Goal: Task Accomplishment & Management: Use online tool/utility

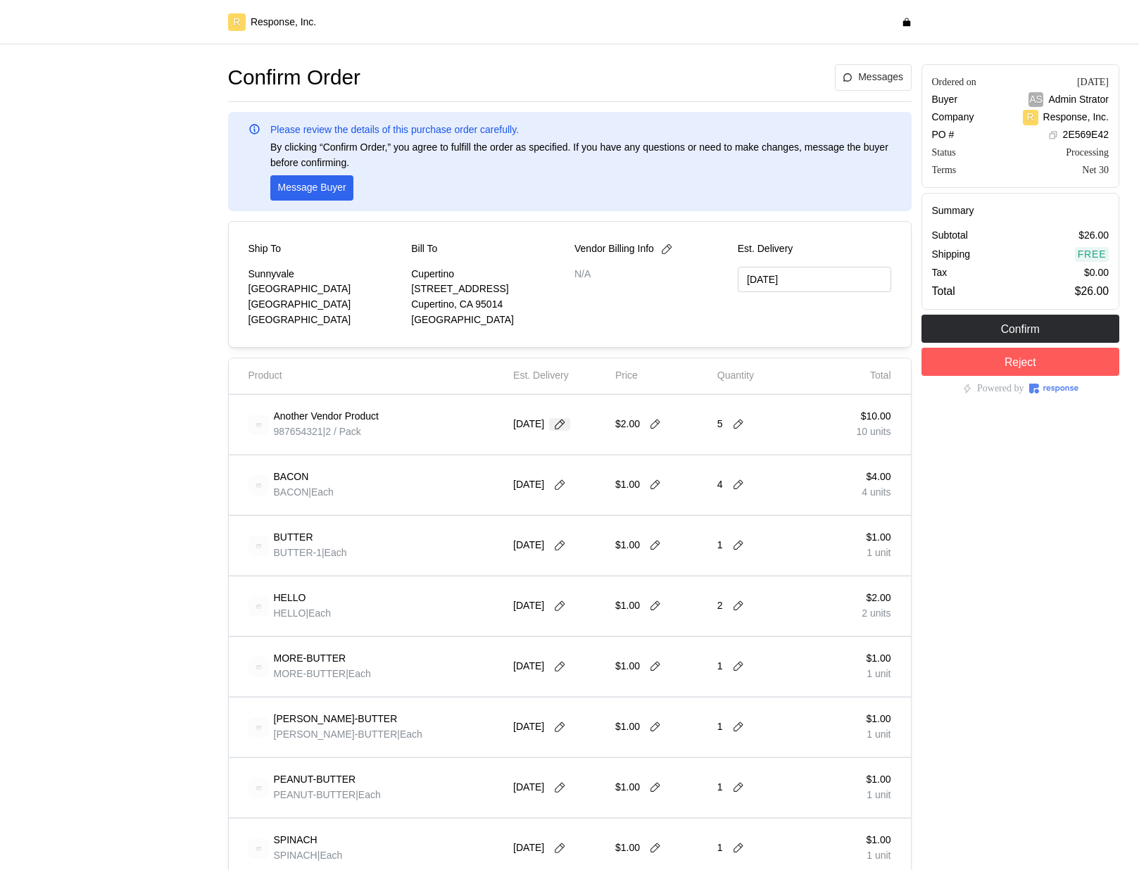
click at [566, 425] on icon at bounding box center [559, 424] width 13 height 13
click at [645, 517] on button "3" at bounding box center [643, 511] width 26 height 26
click at [633, 514] on button "3" at bounding box center [643, 511] width 26 height 26
click at [585, 515] on button "1" at bounding box center [590, 511] width 26 height 26
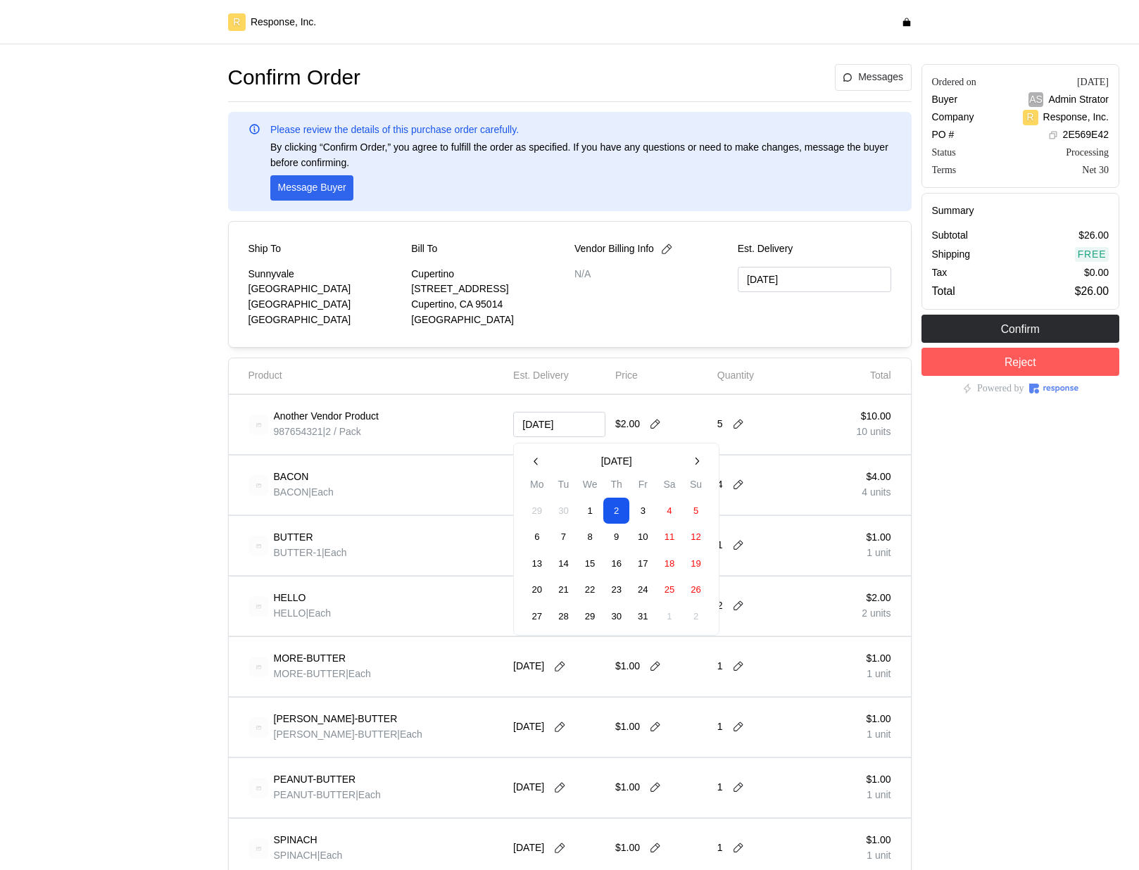
click at [587, 515] on button "1" at bounding box center [590, 511] width 26 height 26
click at [135, 53] on div "Confirm Order Messages Please review the details of this purchase order careful…" at bounding box center [569, 756] width 1139 height 1424
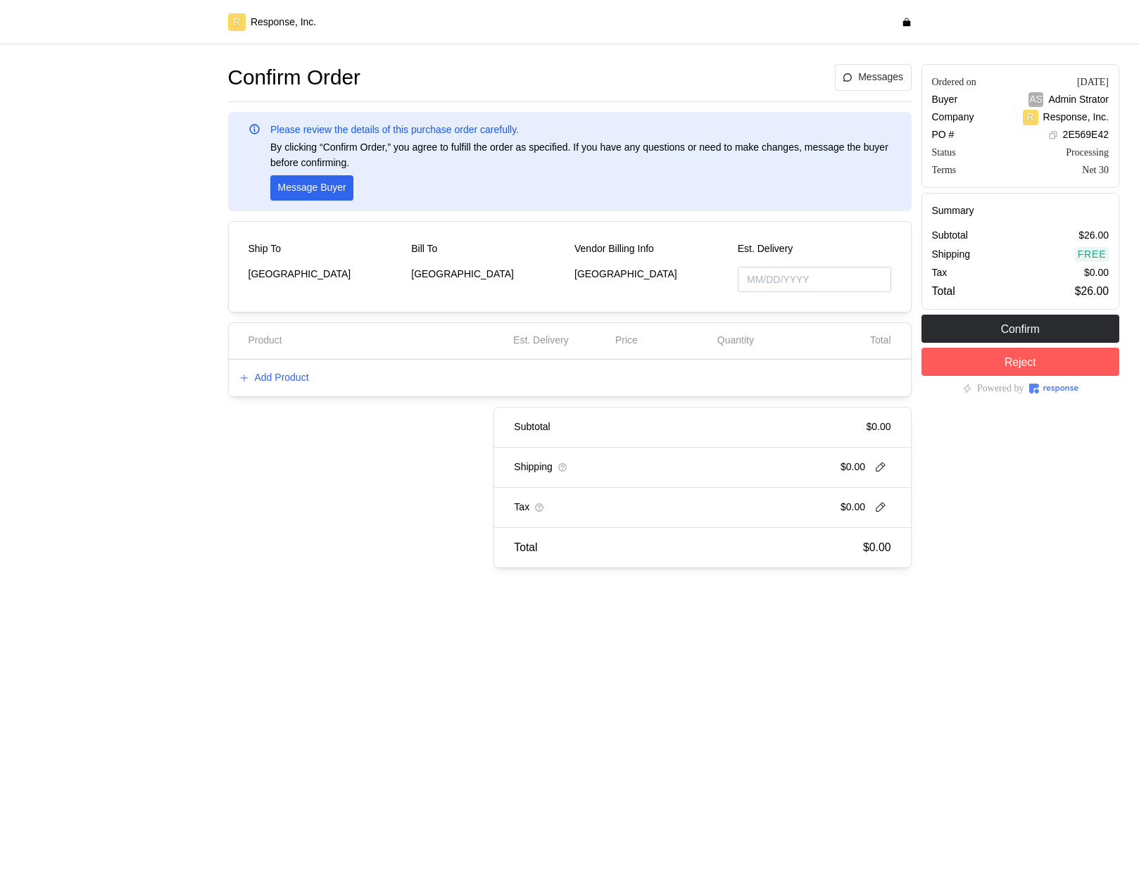
type input "[DATE]"
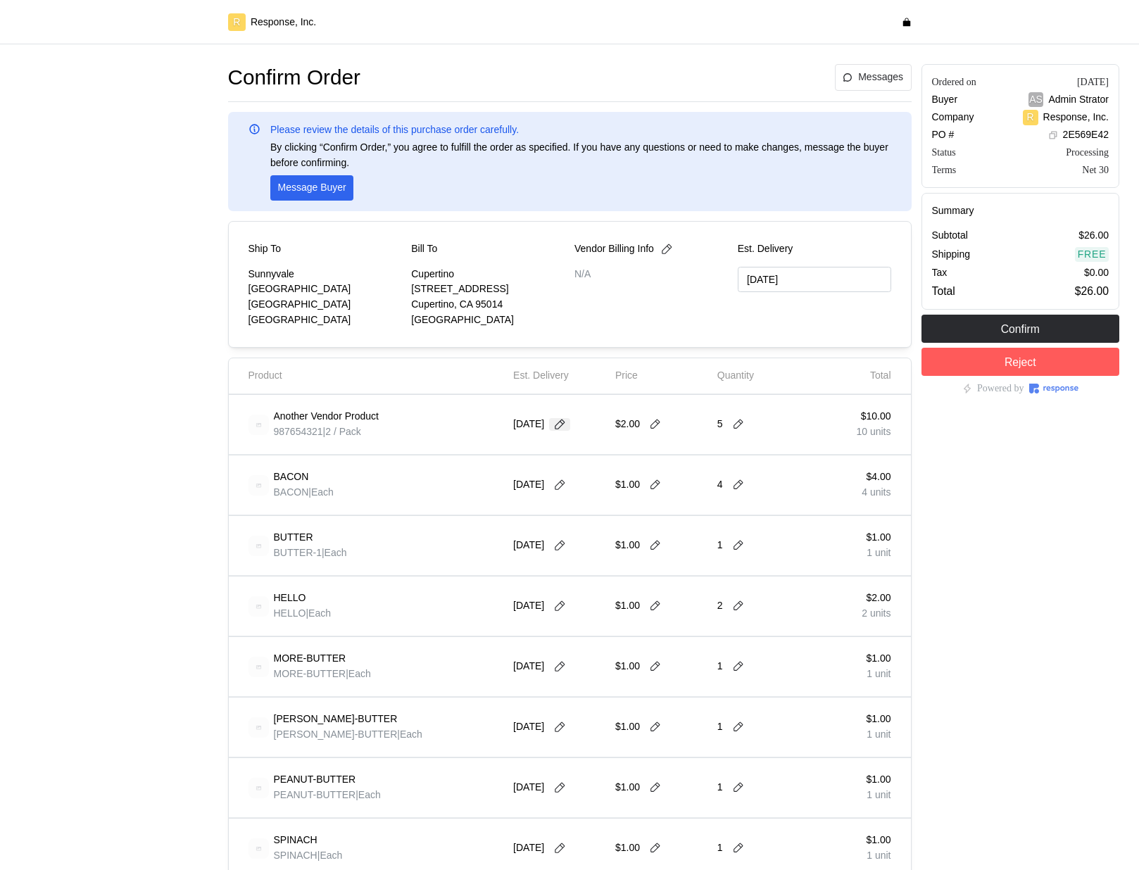
click at [566, 425] on icon at bounding box center [559, 424] width 13 height 13
click at [617, 531] on button "9" at bounding box center [616, 537] width 26 height 26
click at [566, 425] on icon at bounding box center [559, 424] width 13 height 13
click at [614, 551] on button "16" at bounding box center [616, 564] width 26 height 26
click at [562, 419] on icon at bounding box center [559, 424] width 13 height 13
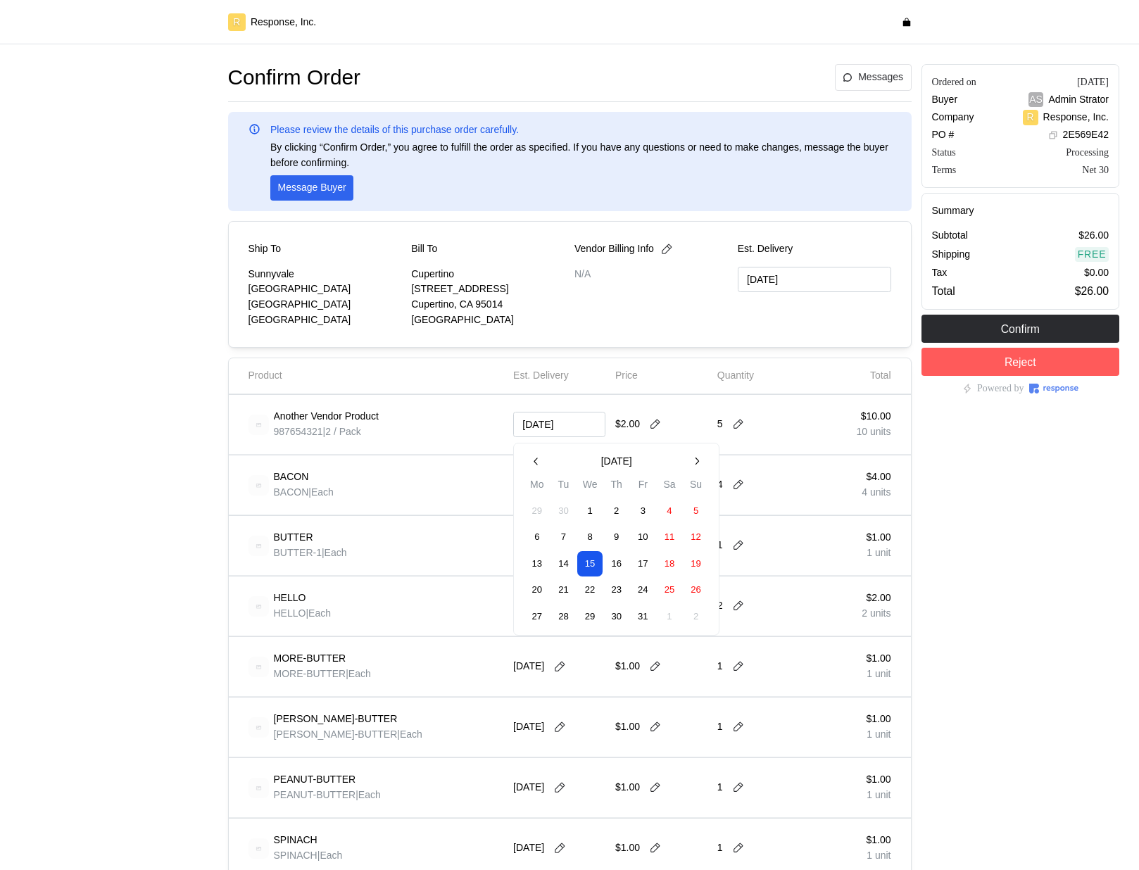
click at [568, 565] on button "14" at bounding box center [563, 564] width 26 height 26
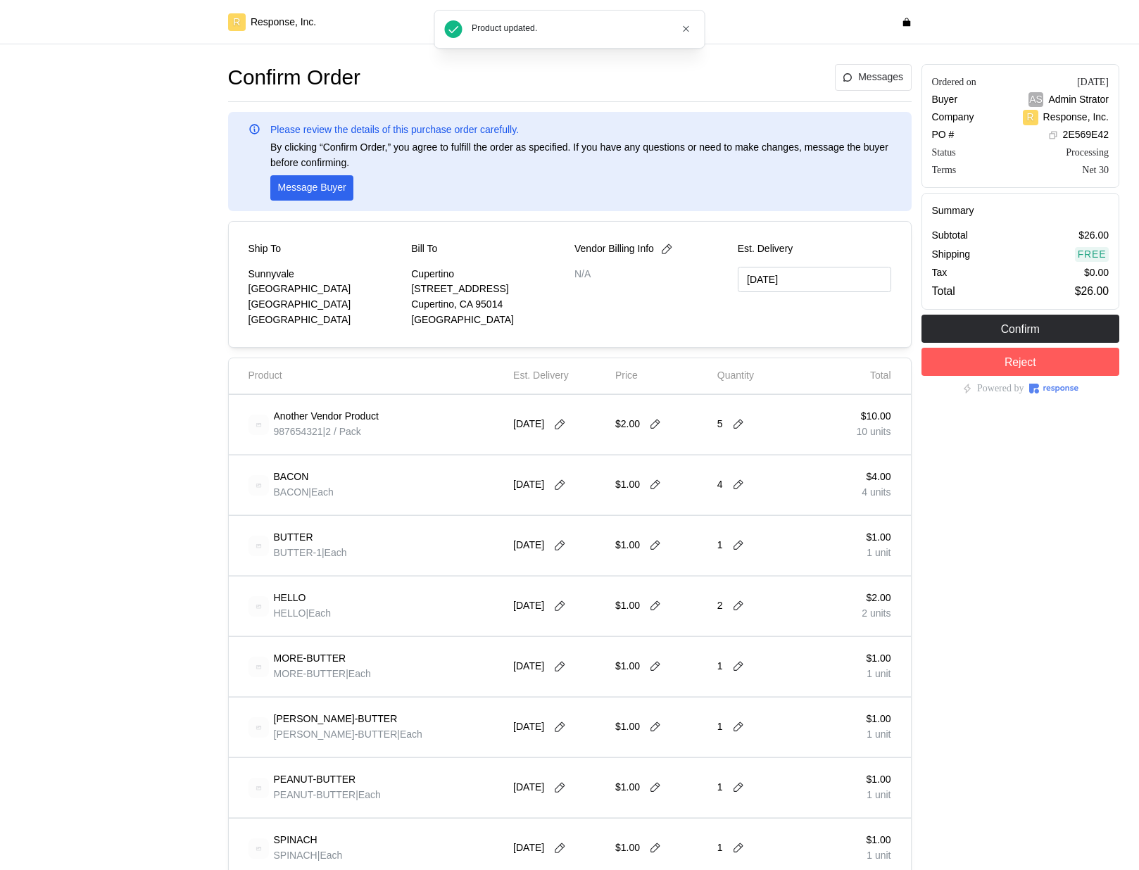
type input "10/12/2025"
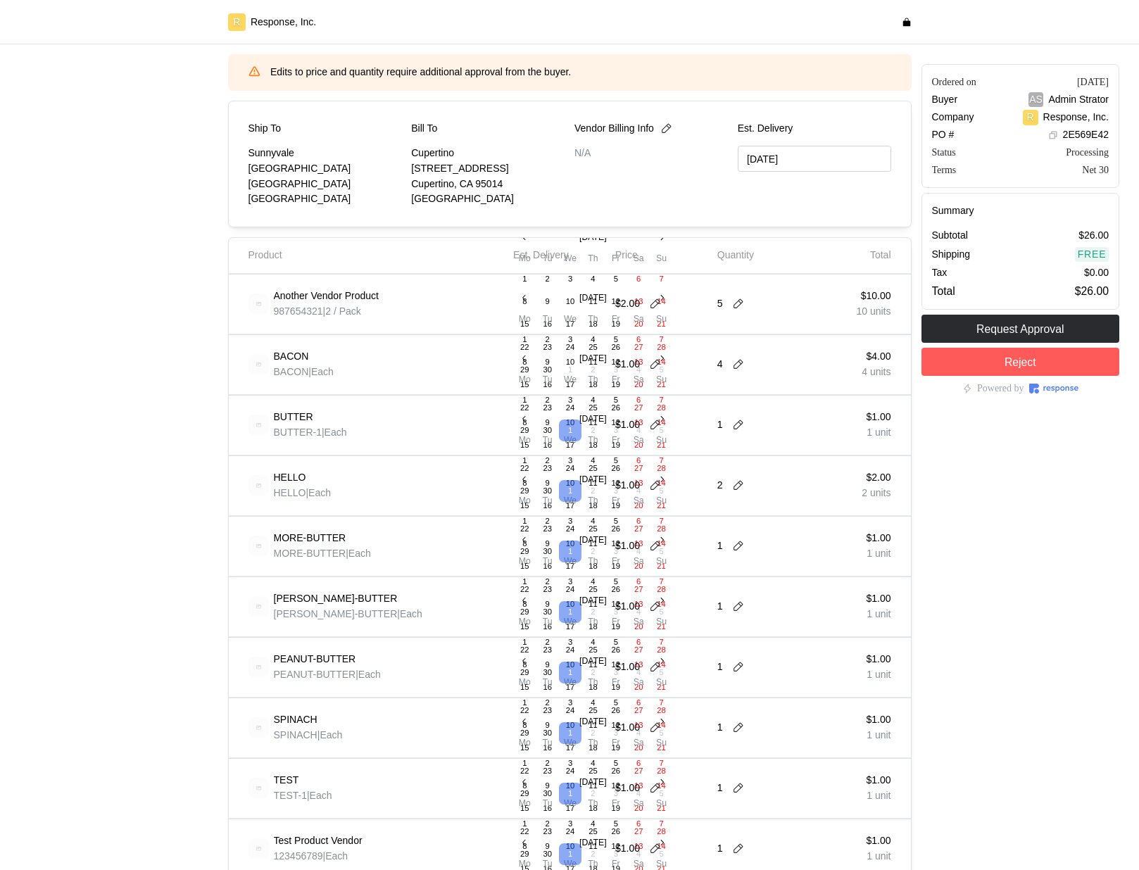
scroll to position [250, 0]
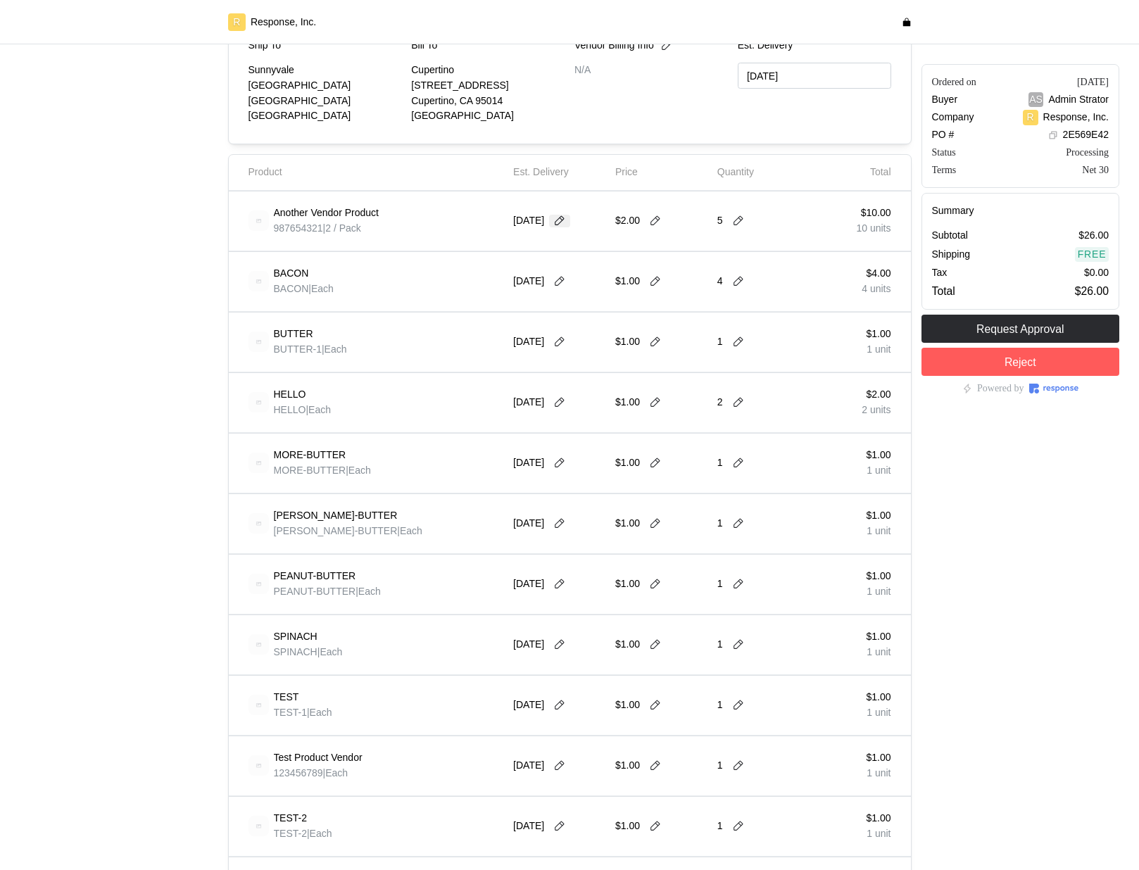
click at [566, 227] on icon at bounding box center [559, 221] width 13 height 13
click at [564, 219] on icon at bounding box center [559, 221] width 10 height 10
click at [552, 196] on button "2" at bounding box center [547, 195] width 23 height 23
type input "09/30/2025"
click at [559, 221] on icon at bounding box center [559, 221] width 13 height 13
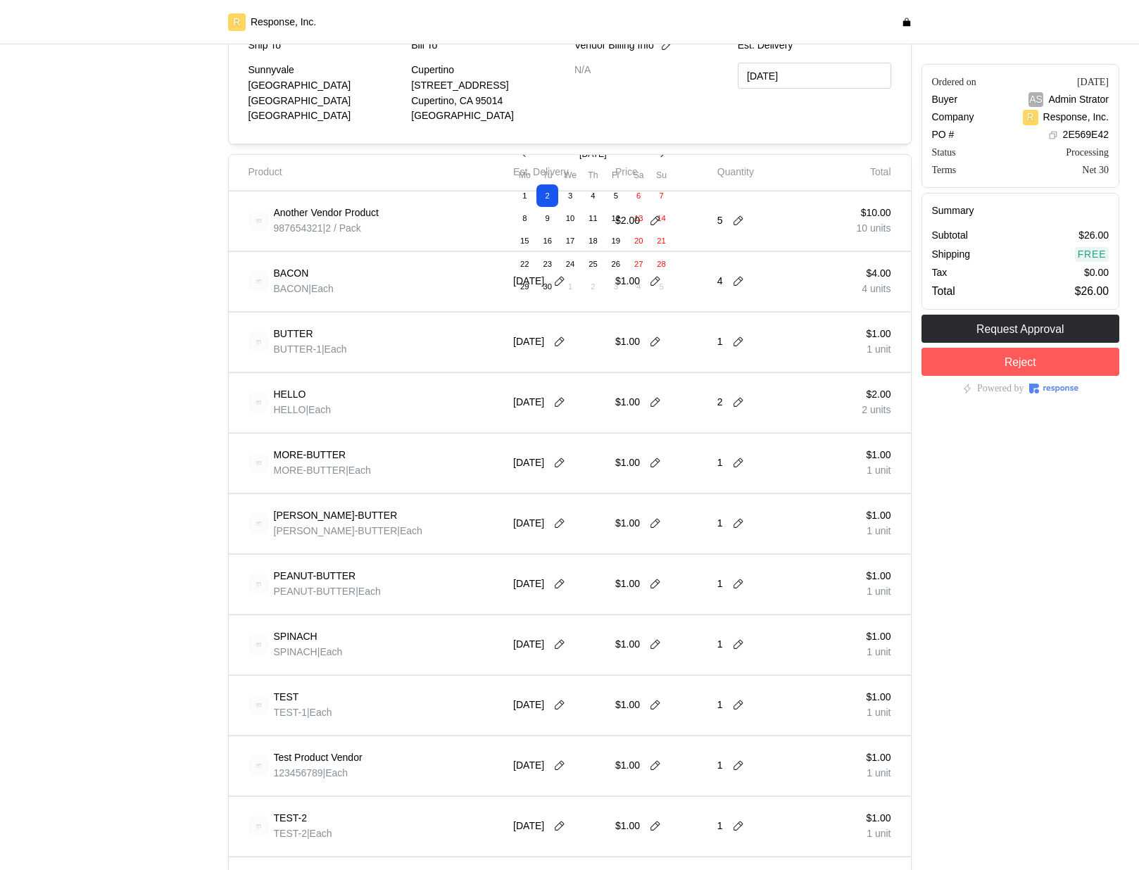
click at [596, 219] on button "11" at bounding box center [593, 219] width 23 height 23
click at [562, 223] on icon at bounding box center [559, 221] width 13 height 13
click at [569, 365] on button "16" at bounding box center [563, 361] width 26 height 26
click at [559, 218] on icon at bounding box center [559, 221] width 13 height 13
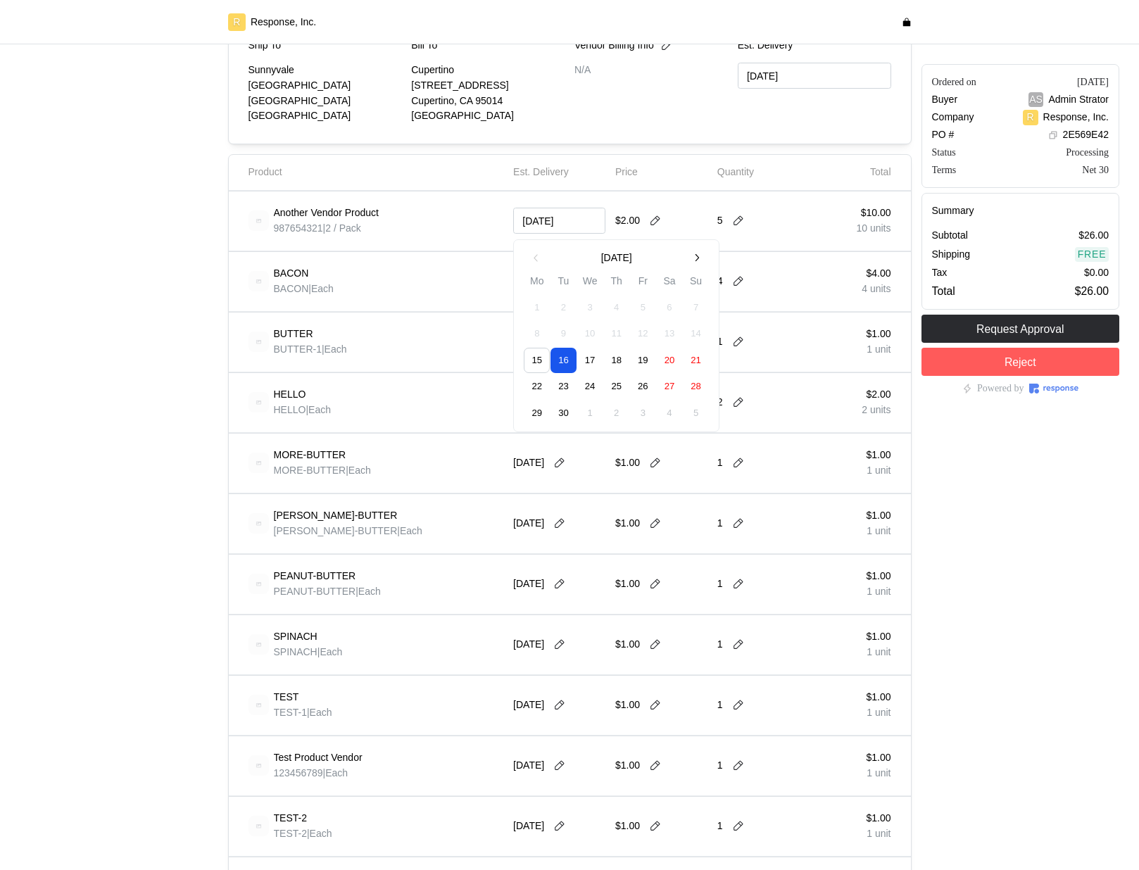
click at [595, 363] on button "17" at bounding box center [590, 361] width 26 height 26
click at [683, 38] on div "Product updated." at bounding box center [569, 29] width 271 height 39
click at [685, 29] on icon "button" at bounding box center [686, 29] width 6 height 6
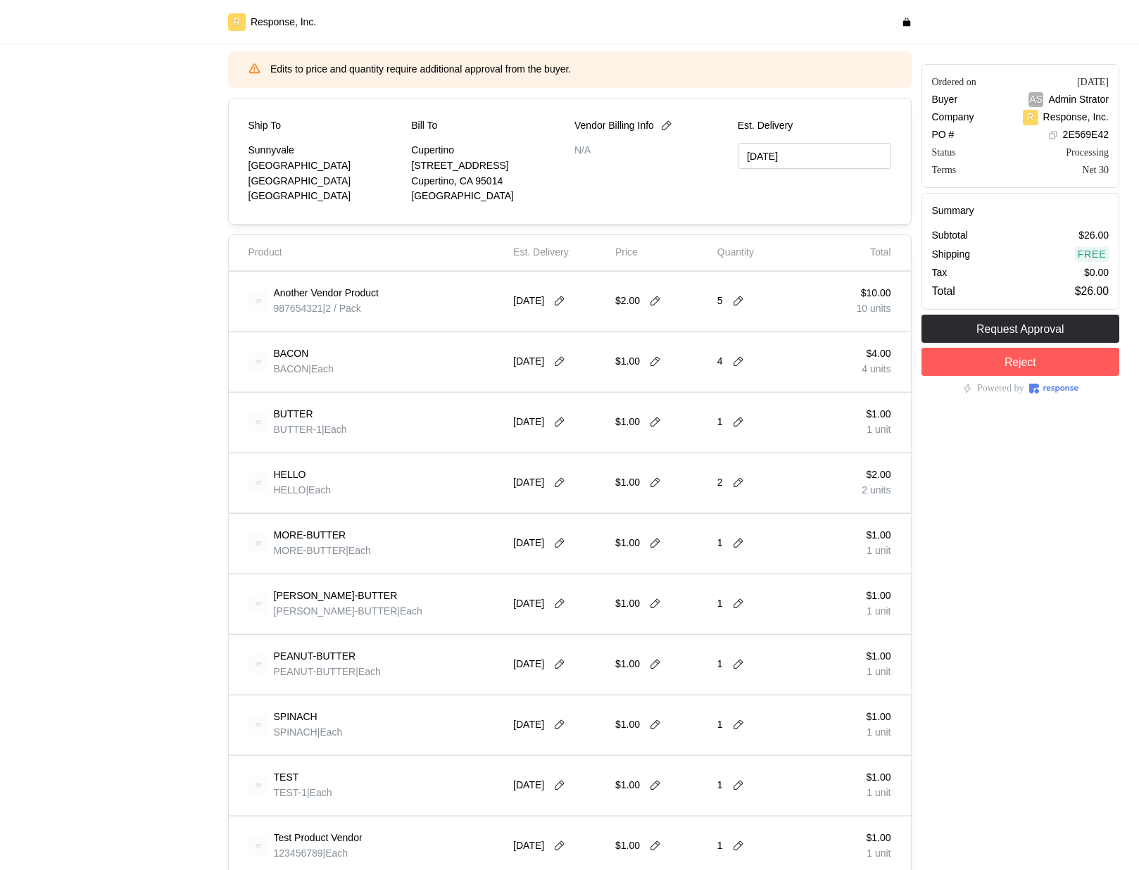
scroll to position [0, 0]
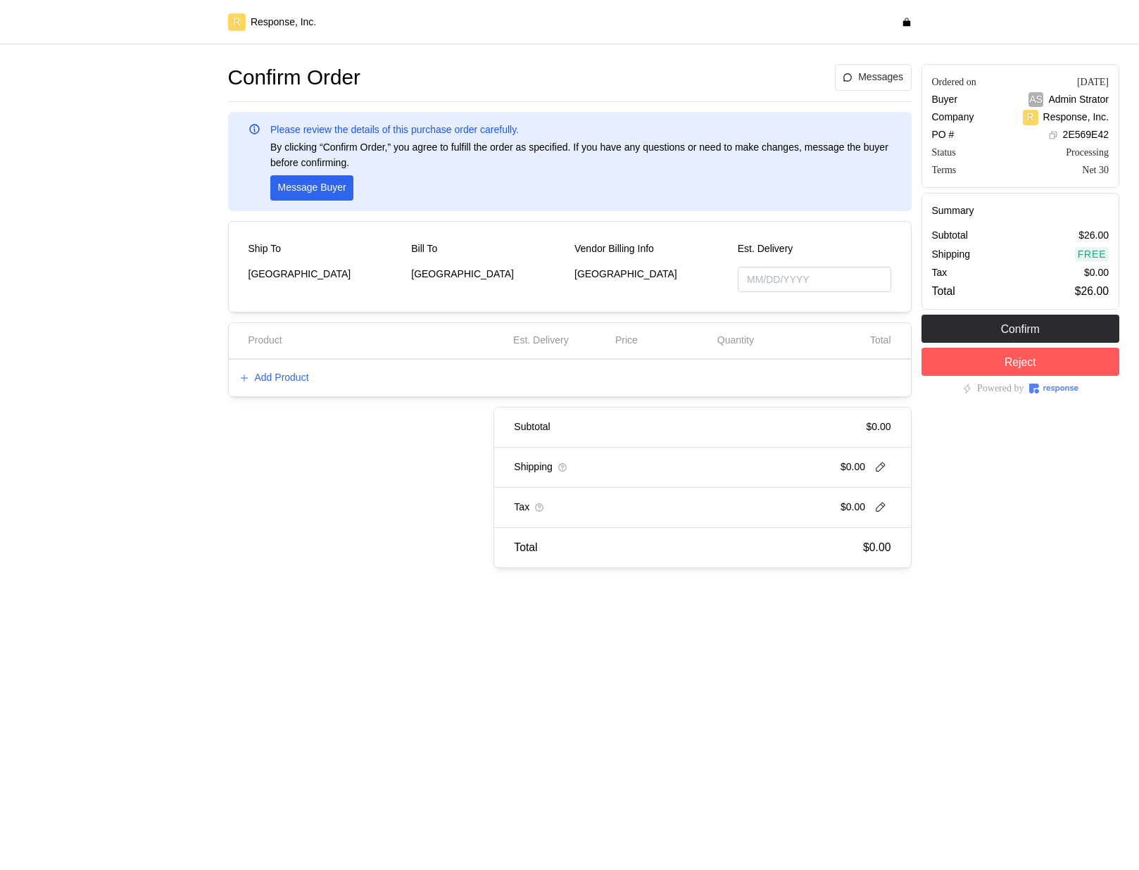
type input "[DATE]"
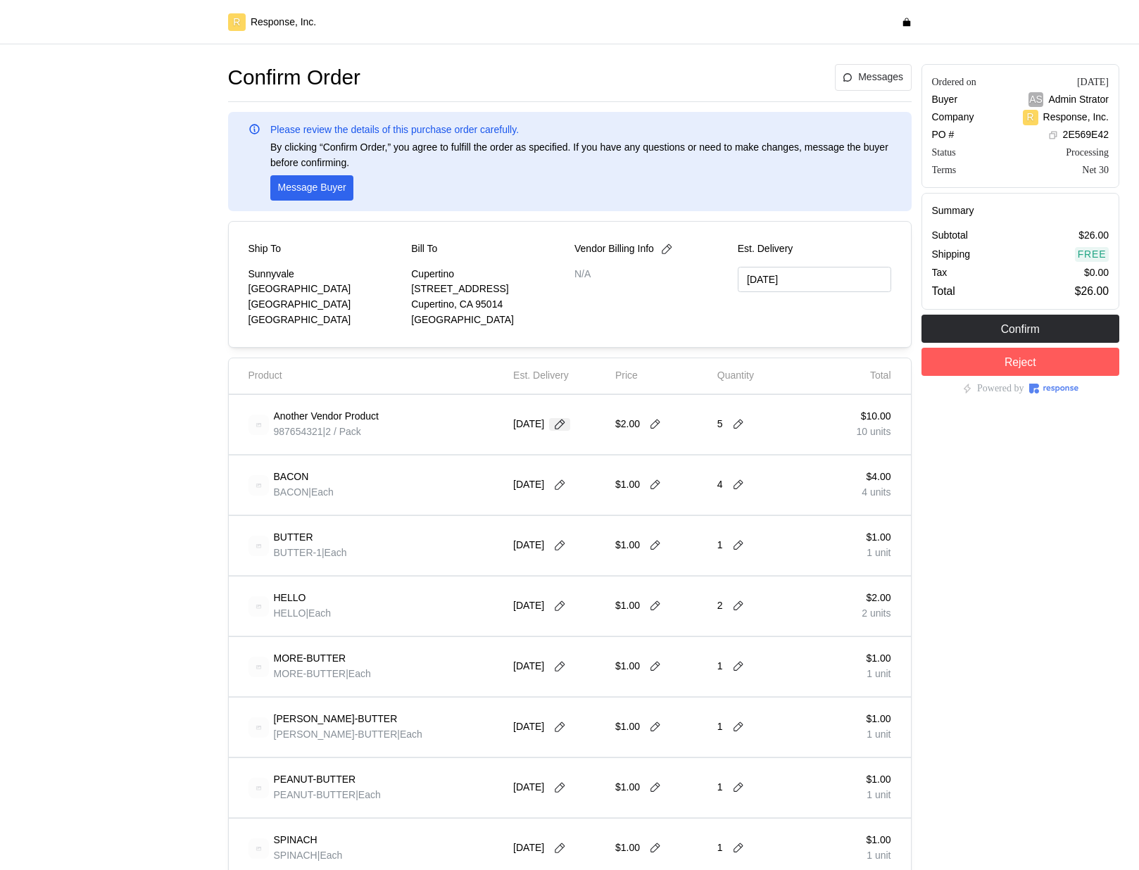
click at [565, 429] on button at bounding box center [559, 424] width 21 height 13
click at [622, 561] on button "18" at bounding box center [616, 564] width 26 height 26
click at [615, 562] on button "18" at bounding box center [616, 564] width 26 height 26
click at [563, 558] on button "16" at bounding box center [563, 564] width 26 height 26
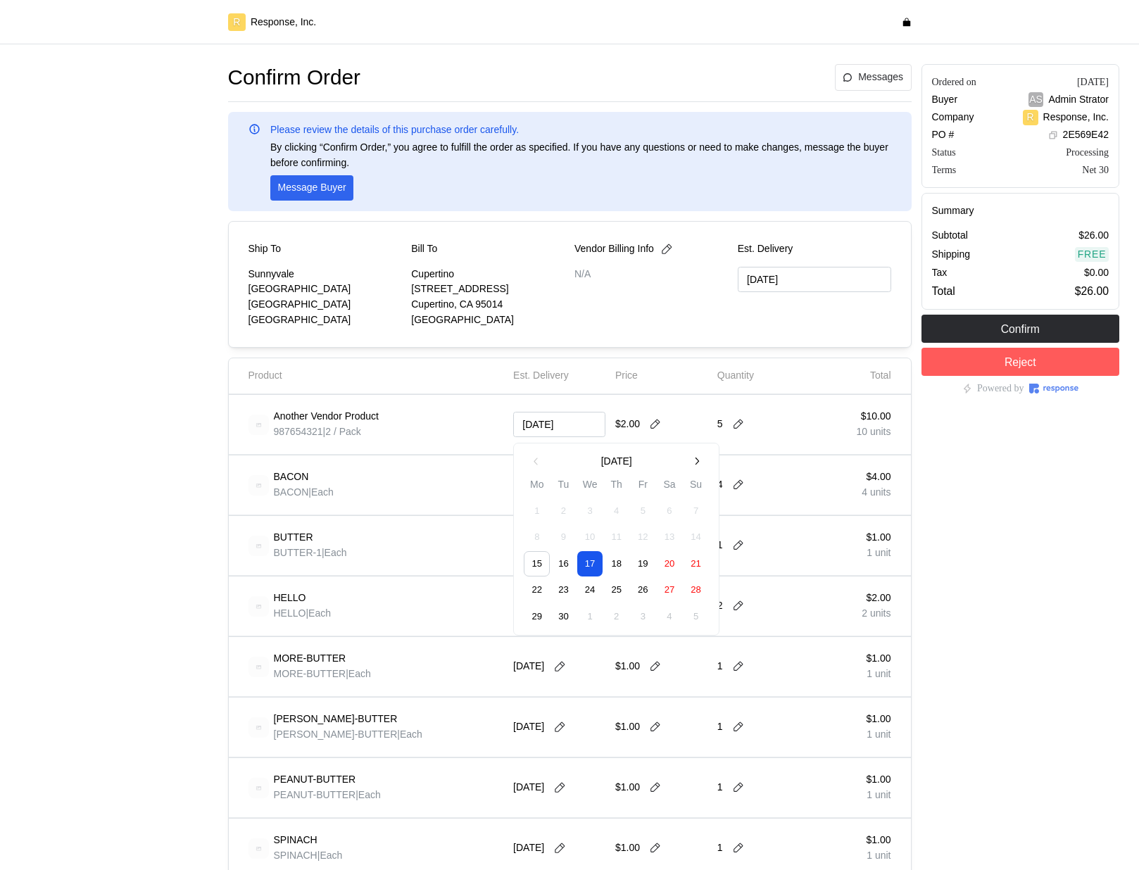
click at [563, 558] on button "16" at bounding box center [563, 564] width 26 height 26
click at [566, 429] on icon at bounding box center [559, 424] width 13 height 13
click at [562, 601] on button "23" at bounding box center [563, 591] width 26 height 26
click at [564, 593] on button "23" at bounding box center [563, 591] width 26 height 26
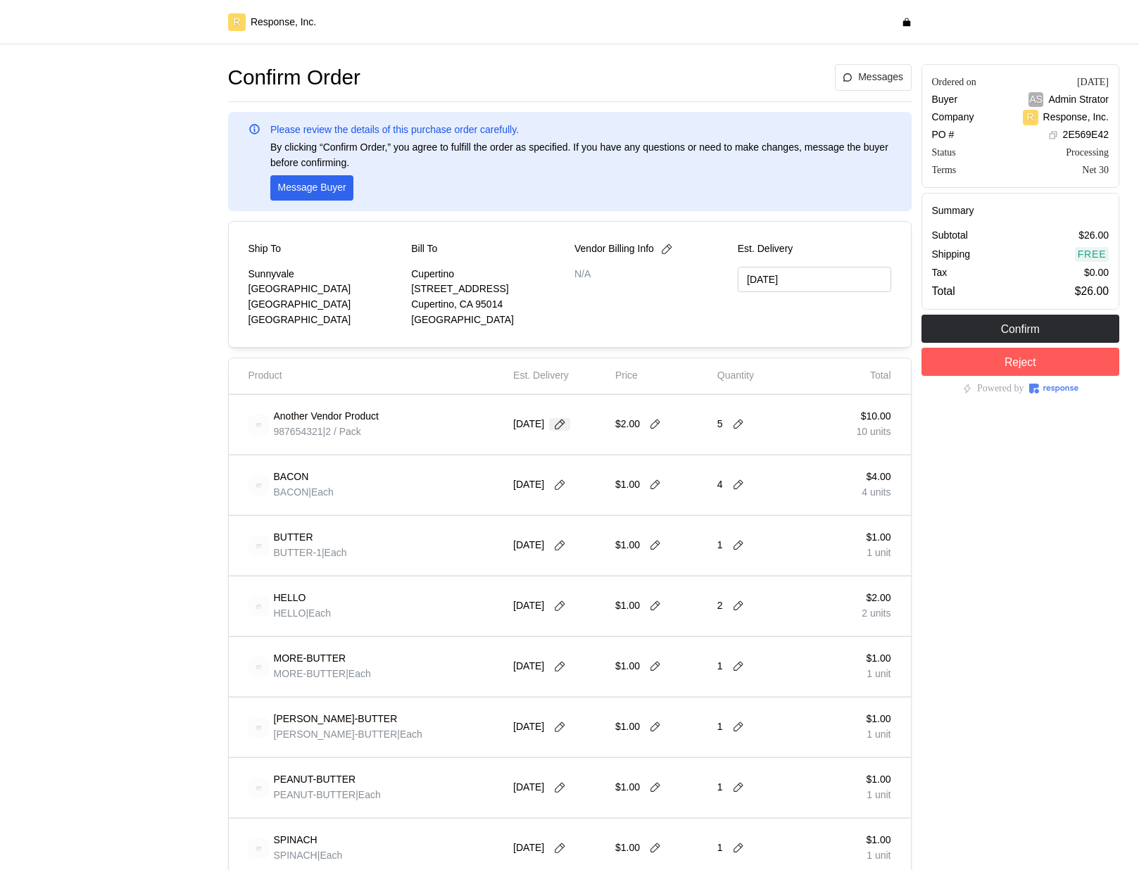
click at [564, 422] on button at bounding box center [559, 424] width 21 height 13
click at [565, 583] on button "23" at bounding box center [563, 591] width 26 height 26
click at [566, 583] on button "23" at bounding box center [563, 591] width 26 height 26
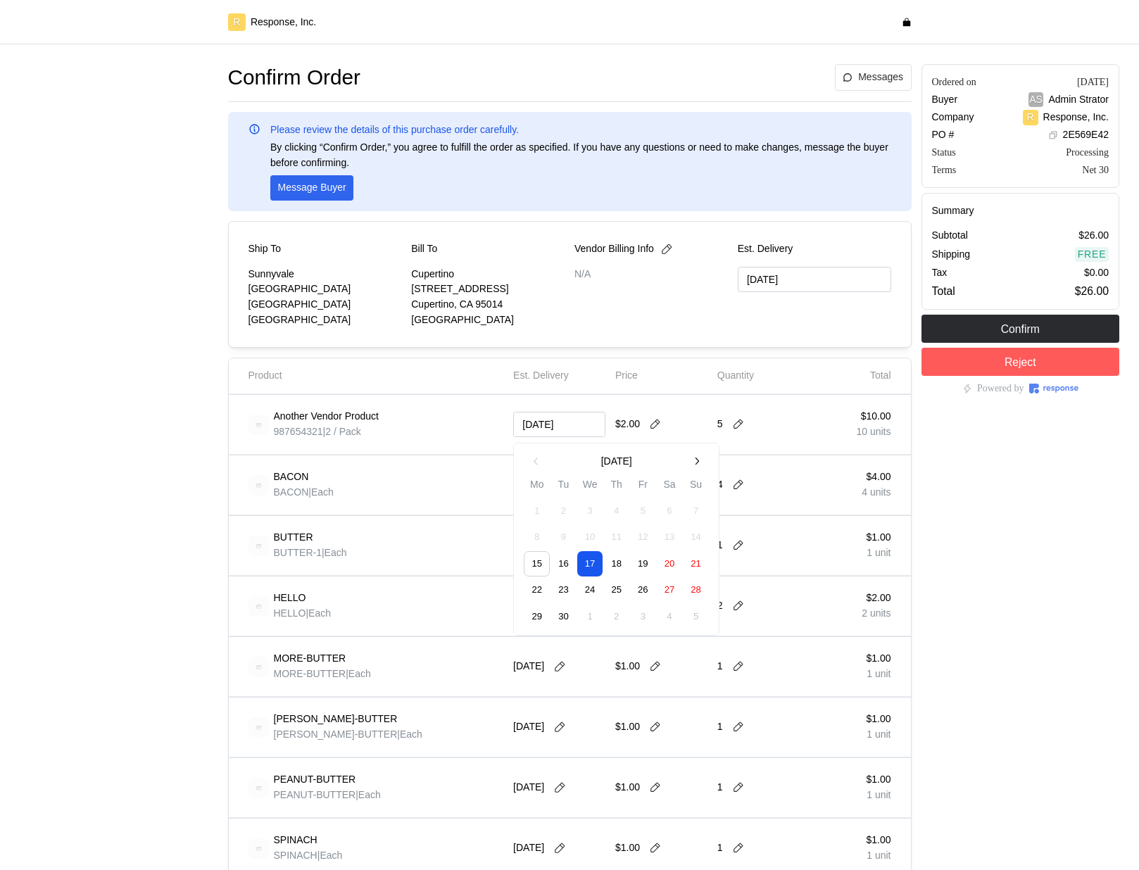
click at [535, 597] on button "22" at bounding box center [537, 591] width 26 height 26
click at [463, 550] on div "BUTTER BUTTER-1 | Each" at bounding box center [375, 545] width 255 height 39
click at [566, 423] on icon at bounding box center [559, 424] width 13 height 13
click at [469, 418] on div "Another Vendor Product 987654321 | 2 / Pack" at bounding box center [375, 424] width 255 height 39
click at [566, 490] on icon at bounding box center [559, 485] width 13 height 13
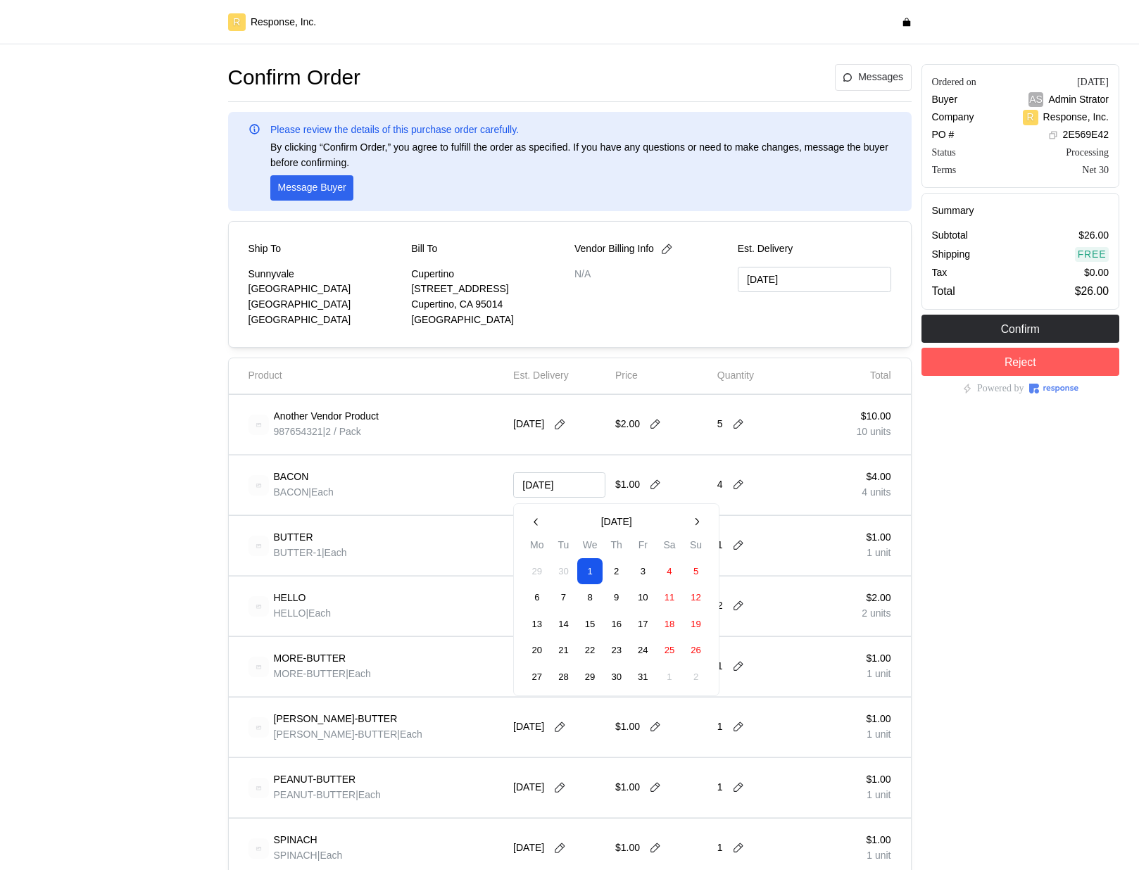
click at [576, 490] on input "[DATE]" at bounding box center [559, 485] width 92 height 26
click at [543, 455] on div "BACON BACON | Each 10/01/2025 $1.00 4 $4.00 4 units" at bounding box center [570, 485] width 682 height 60
click at [566, 545] on icon at bounding box center [559, 545] width 13 height 13
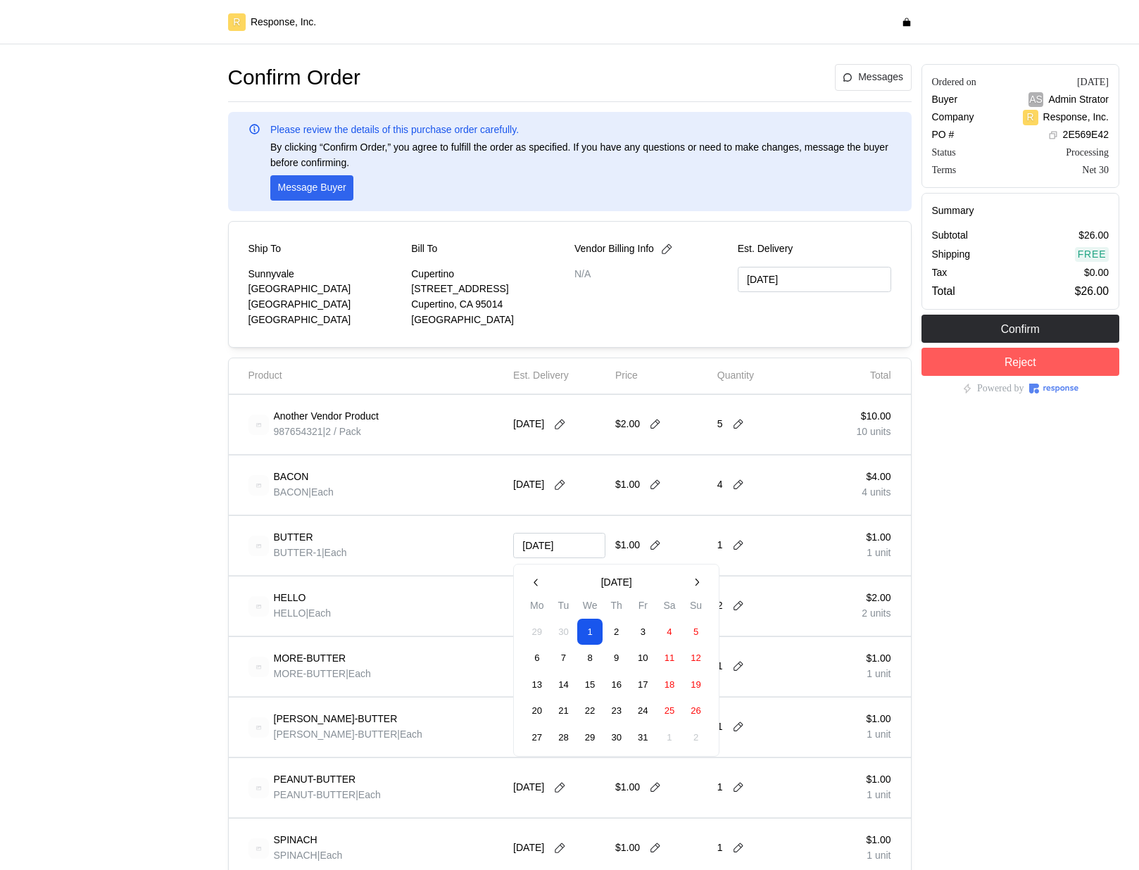
click at [619, 639] on button "2" at bounding box center [616, 632] width 26 height 26
click at [583, 521] on div "10/1/2025" at bounding box center [559, 545] width 102 height 49
click at [564, 486] on icon at bounding box center [559, 485] width 10 height 10
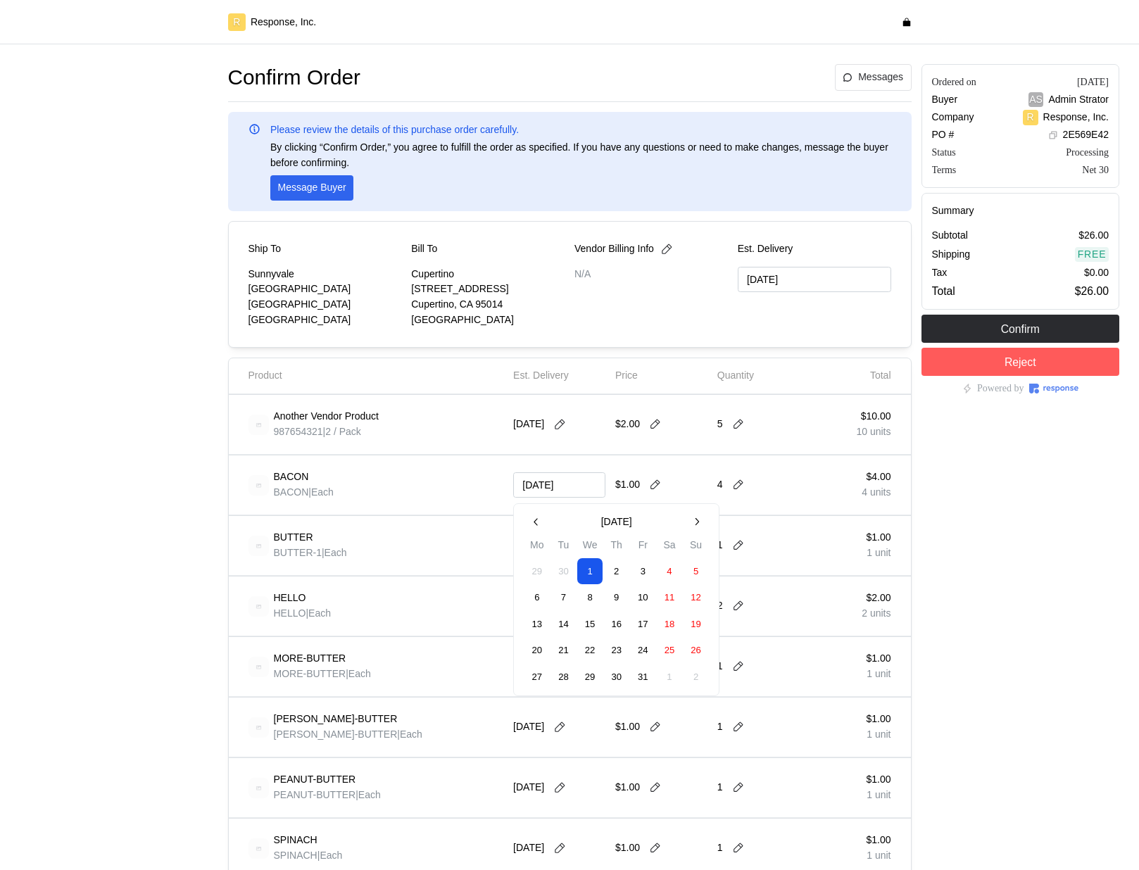
click at [595, 651] on button "22" at bounding box center [590, 651] width 26 height 26
click at [566, 422] on icon at bounding box center [559, 424] width 13 height 13
click at [612, 546] on button "11" at bounding box center [616, 537] width 26 height 26
click at [630, 536] on button "12" at bounding box center [643, 537] width 26 height 26
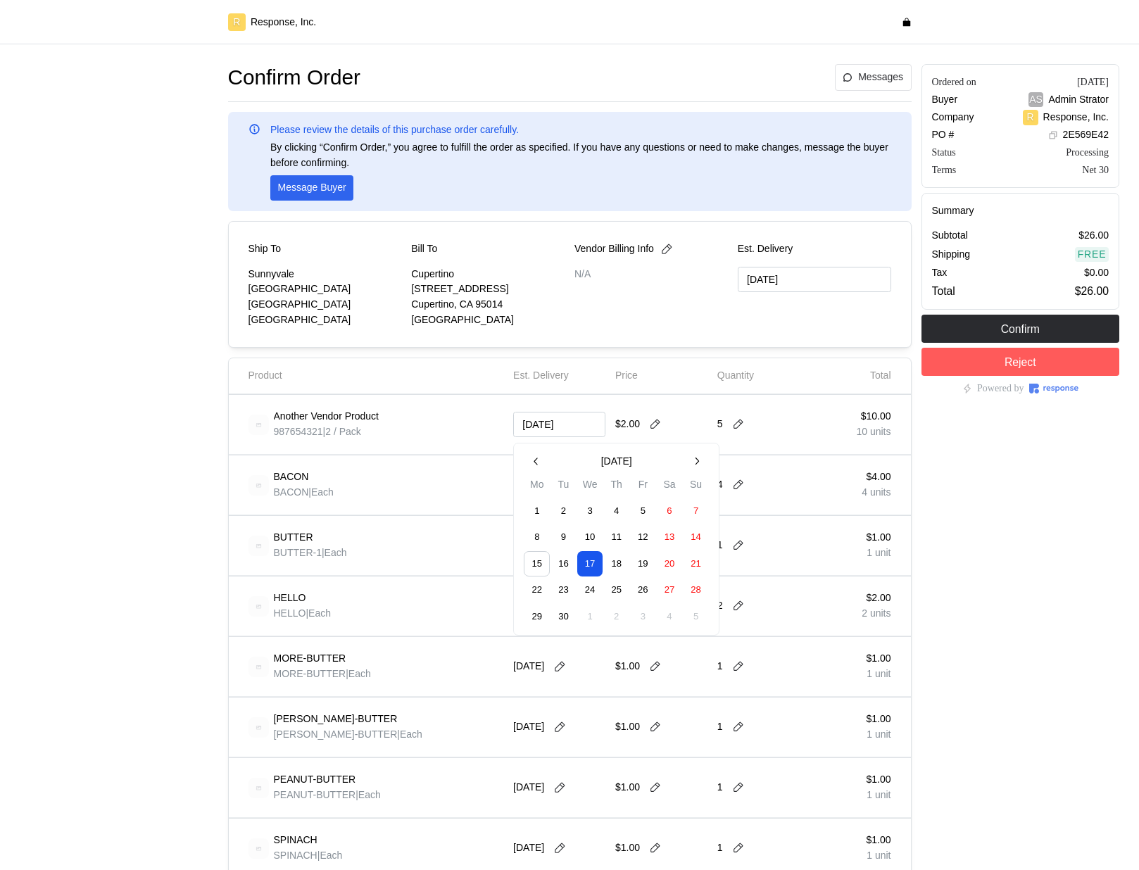
click at [648, 536] on button "12" at bounding box center [643, 537] width 26 height 26
click at [566, 427] on icon at bounding box center [559, 424] width 13 height 13
click at [620, 568] on button "18" at bounding box center [616, 564] width 26 height 26
click at [618, 564] on button "18" at bounding box center [616, 564] width 26 height 26
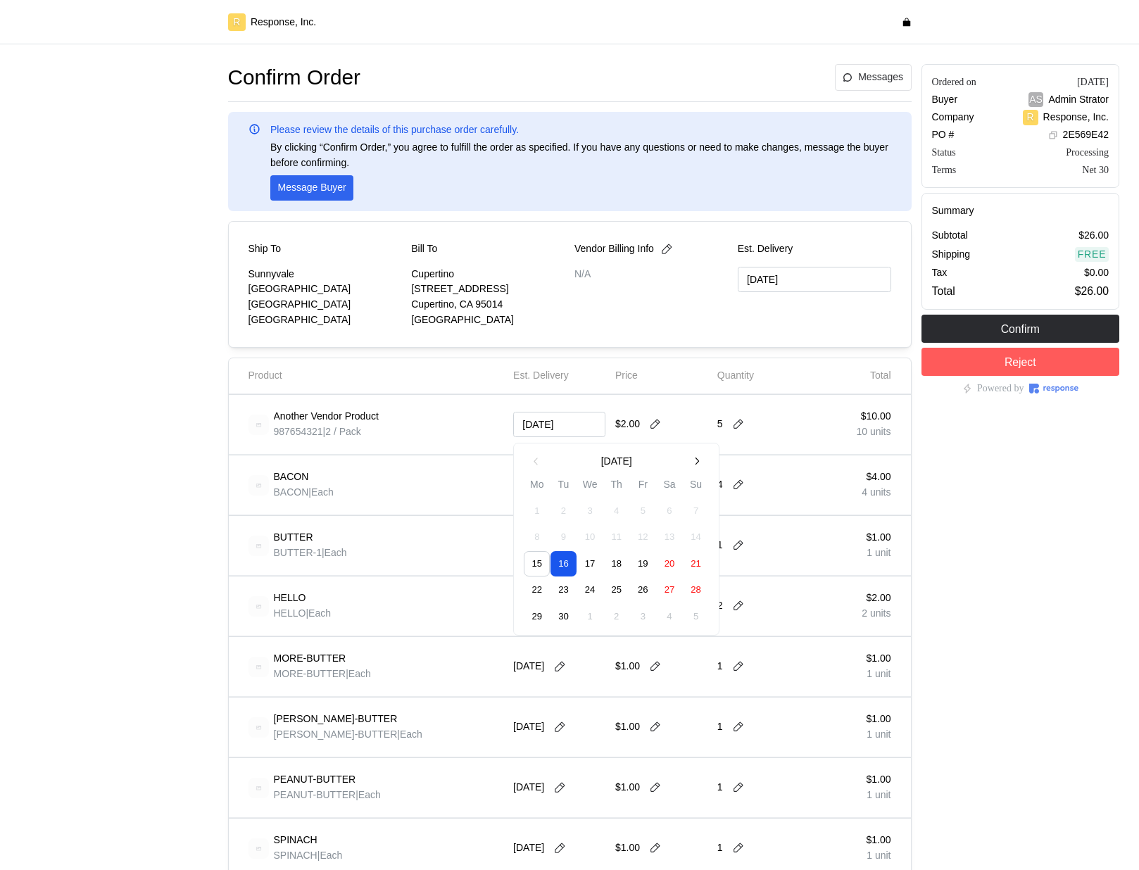
click at [574, 566] on button "16" at bounding box center [563, 564] width 26 height 26
click at [595, 564] on button "17" at bounding box center [590, 564] width 26 height 26
click at [42, 474] on div at bounding box center [119, 726] width 208 height 1335
click at [569, 422] on button at bounding box center [559, 424] width 21 height 13
click at [559, 501] on button "2" at bounding box center [563, 511] width 26 height 26
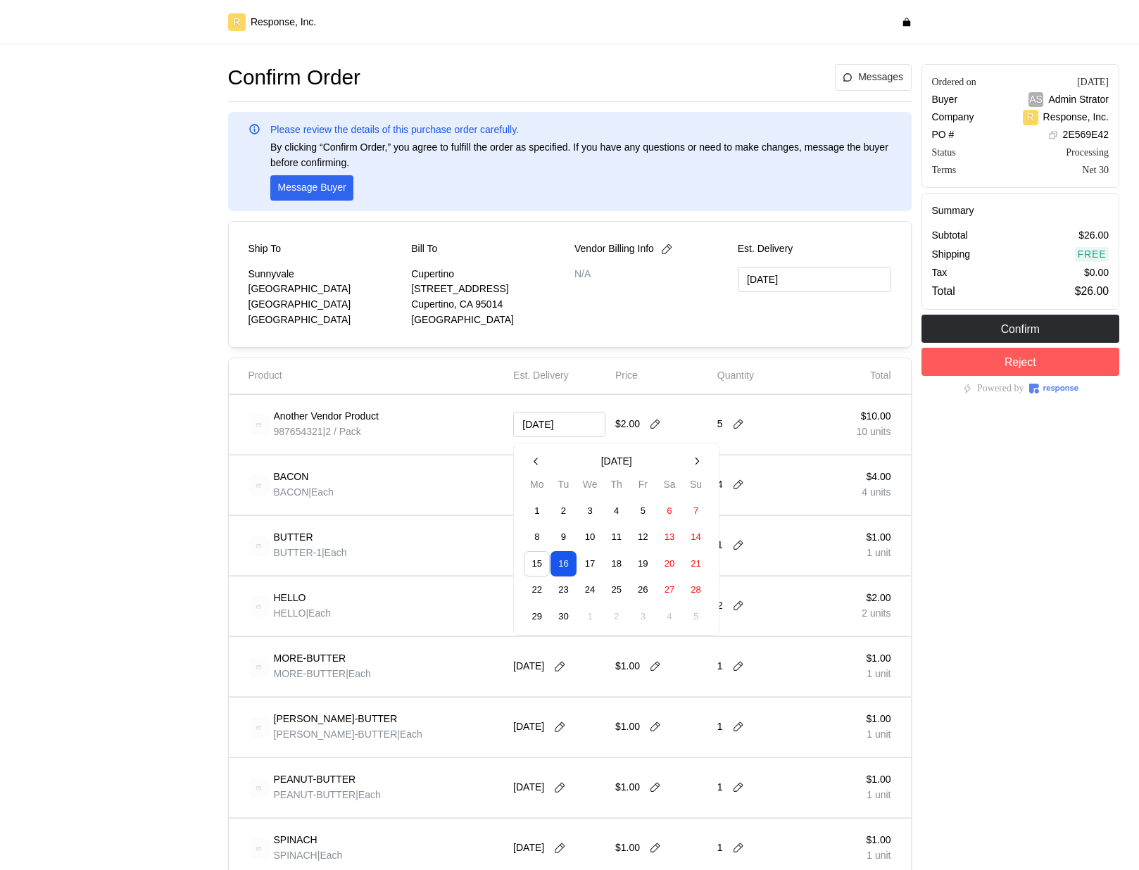
click at [566, 513] on button "2" at bounding box center [563, 511] width 26 height 26
click at [604, 513] on tr "1 2 3 4 5 6 7" at bounding box center [616, 511] width 185 height 27
click at [604, 513] on button "4" at bounding box center [616, 511] width 26 height 26
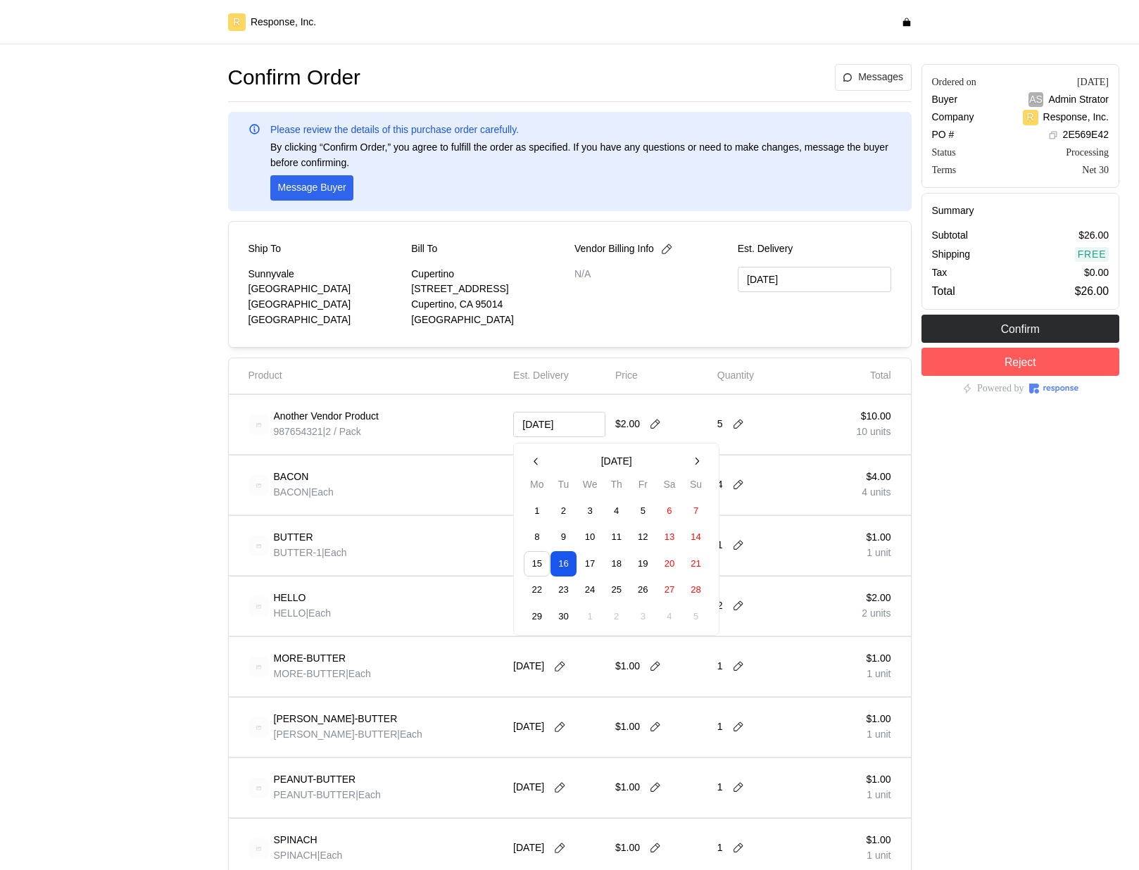
click at [604, 513] on button "4" at bounding box center [616, 511] width 26 height 26
click at [564, 425] on icon at bounding box center [559, 424] width 13 height 13
click at [661, 419] on icon at bounding box center [655, 424] width 13 height 13
click at [566, 418] on icon at bounding box center [559, 424] width 13 height 13
click at [201, 387] on div at bounding box center [119, 726] width 208 height 1335
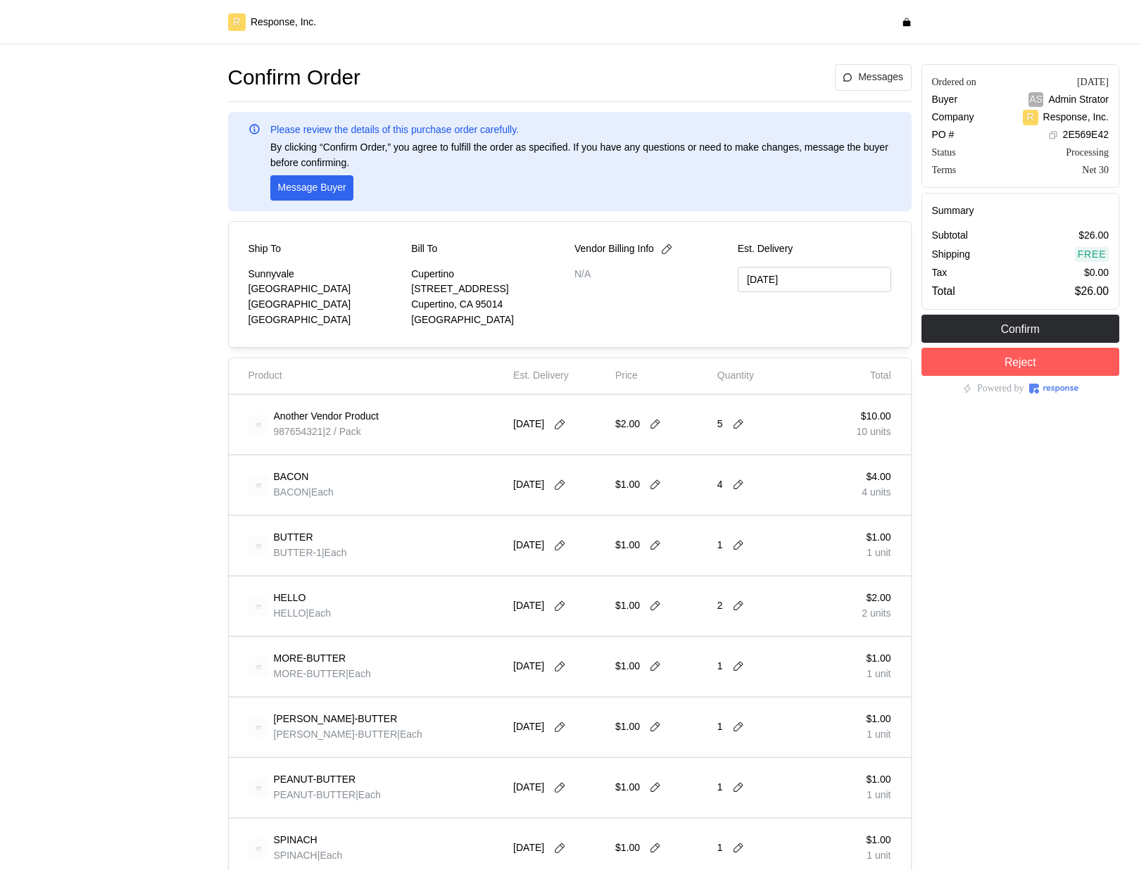
scroll to position [598, 0]
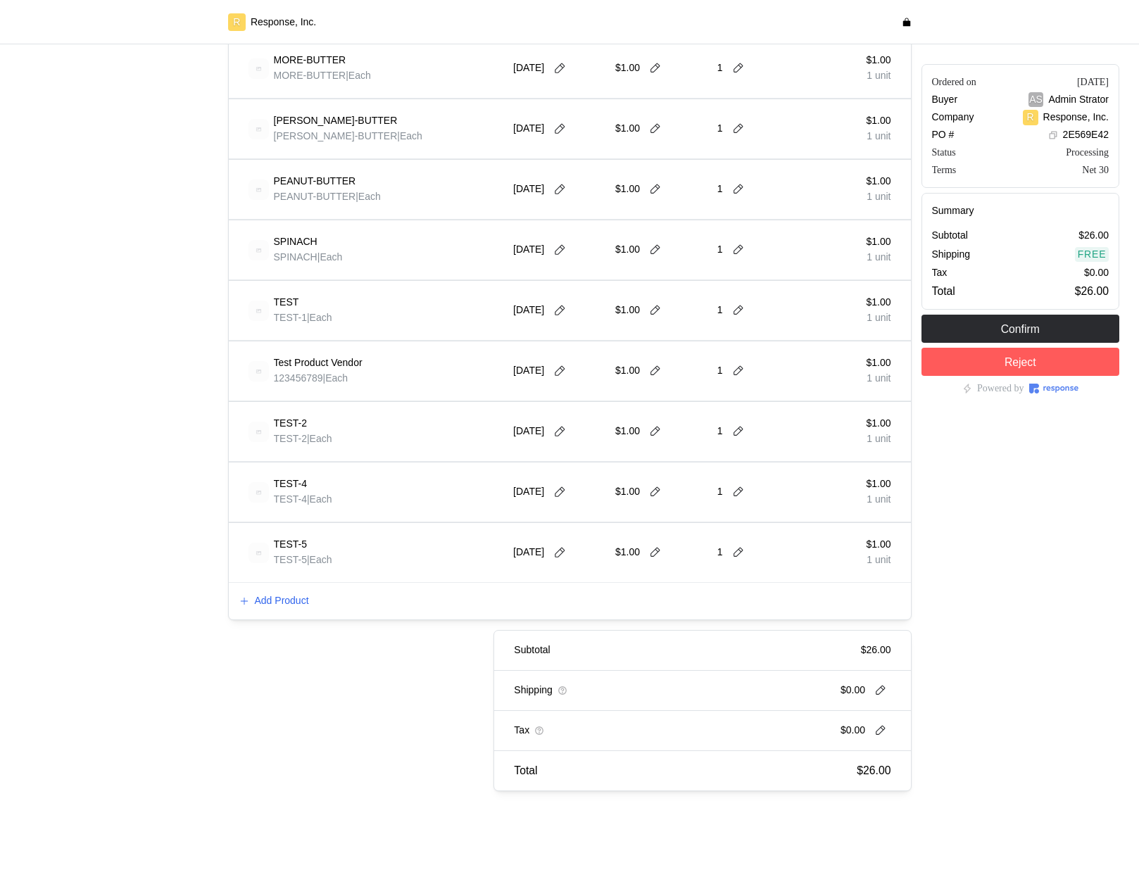
click at [284, 608] on div "Add Product" at bounding box center [570, 601] width 682 height 37
click at [284, 600] on p "Add Product" at bounding box center [282, 600] width 54 height 15
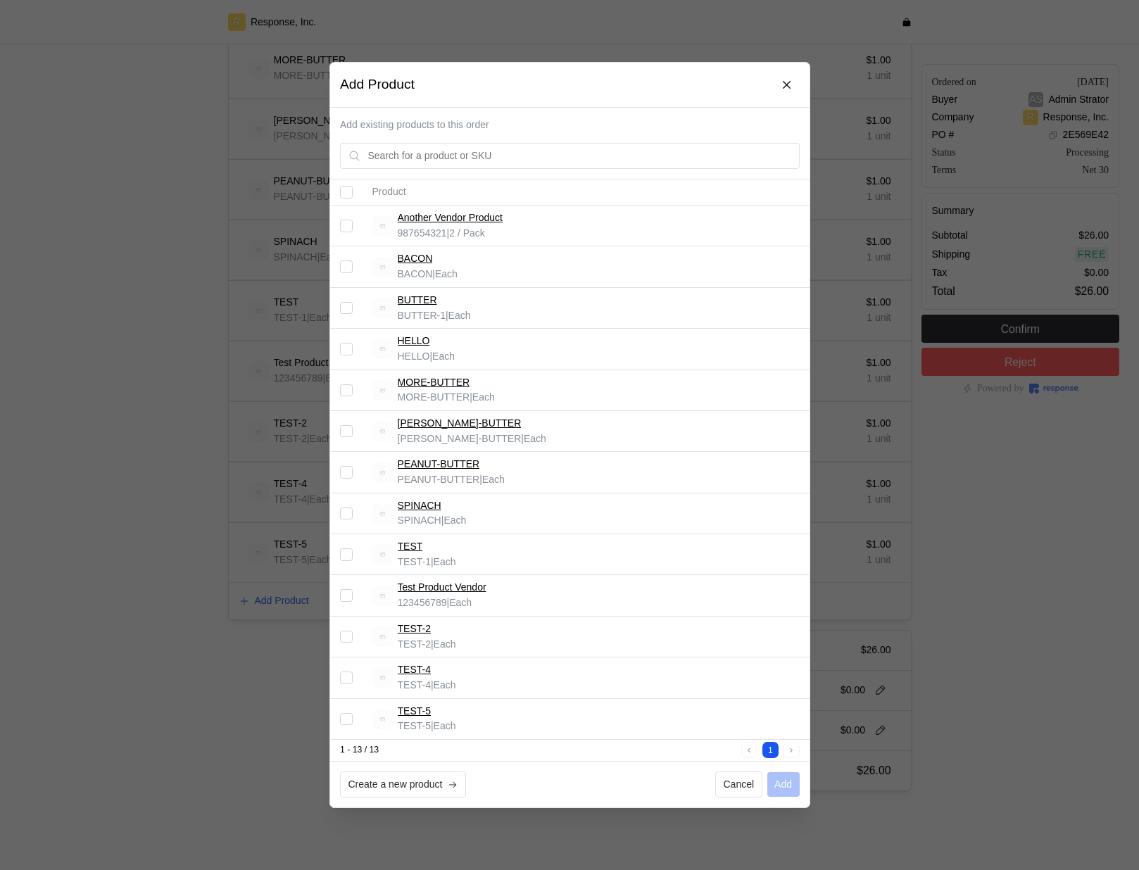
click at [345, 721] on input "Select record 13" at bounding box center [346, 718] width 13 height 13
checkbox input "true"
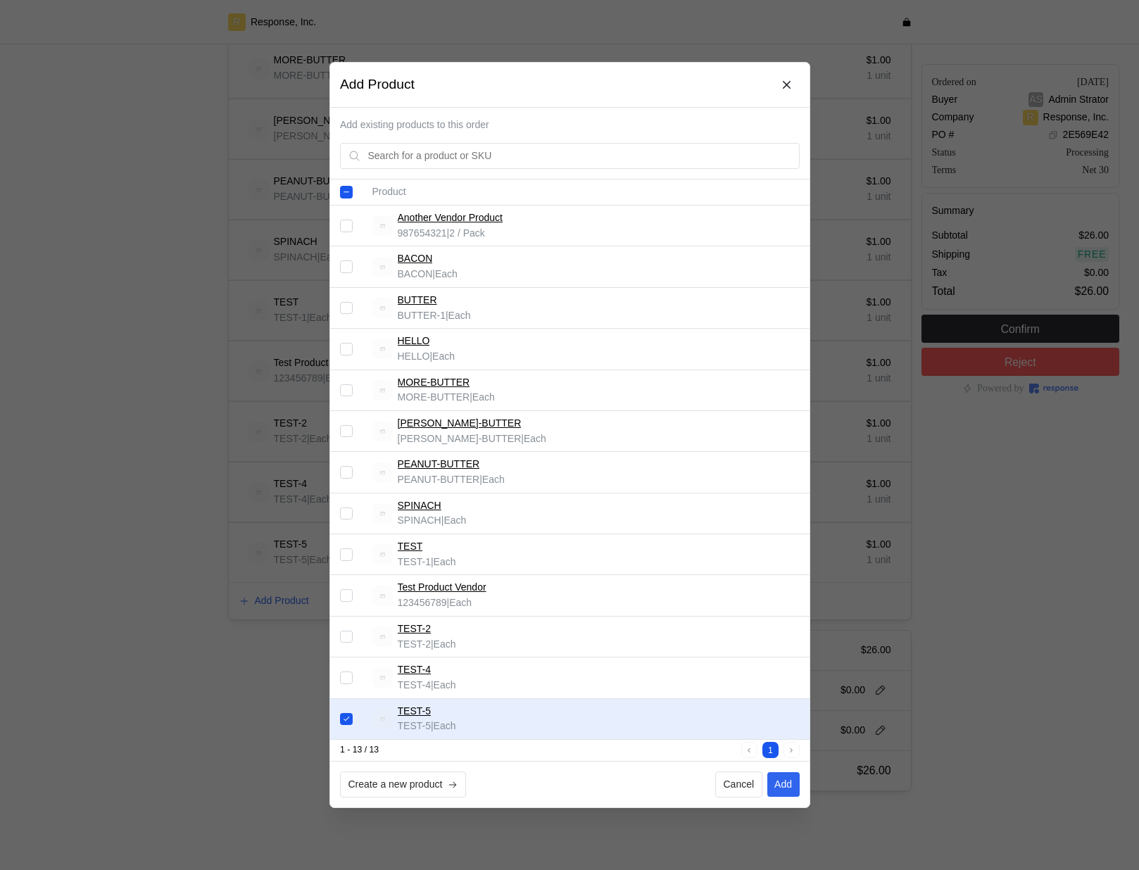
click at [349, 676] on input "Select record 12" at bounding box center [346, 677] width 13 height 13
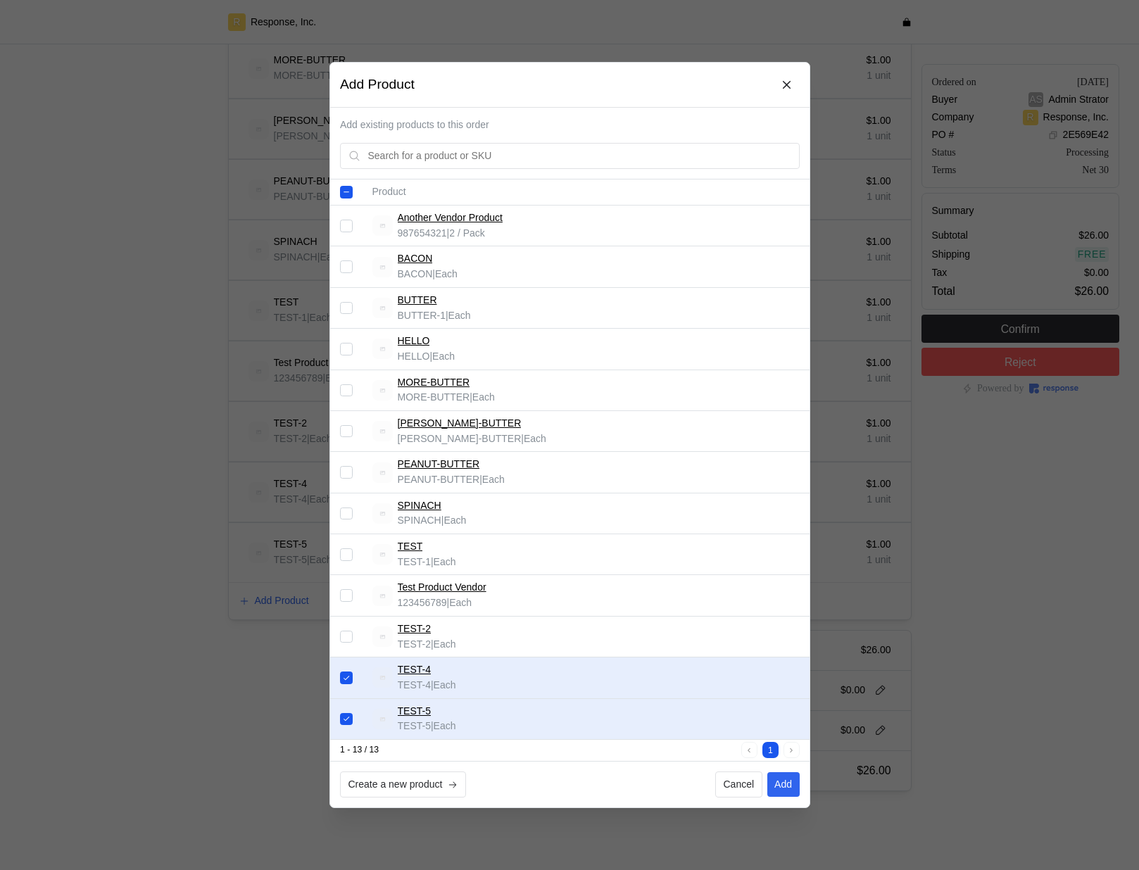
click at [349, 678] on input "Select record 12" at bounding box center [346, 677] width 13 height 13
checkbox input "false"
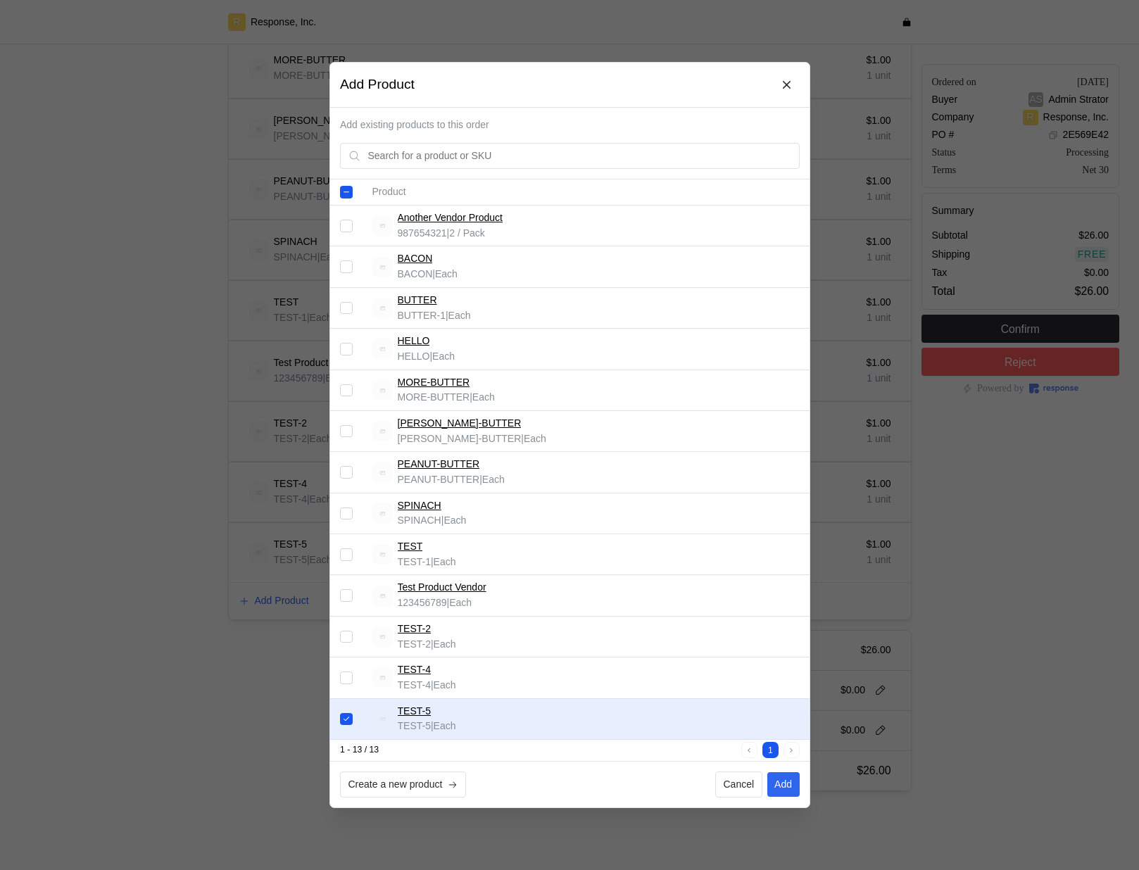
click at [348, 723] on input "Select record 13" at bounding box center [346, 718] width 13 height 13
checkbox input "false"
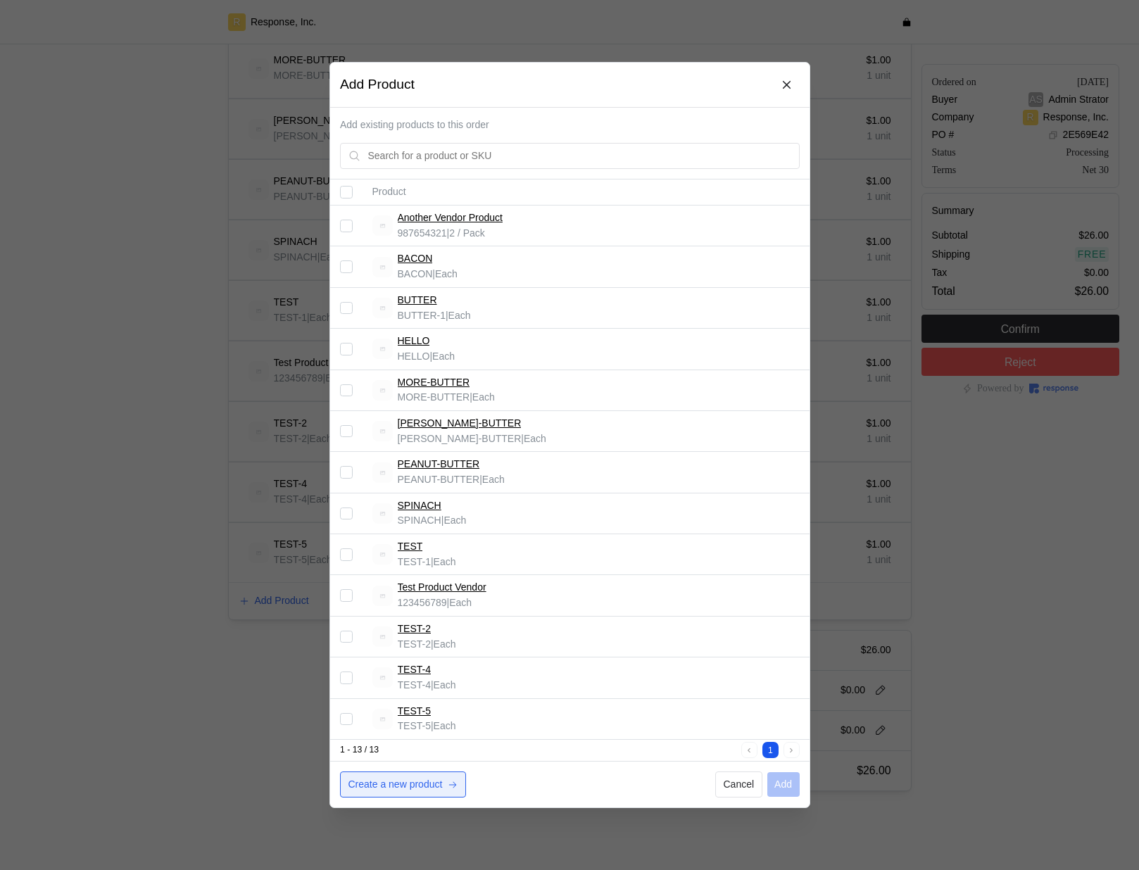
click at [391, 779] on p "Create a new product" at bounding box center [395, 784] width 94 height 15
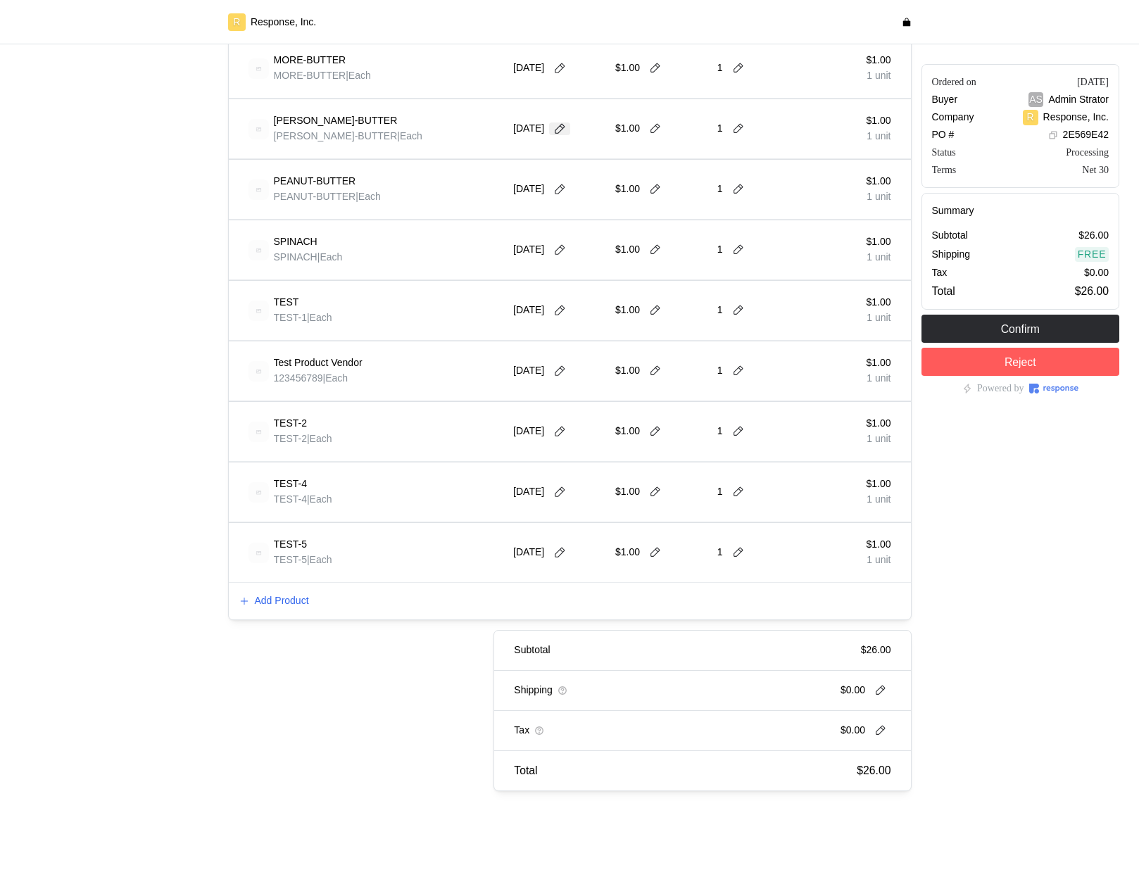
click at [565, 128] on icon at bounding box center [559, 128] width 13 height 13
click at [616, 213] on button "2" at bounding box center [616, 216] width 26 height 26
click at [581, 247] on button "8" at bounding box center [590, 242] width 26 height 26
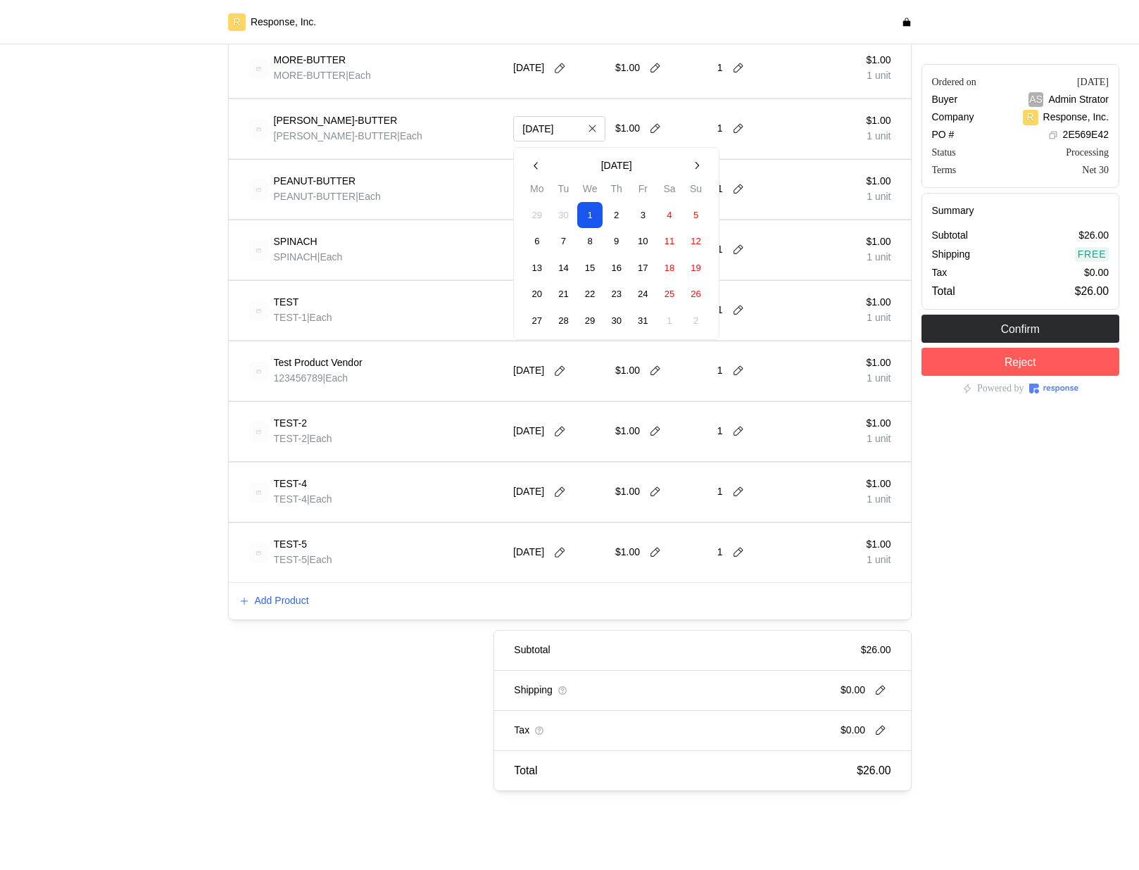
click at [581, 247] on button "8" at bounding box center [590, 242] width 26 height 26
click at [549, 243] on button "6" at bounding box center [537, 242] width 26 height 26
click at [531, 243] on button "6" at bounding box center [537, 242] width 26 height 26
click at [539, 165] on icon "button" at bounding box center [537, 166] width 12 height 12
click at [562, 269] on button "16" at bounding box center [563, 268] width 26 height 26
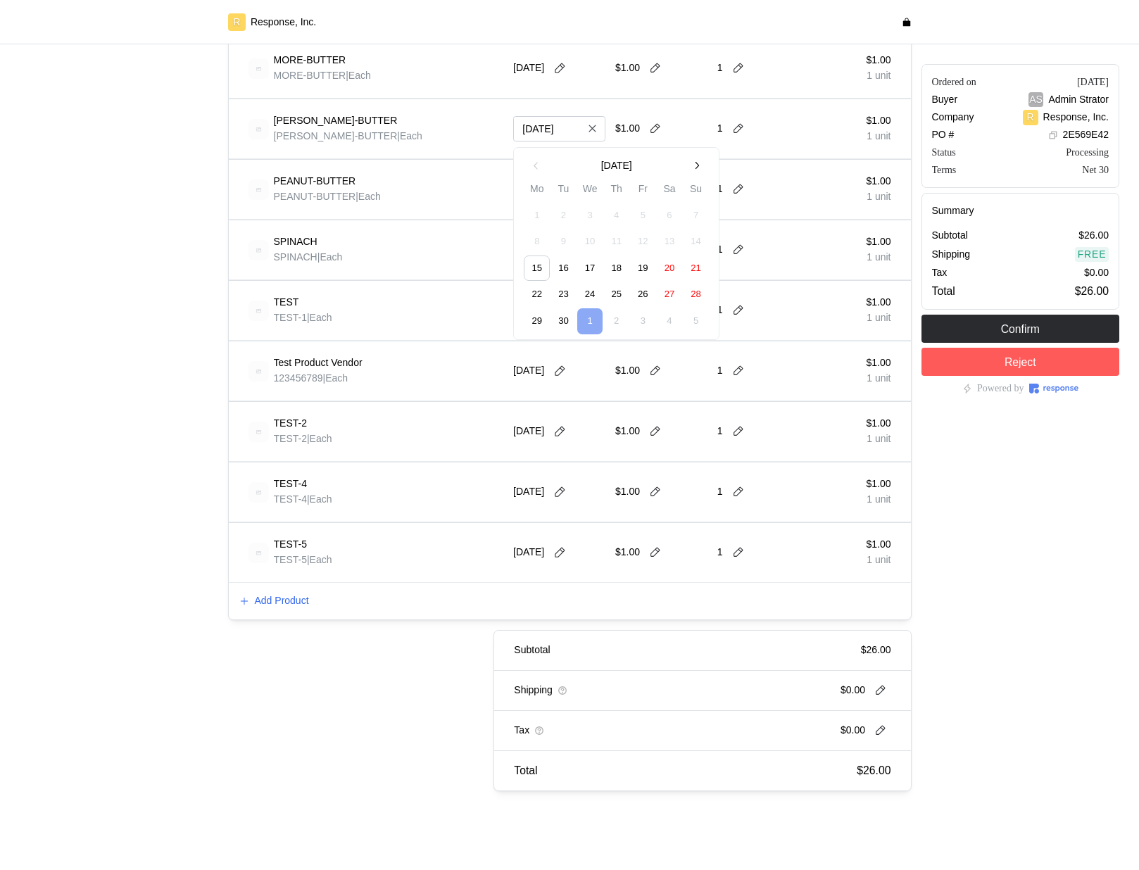
click at [562, 269] on button "16" at bounding box center [563, 268] width 26 height 26
click at [570, 191] on button at bounding box center [559, 189] width 21 height 13
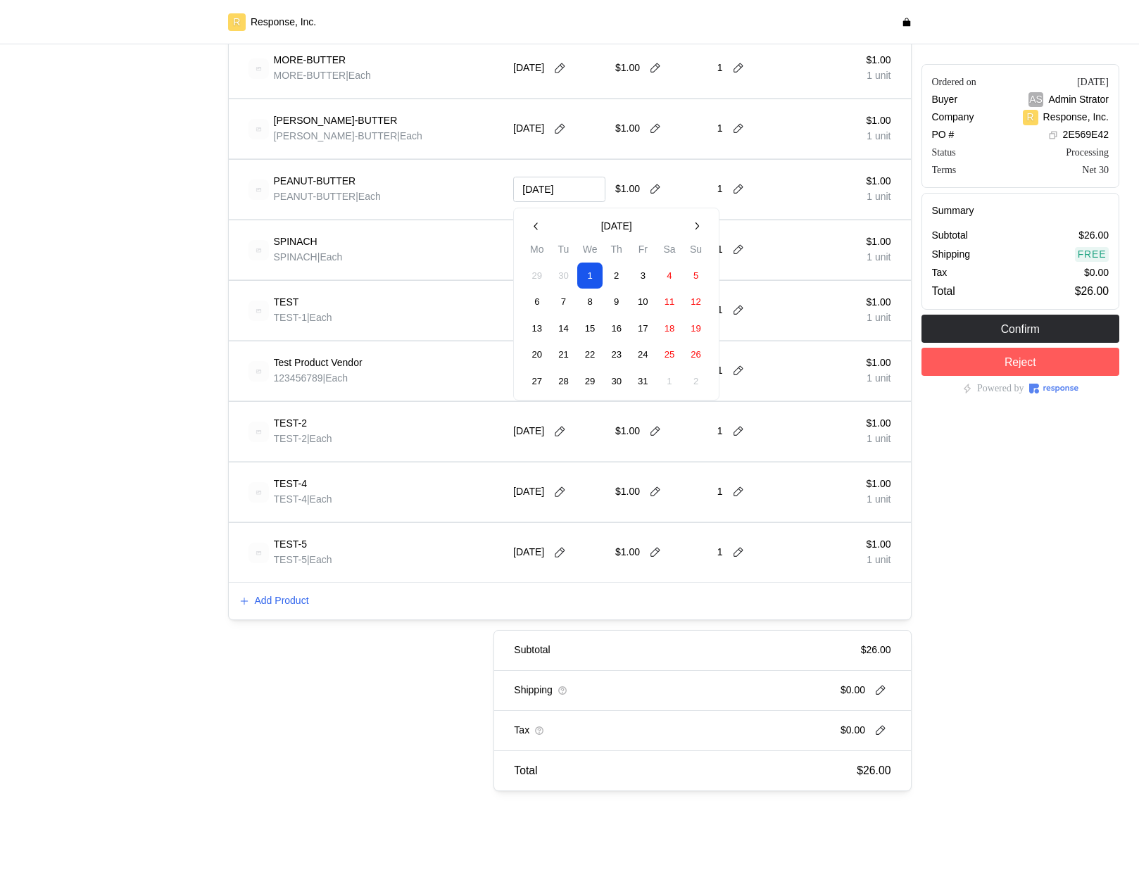
click at [622, 278] on button "2" at bounding box center [616, 276] width 26 height 26
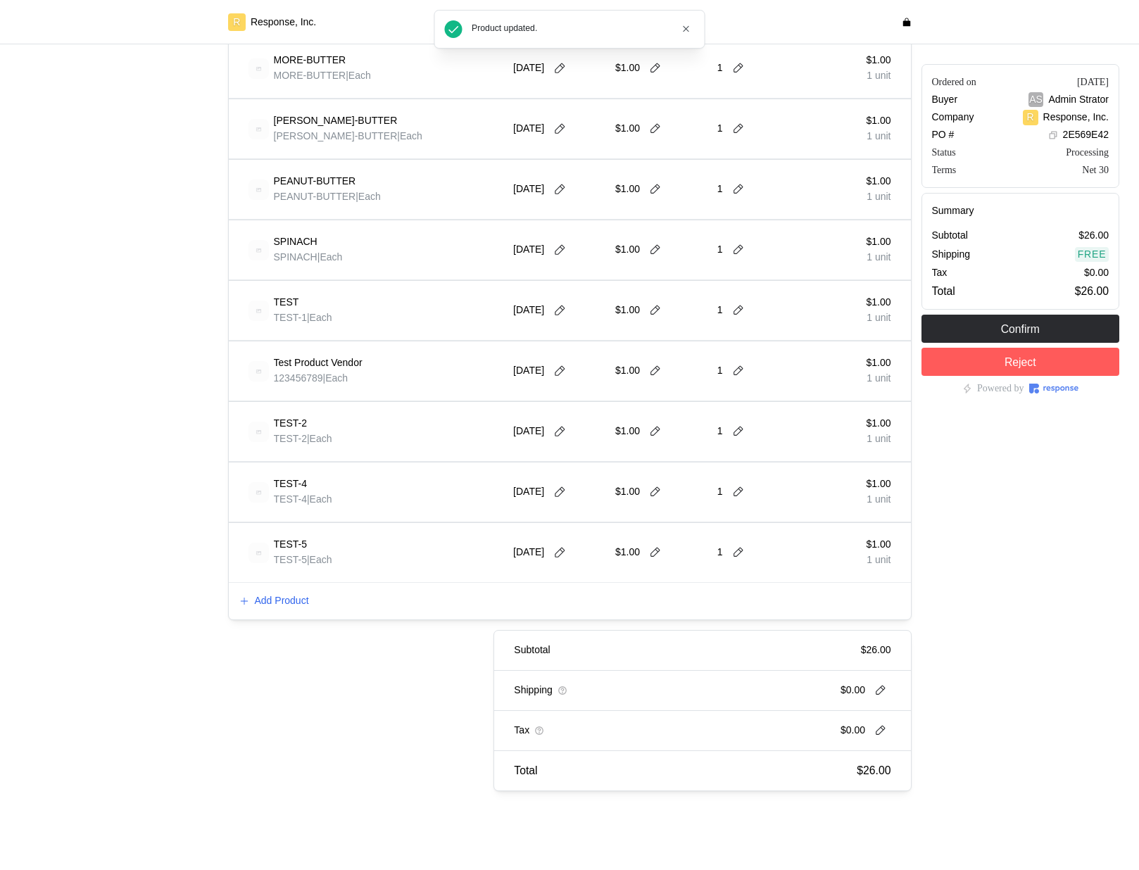
type input "[DATE]"
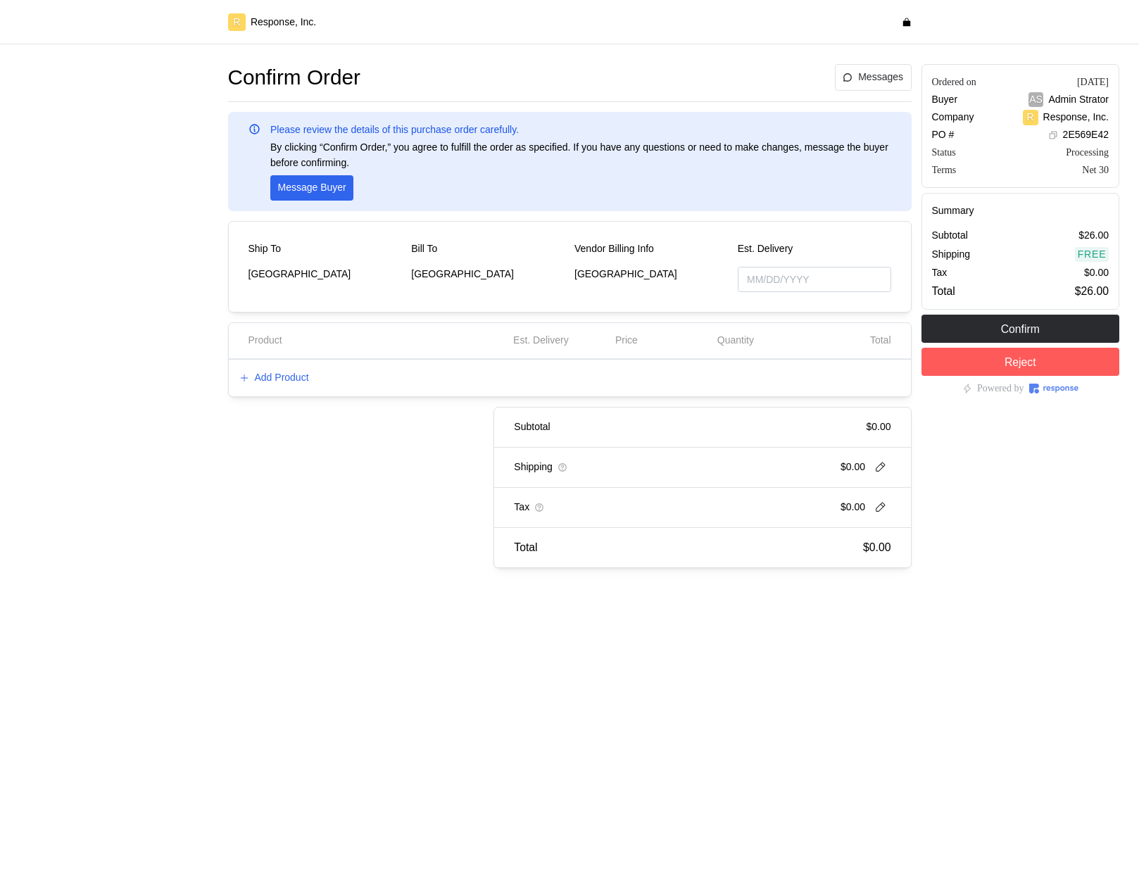
type input "[DATE]"
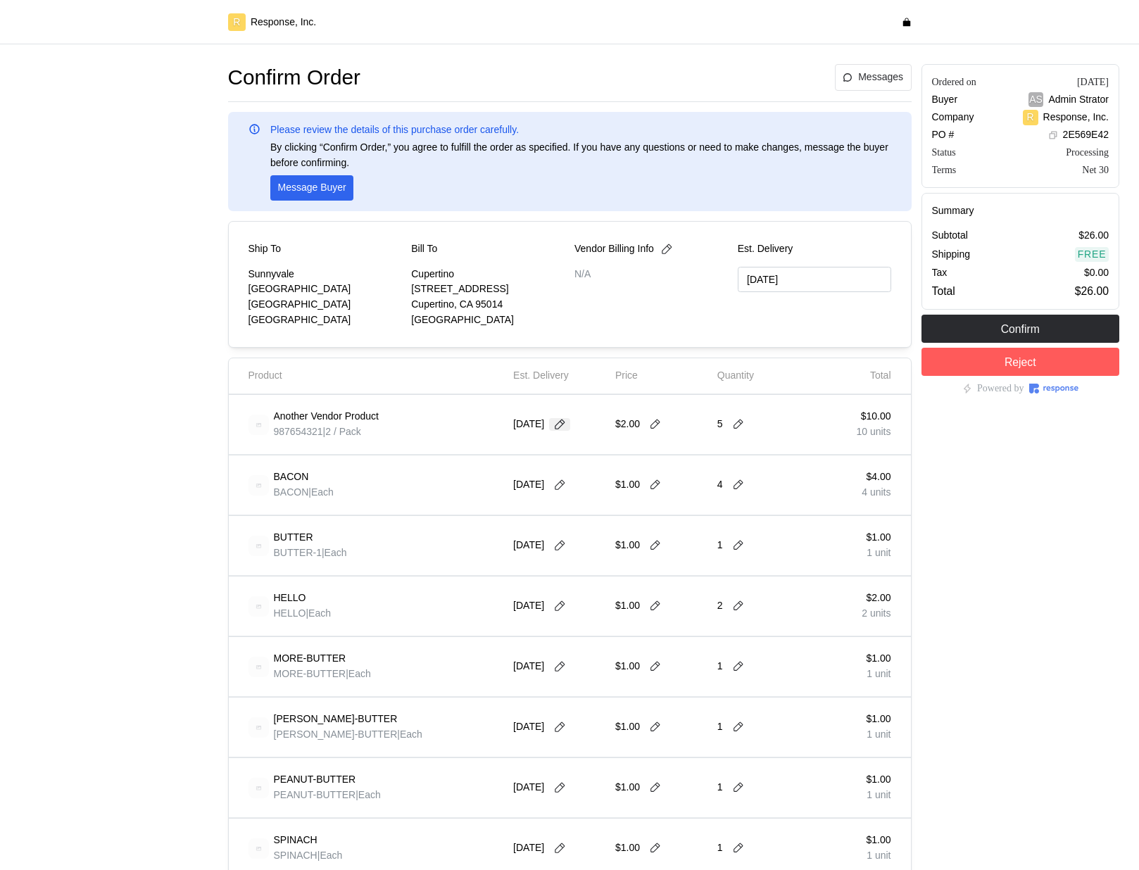
click at [566, 422] on icon at bounding box center [559, 424] width 13 height 13
click at [615, 564] on button "18" at bounding box center [616, 564] width 26 height 26
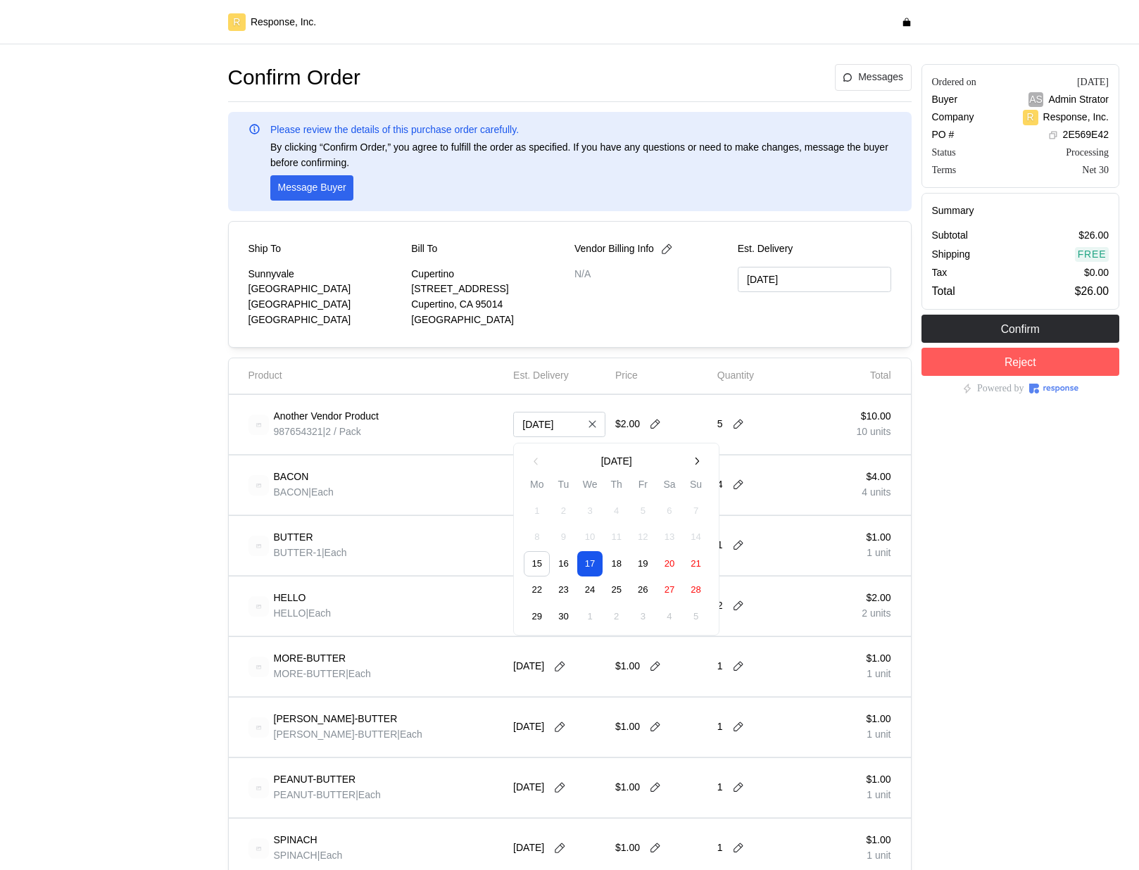
click at [568, 564] on button "16" at bounding box center [563, 564] width 26 height 26
click at [550, 590] on button "23" at bounding box center [563, 591] width 26 height 26
click at [527, 598] on button "22" at bounding box center [537, 591] width 26 height 26
click at [539, 595] on button "22" at bounding box center [537, 591] width 26 height 26
click at [325, 530] on div "BUTTER" at bounding box center [310, 537] width 73 height 15
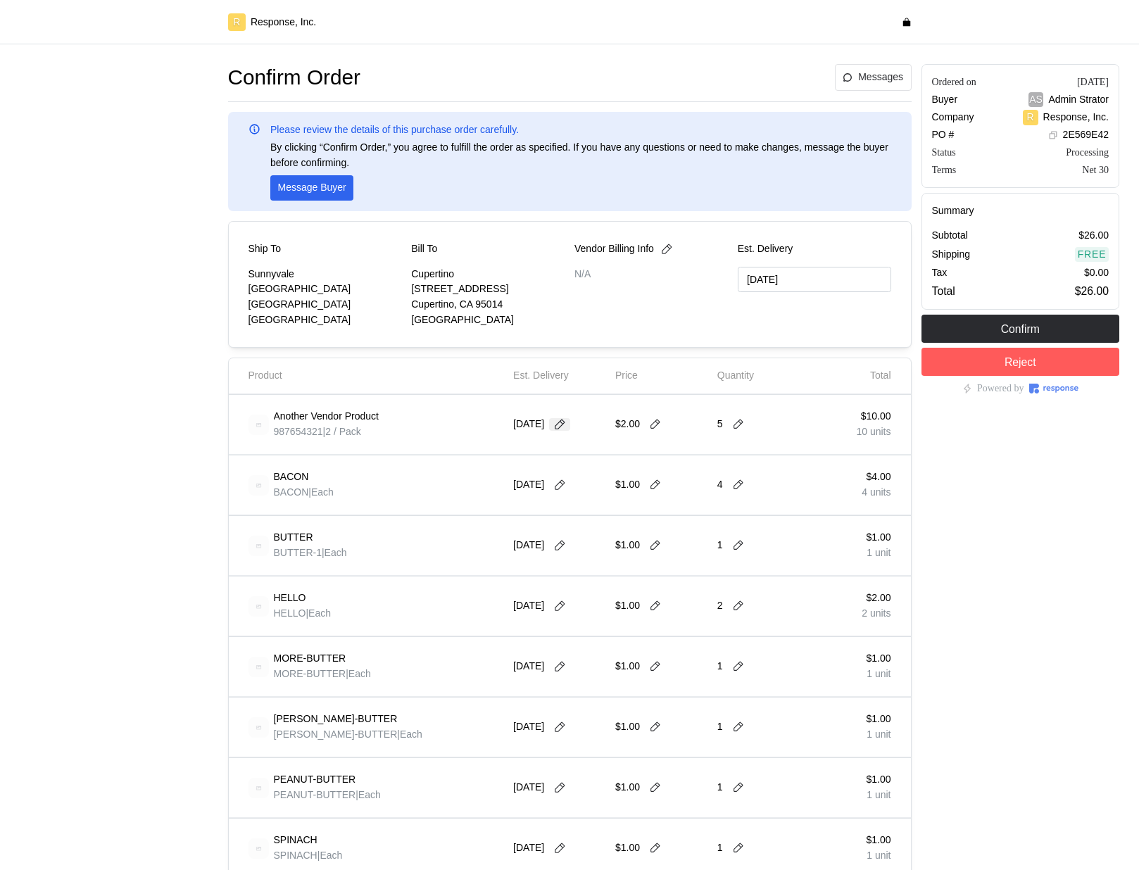
click at [566, 419] on icon at bounding box center [559, 424] width 13 height 13
click at [109, 78] on div at bounding box center [119, 726] width 208 height 1335
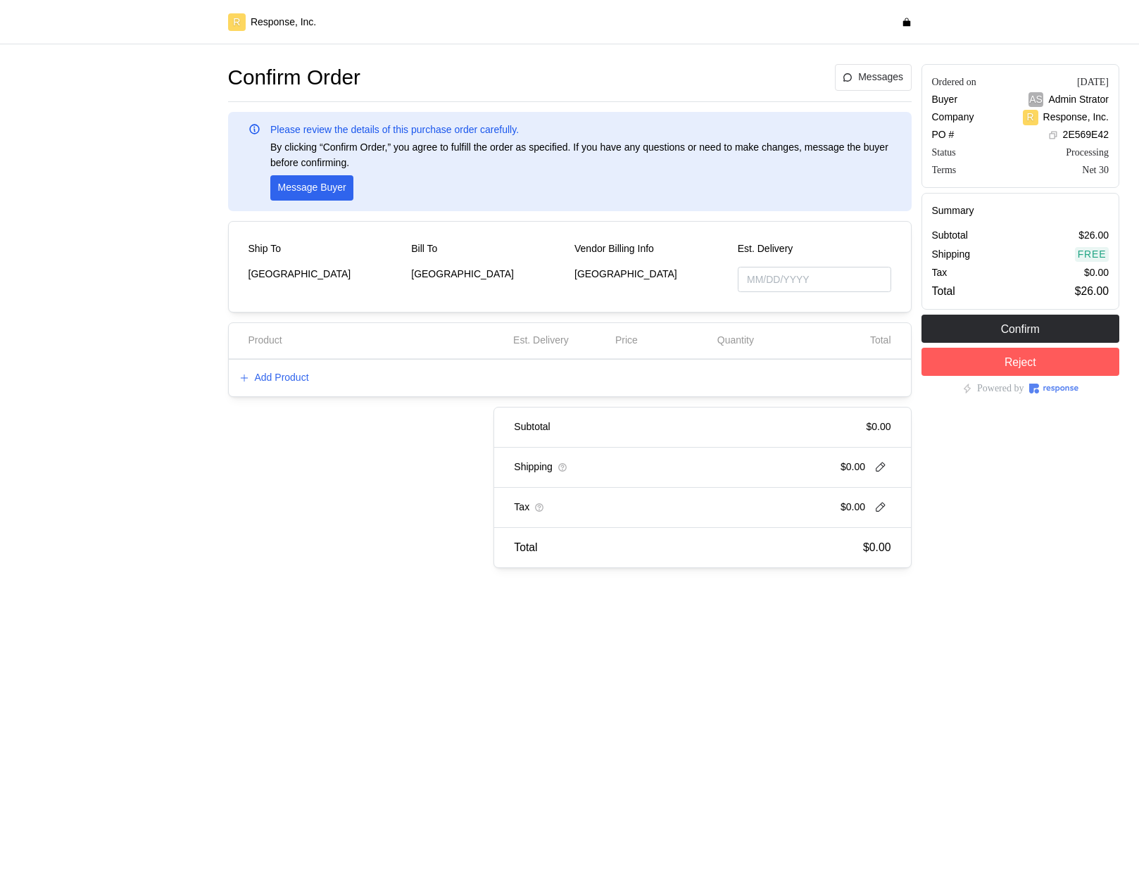
type input "[DATE]"
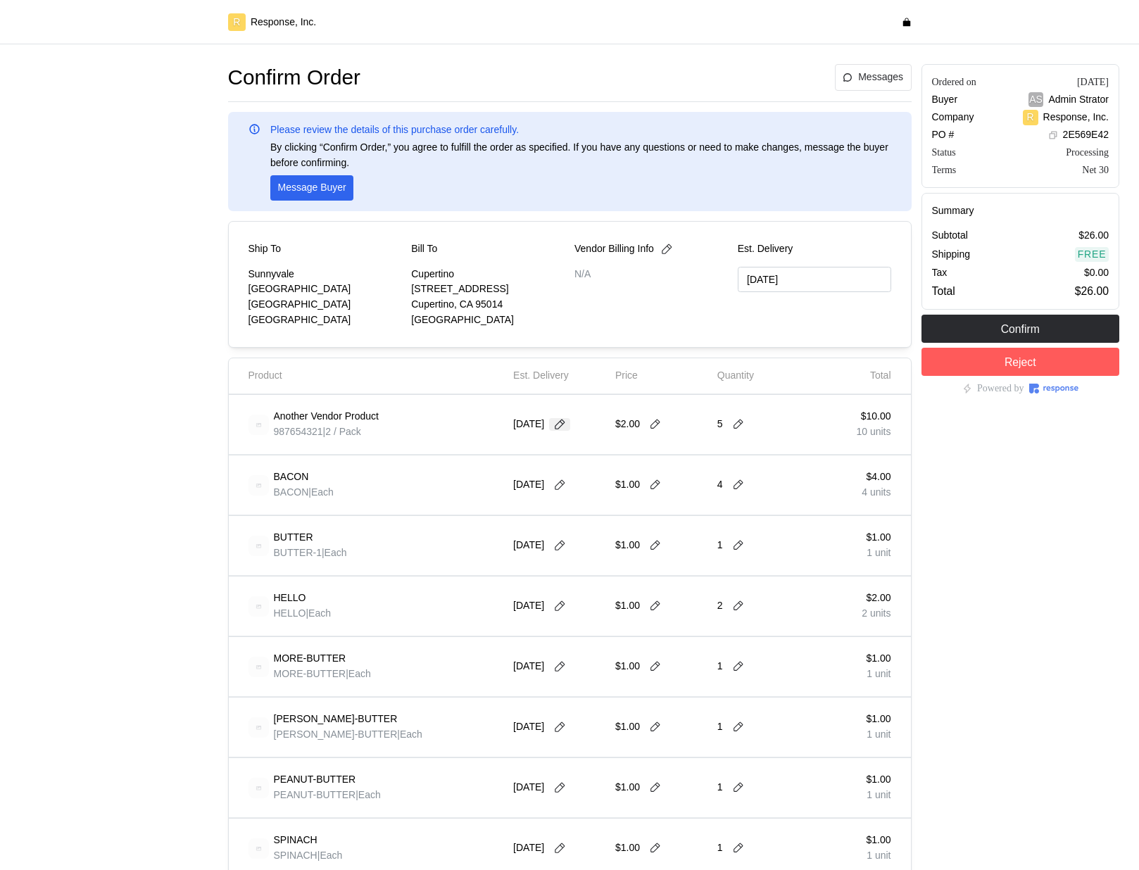
click at [559, 418] on icon at bounding box center [559, 424] width 13 height 13
click at [614, 563] on button "18" at bounding box center [616, 564] width 26 height 26
click at [559, 422] on icon at bounding box center [559, 424] width 13 height 13
click at [622, 559] on button "18" at bounding box center [616, 564] width 26 height 26
click at [558, 428] on icon at bounding box center [559, 424] width 13 height 13
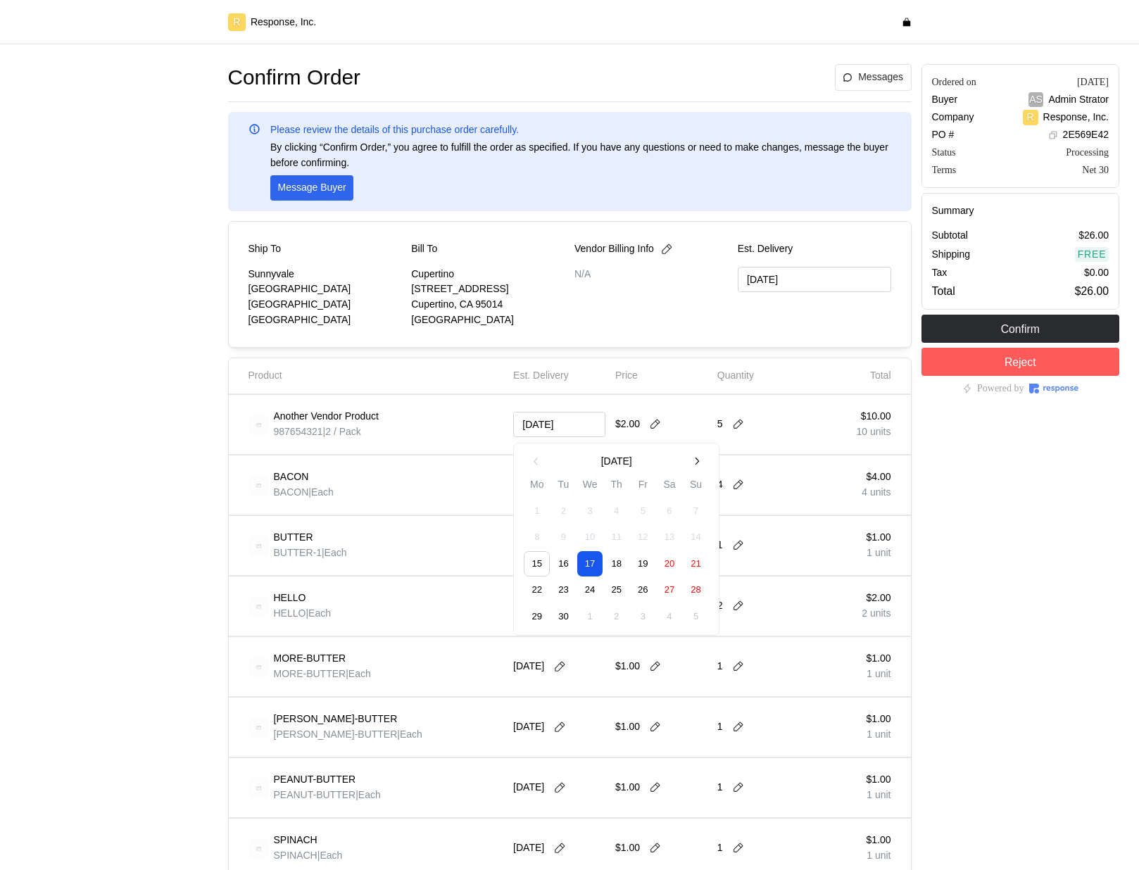
click at [635, 564] on button "19" at bounding box center [643, 564] width 26 height 26
click at [564, 425] on icon at bounding box center [559, 424] width 13 height 13
click at [538, 593] on button "22" at bounding box center [537, 591] width 26 height 26
click at [565, 426] on icon at bounding box center [559, 424] width 13 height 13
click at [427, 642] on div "MORE-BUTTER MORE-BUTTER | Each" at bounding box center [375, 666] width 265 height 49
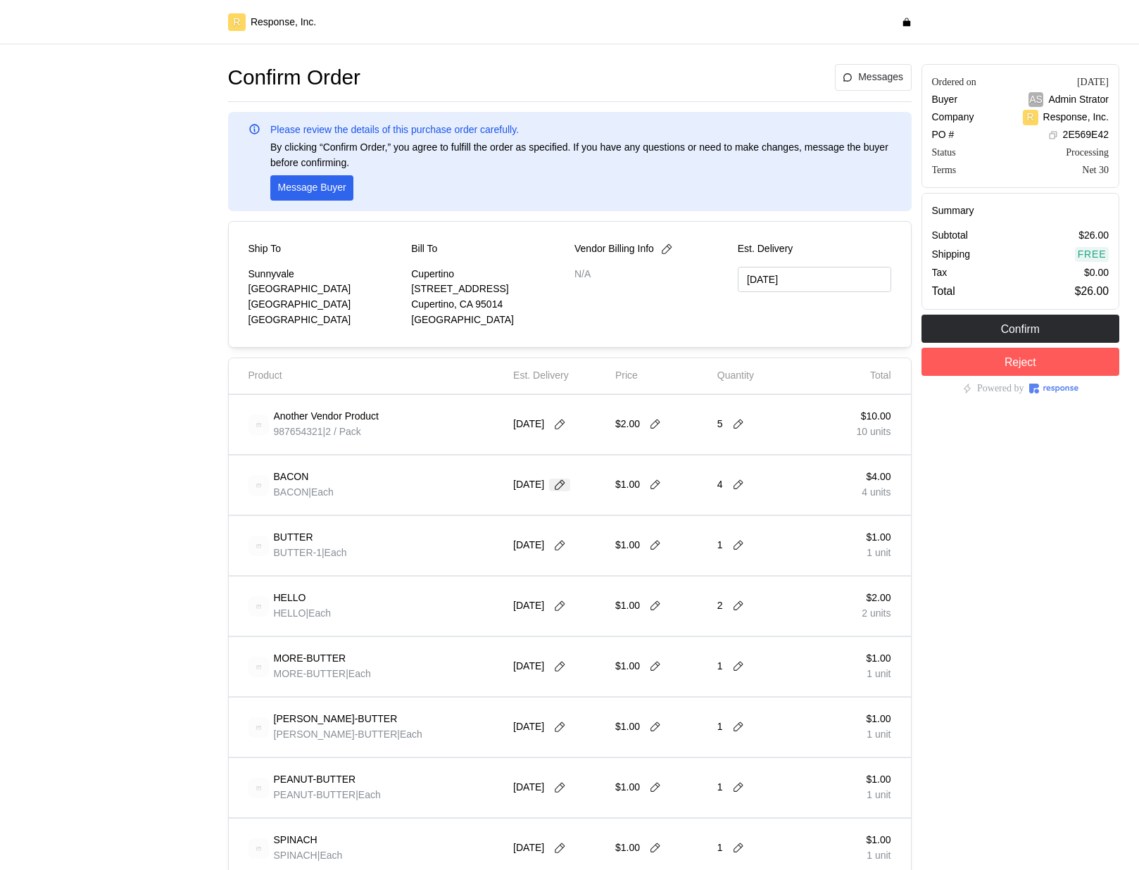
click at [566, 486] on button at bounding box center [559, 485] width 21 height 13
click at [625, 578] on button "2" at bounding box center [616, 572] width 26 height 26
click at [564, 481] on icon at bounding box center [559, 485] width 10 height 10
click at [609, 575] on button "2" at bounding box center [616, 572] width 26 height 26
click at [560, 479] on icon at bounding box center [559, 485] width 13 height 13
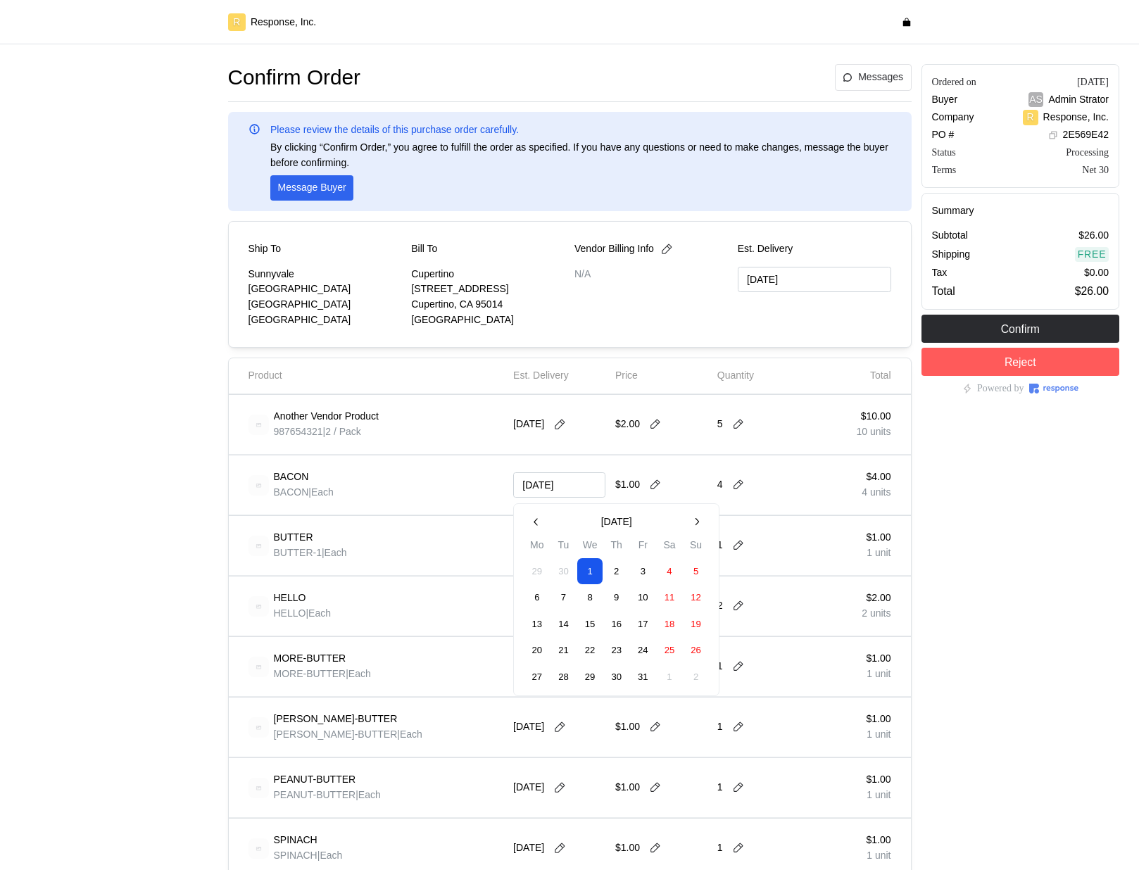
click at [647, 573] on button "3" at bounding box center [643, 572] width 26 height 26
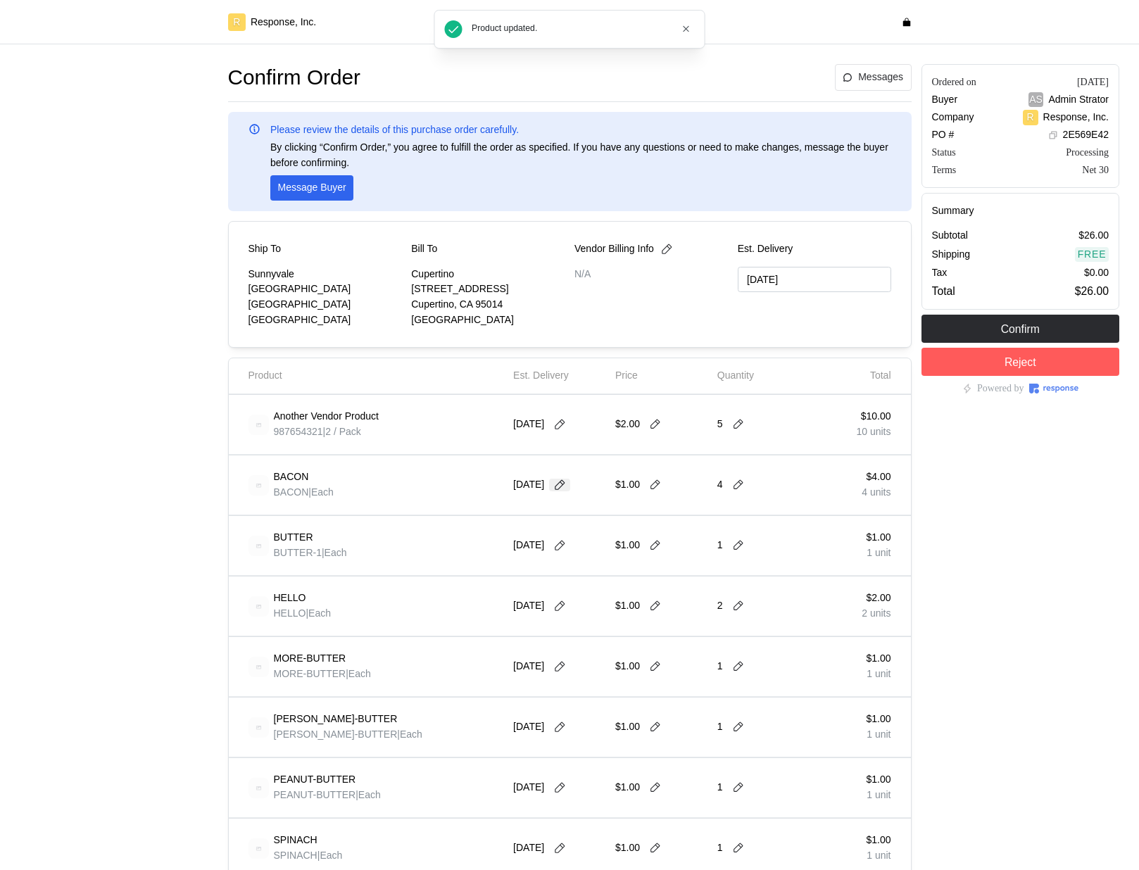
click at [563, 482] on icon at bounding box center [559, 485] width 13 height 13
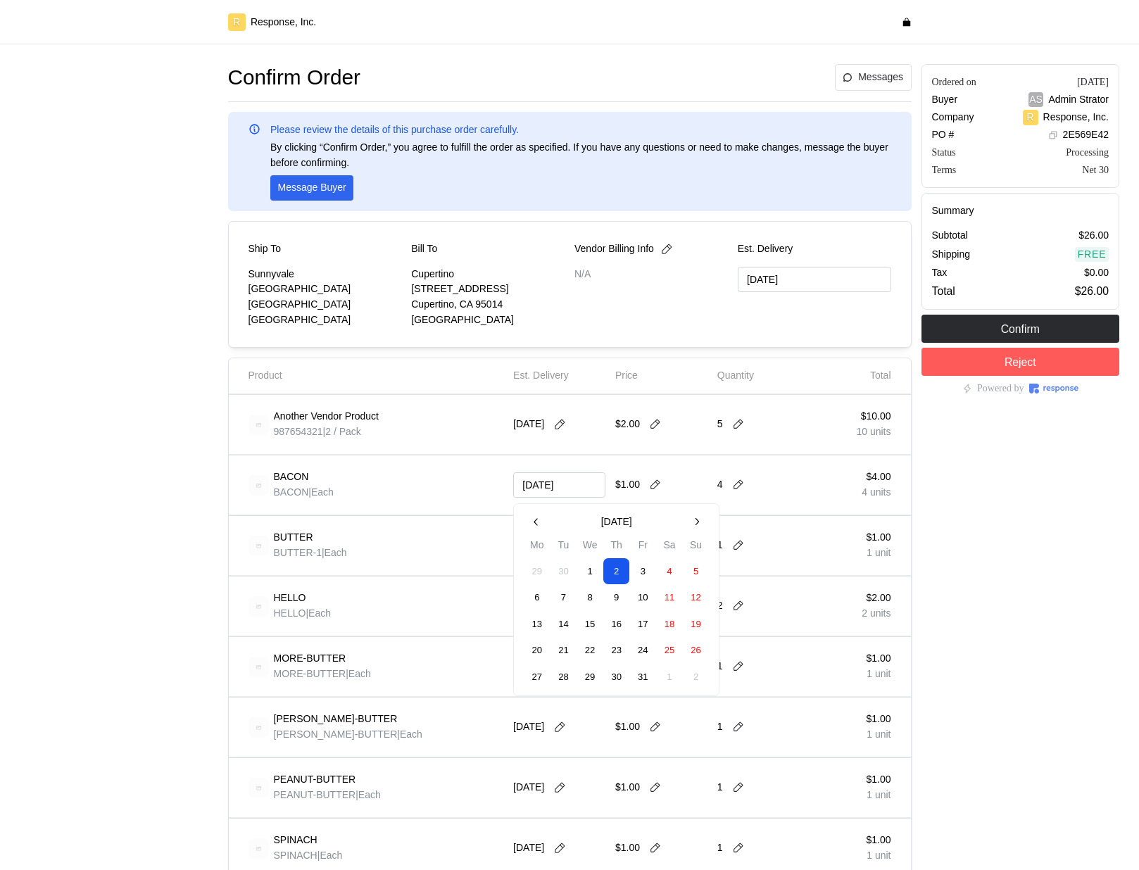
click at [639, 569] on button "3" at bounding box center [643, 572] width 26 height 26
click at [564, 481] on icon at bounding box center [559, 485] width 13 height 13
click at [455, 497] on div "BACON BACON | Each" at bounding box center [375, 484] width 255 height 39
click at [565, 426] on icon at bounding box center [559, 424] width 13 height 13
click at [564, 588] on button "23" at bounding box center [563, 591] width 26 height 26
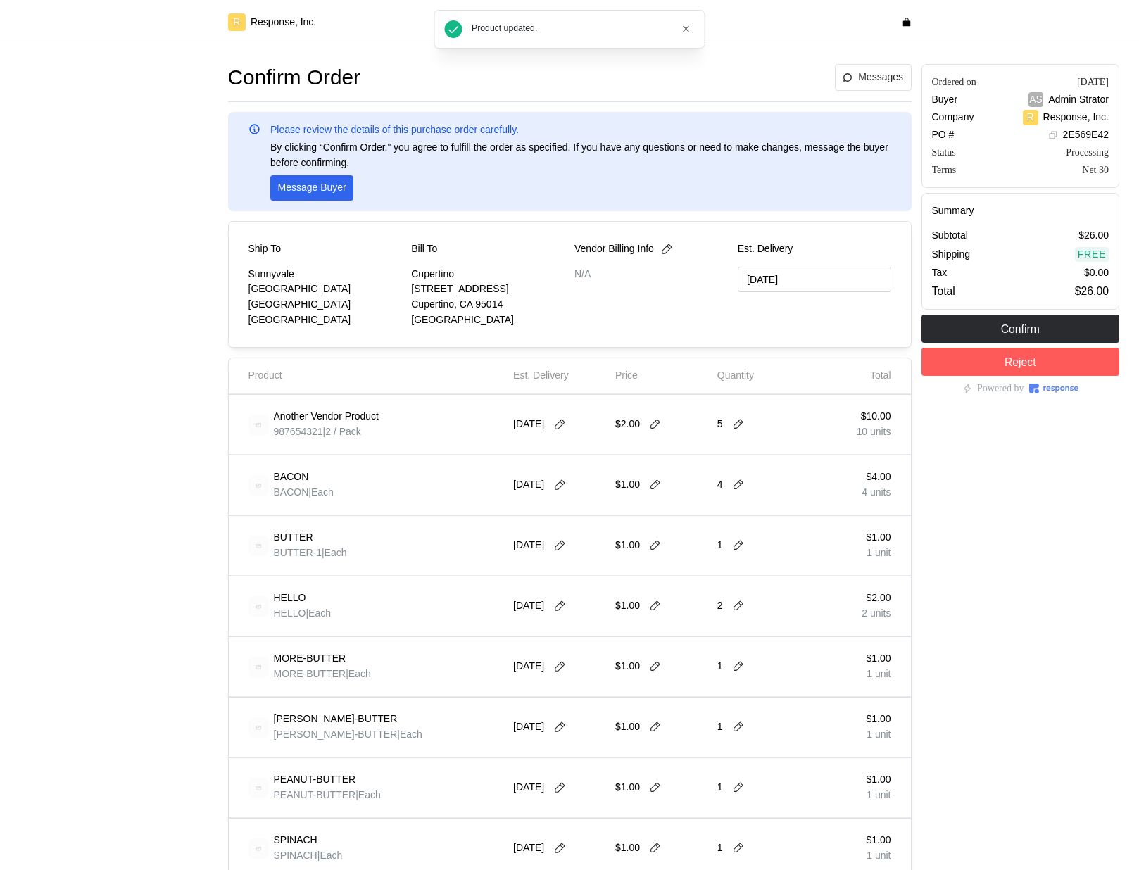
click at [566, 414] on div "9/22/25" at bounding box center [559, 424] width 92 height 39
click at [566, 421] on icon at bounding box center [559, 424] width 13 height 13
click at [405, 519] on div "BUTTER BUTTER-1 | Each 10/1/25 $1.00 1 $1.00 1 unit" at bounding box center [570, 546] width 682 height 60
click at [564, 605] on icon at bounding box center [559, 606] width 10 height 10
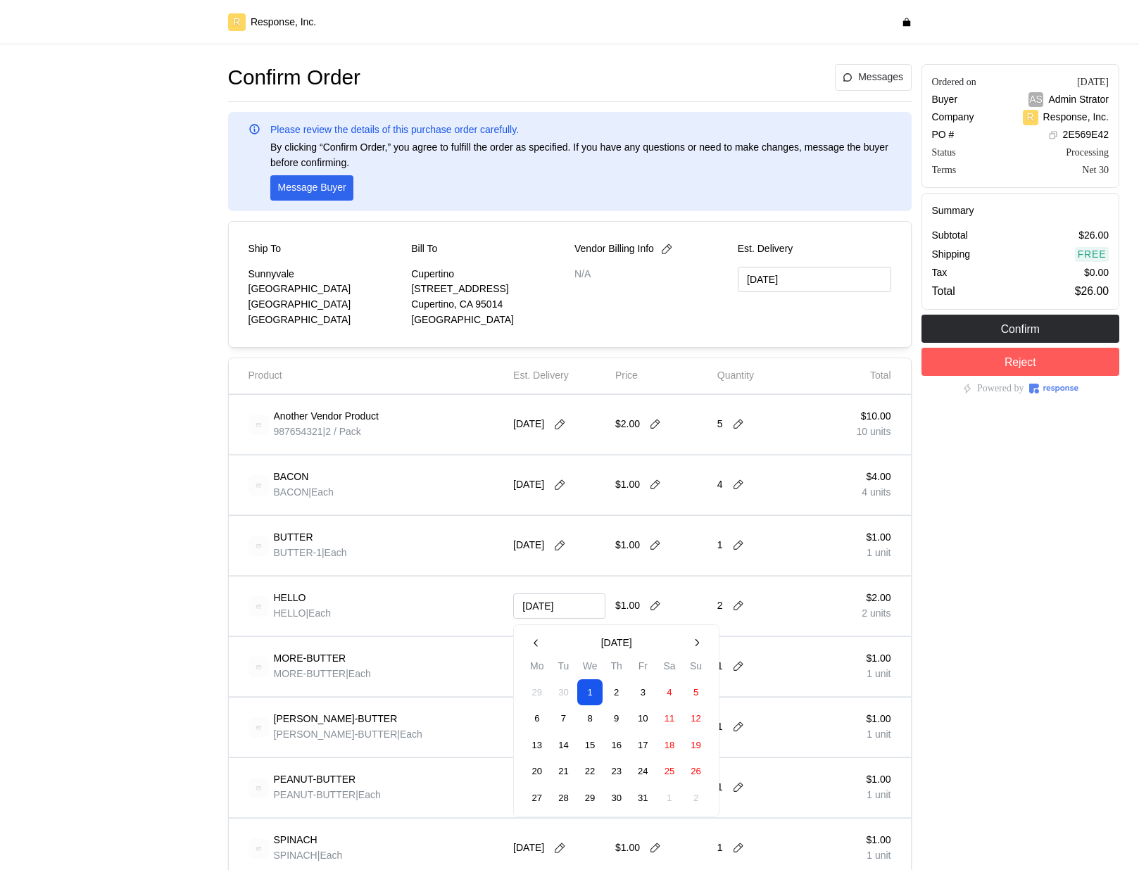
click at [643, 696] on button "3" at bounding box center [643, 693] width 26 height 26
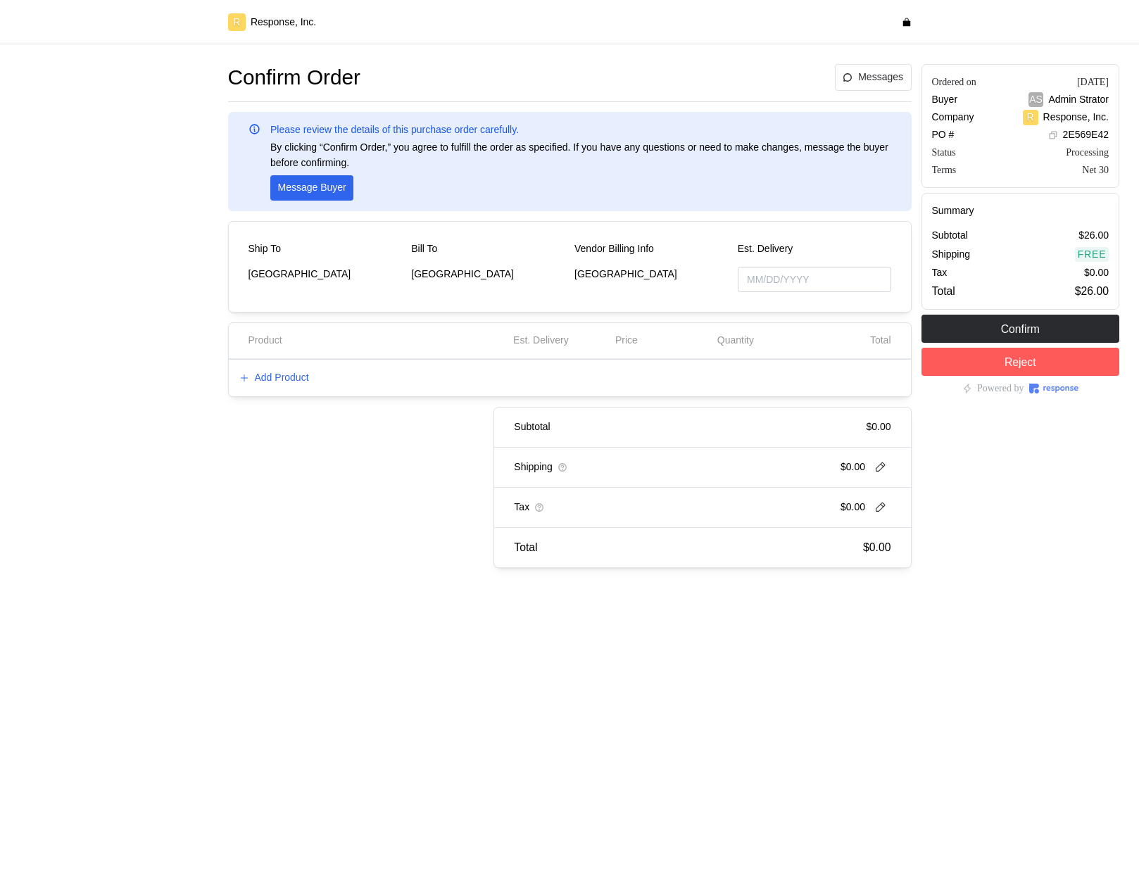
type input "[DATE]"
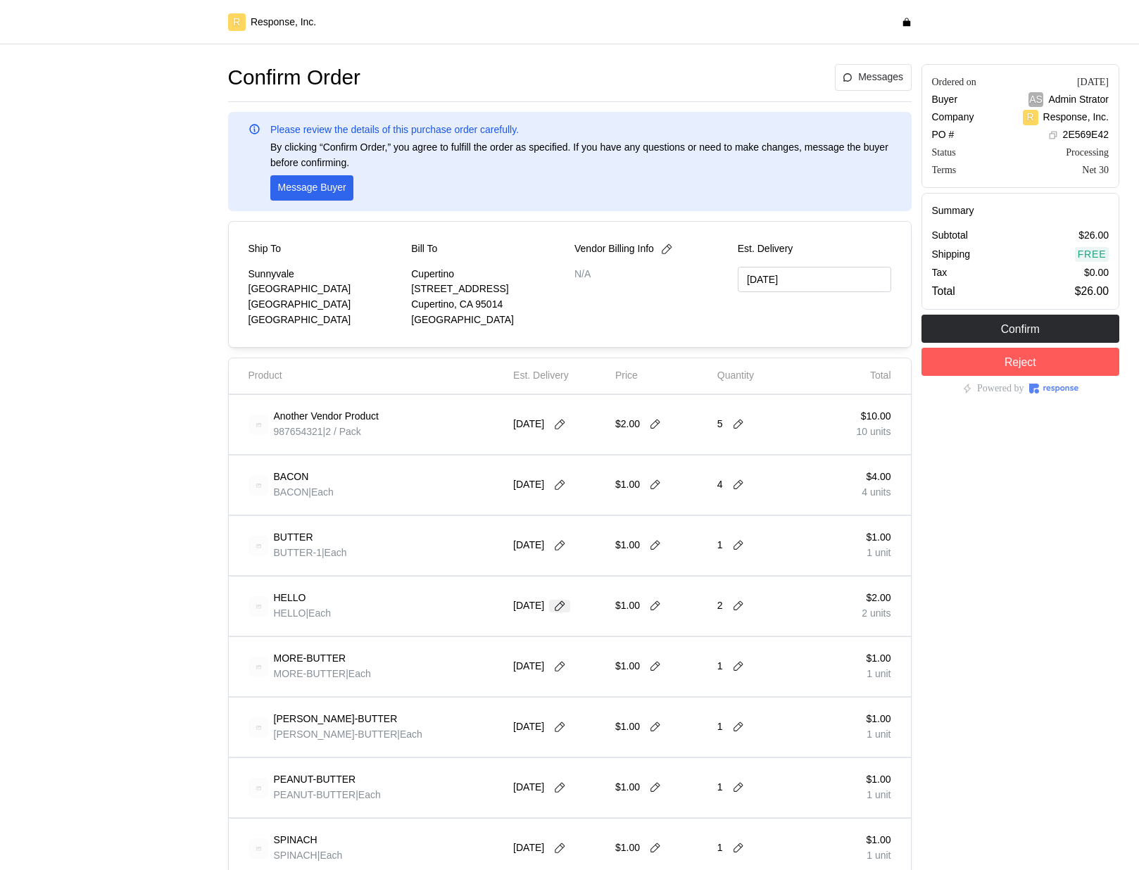
click at [564, 602] on icon at bounding box center [559, 606] width 13 height 13
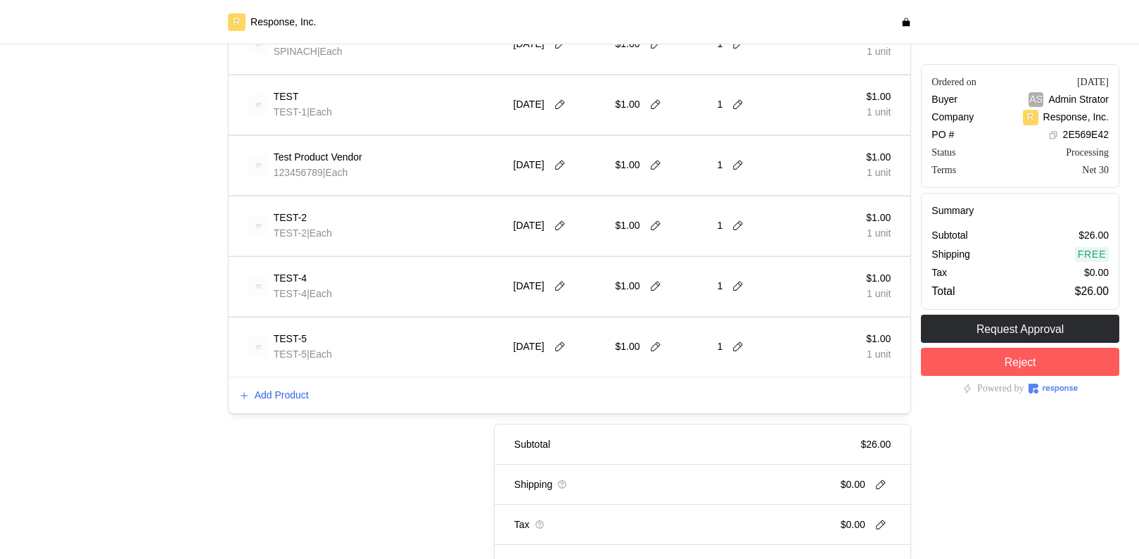
scroll to position [806, 0]
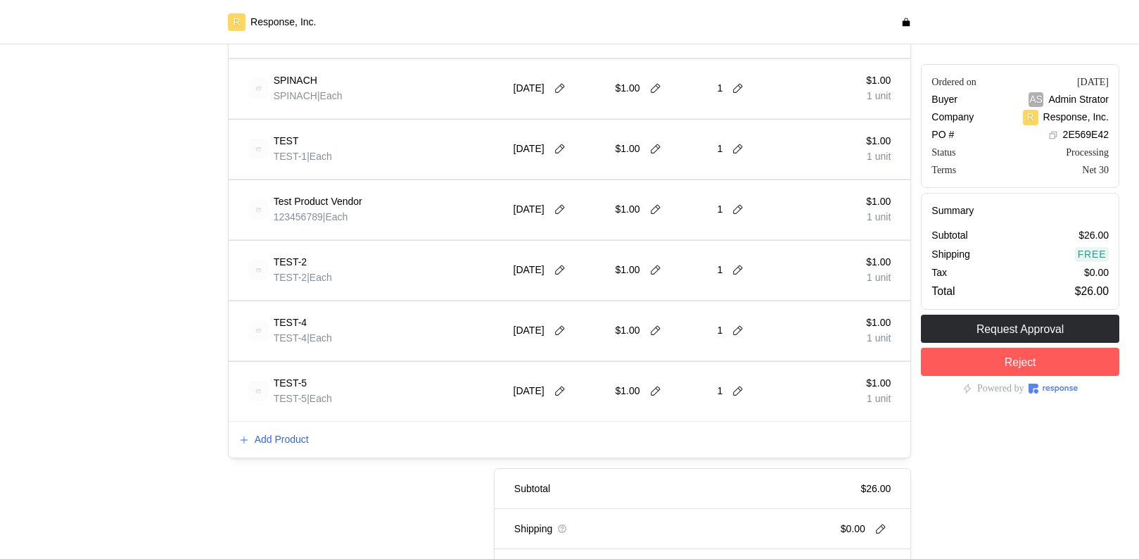
drag, startPoint x: 315, startPoint y: 349, endPoint x: 359, endPoint y: 348, distance: 44.3
click at [314, 349] on div "TEST-4 TEST-4 | Each" at bounding box center [375, 330] width 255 height 39
click at [286, 434] on p "Add Product" at bounding box center [282, 439] width 54 height 15
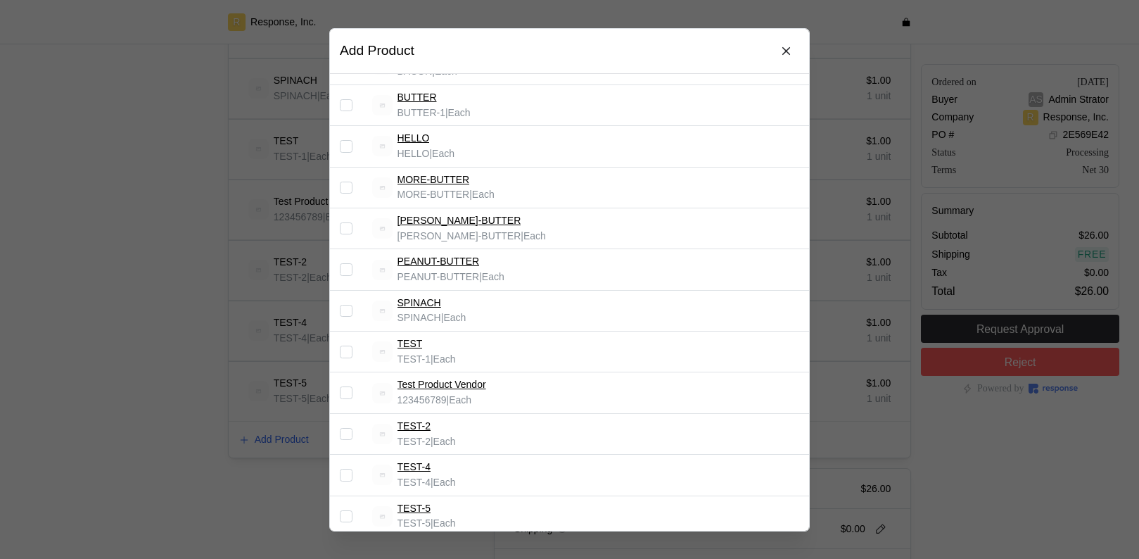
scroll to position [243, 0]
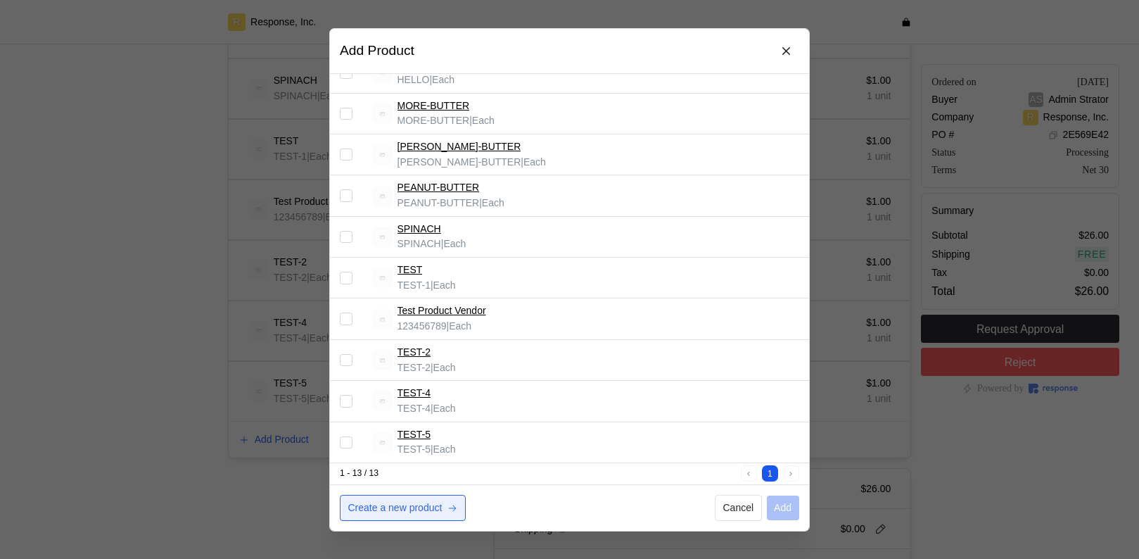
click at [407, 502] on p "Create a new product" at bounding box center [395, 507] width 94 height 15
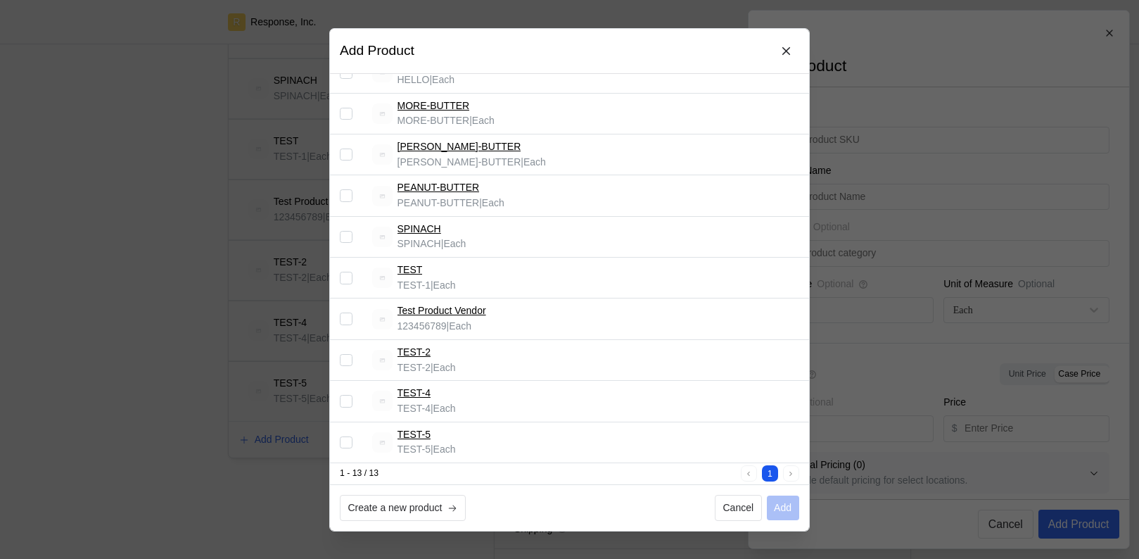
click at [927, 163] on div at bounding box center [569, 279] width 1139 height 559
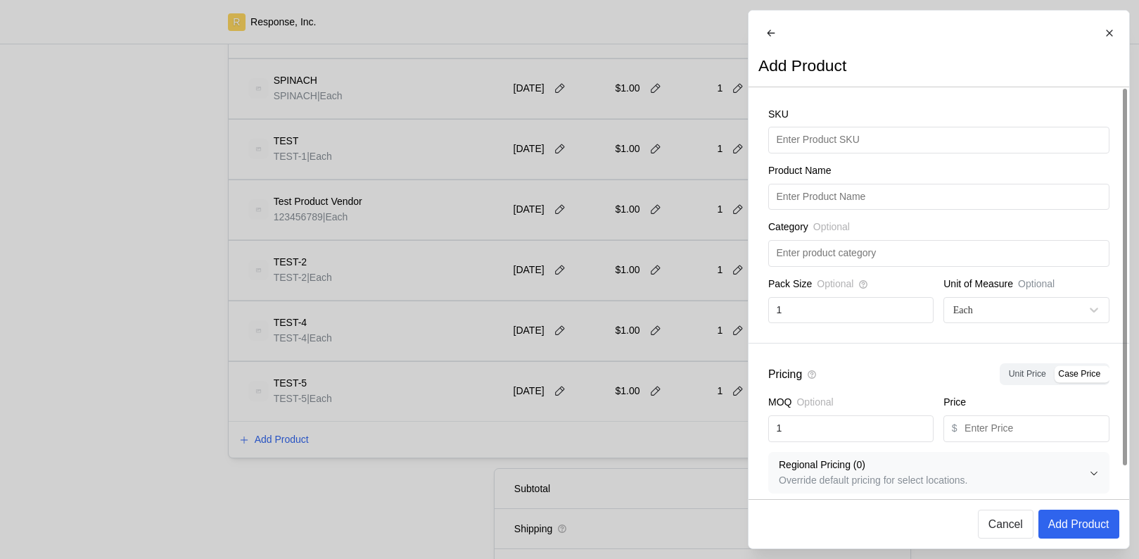
click at [625, 220] on div at bounding box center [569, 279] width 1139 height 559
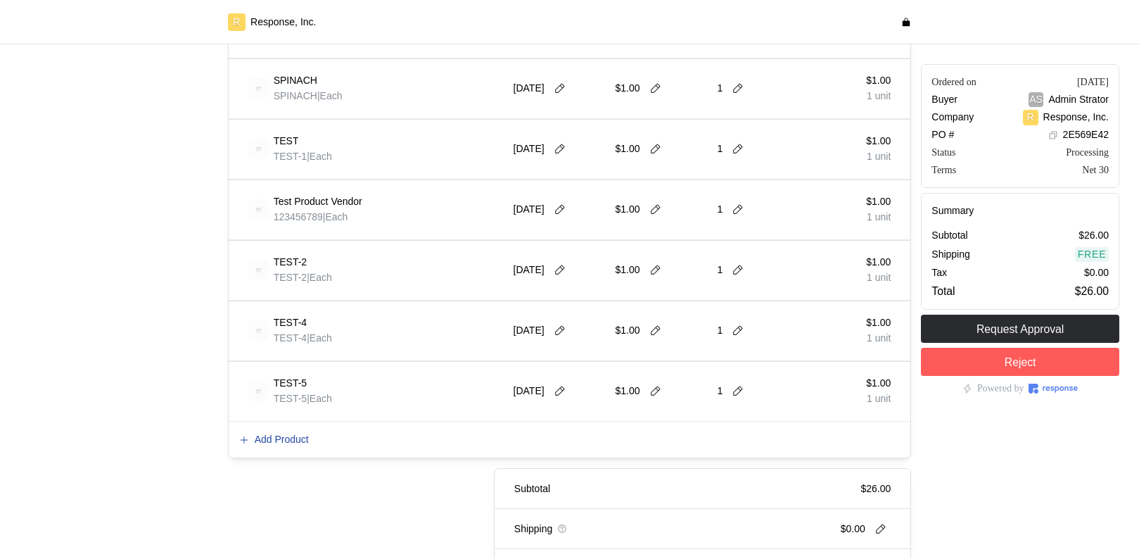
click at [287, 439] on p "Add Product" at bounding box center [282, 439] width 54 height 15
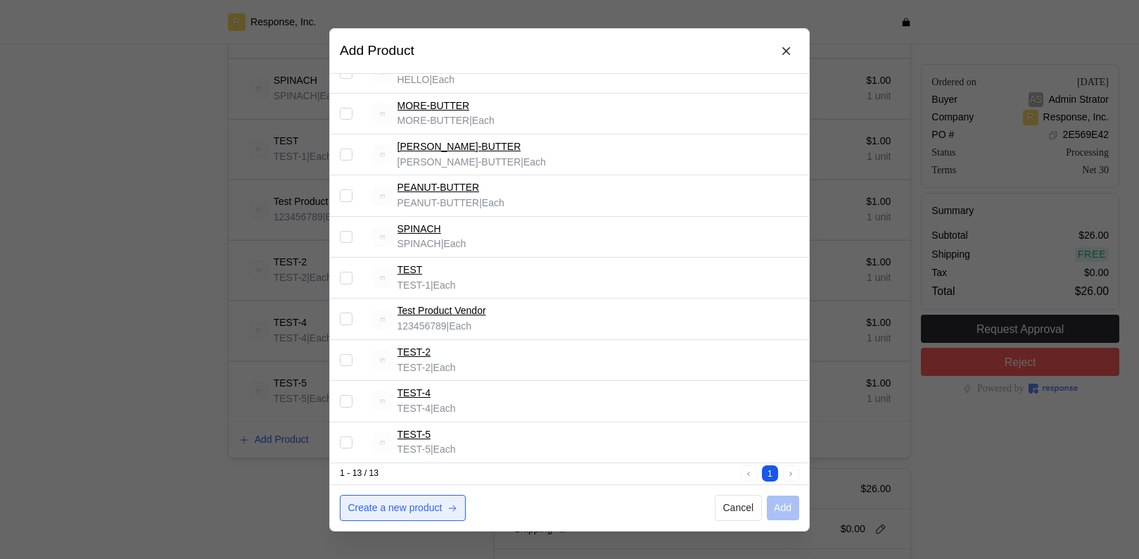
click at [407, 509] on p "Create a new product" at bounding box center [395, 507] width 94 height 15
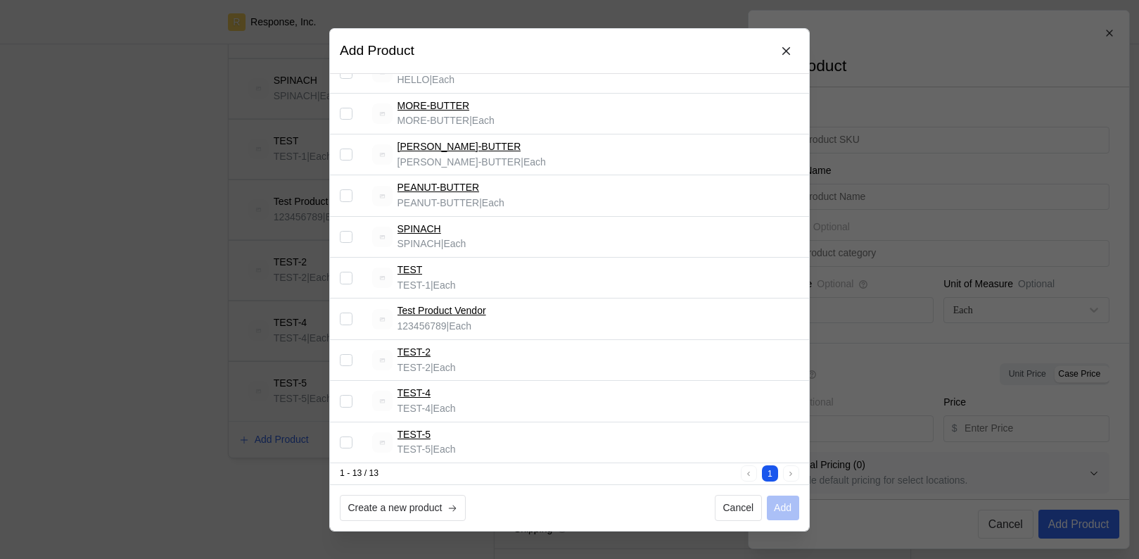
click at [217, 476] on div at bounding box center [569, 279] width 1139 height 559
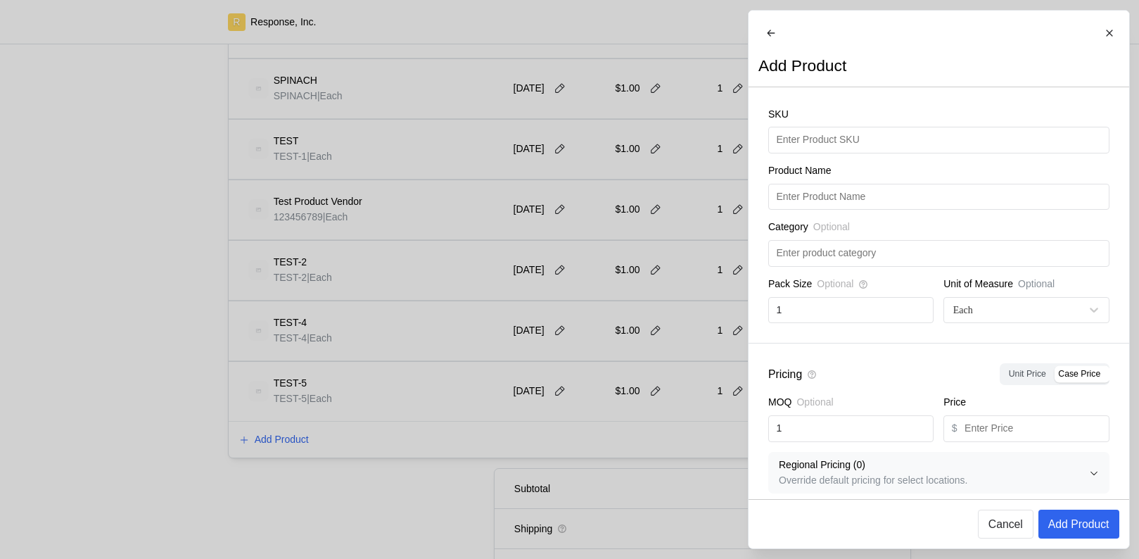
click at [640, 409] on div at bounding box center [569, 279] width 1139 height 559
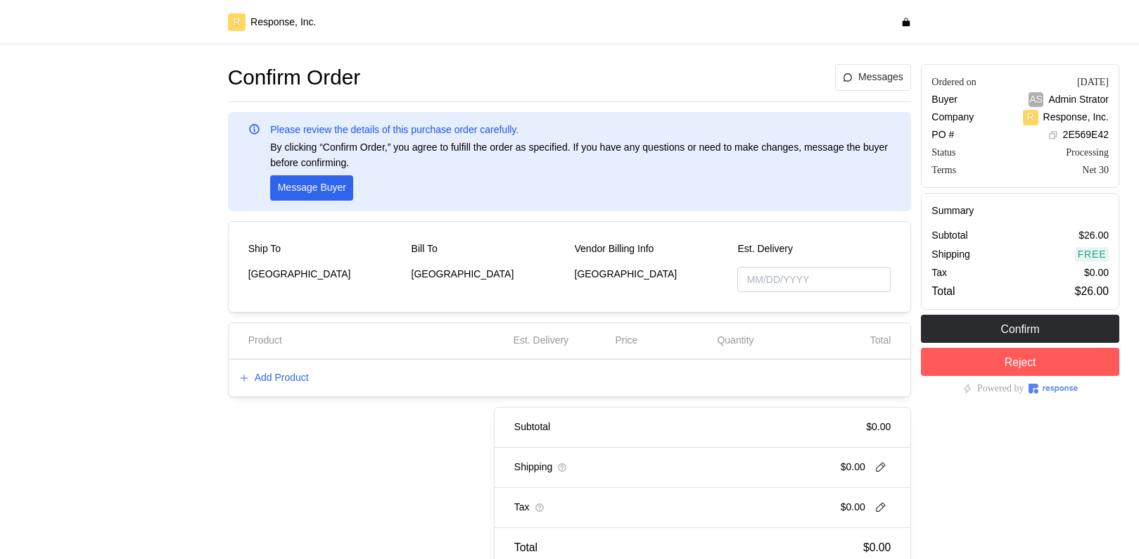
type input "[DATE]"
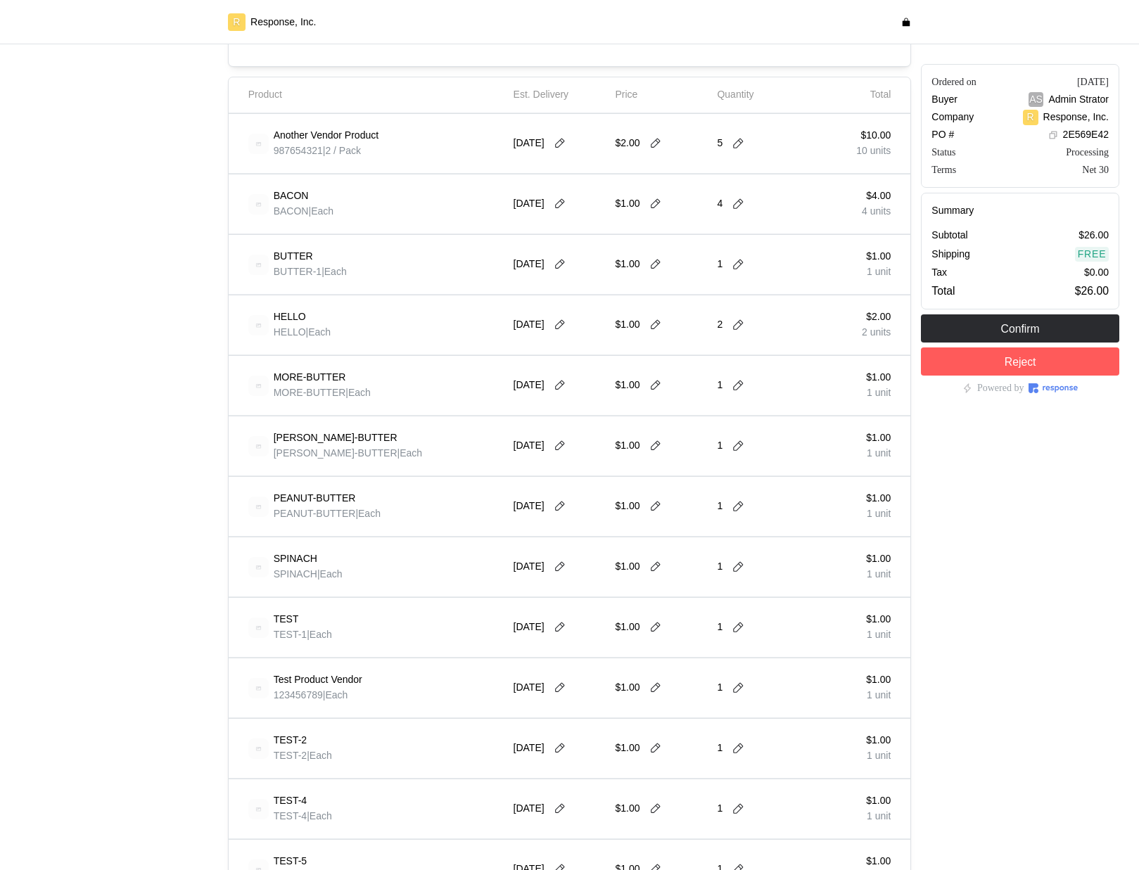
scroll to position [597, 0]
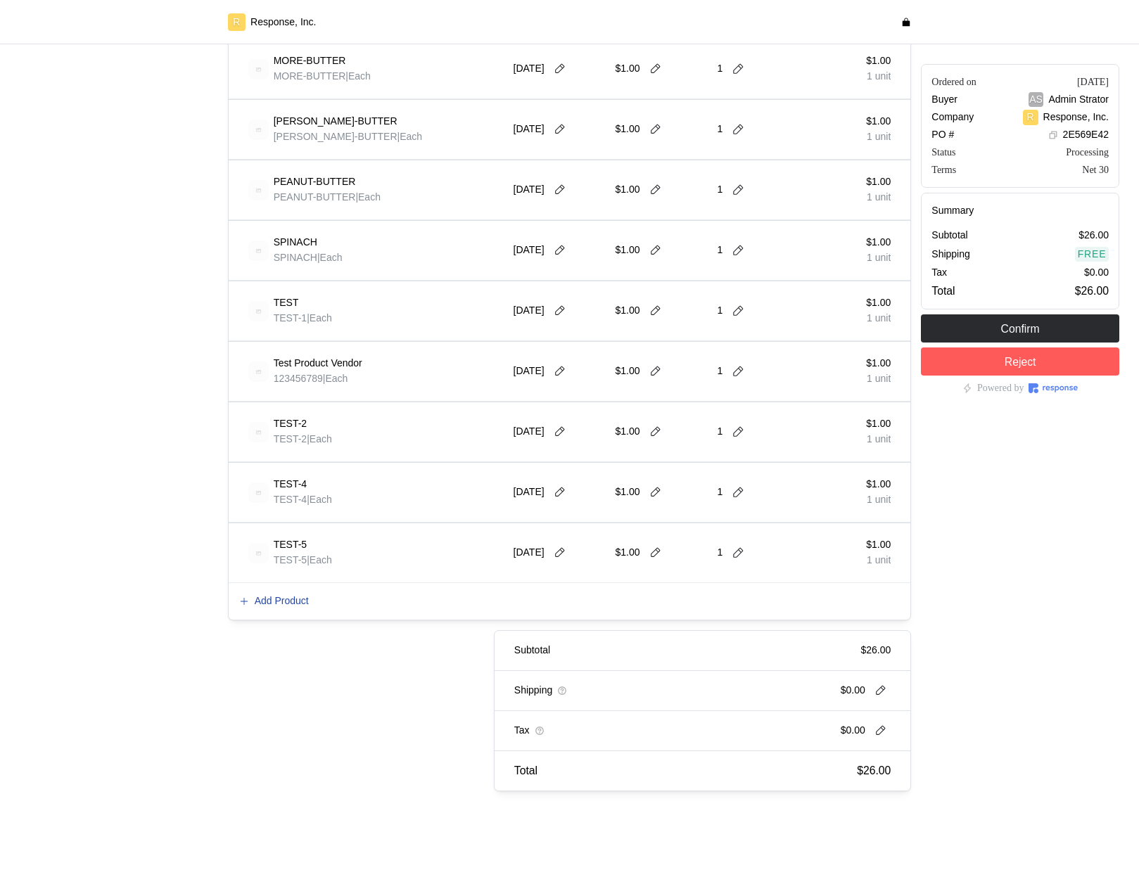
click at [279, 558] on p "Add Product" at bounding box center [282, 601] width 54 height 15
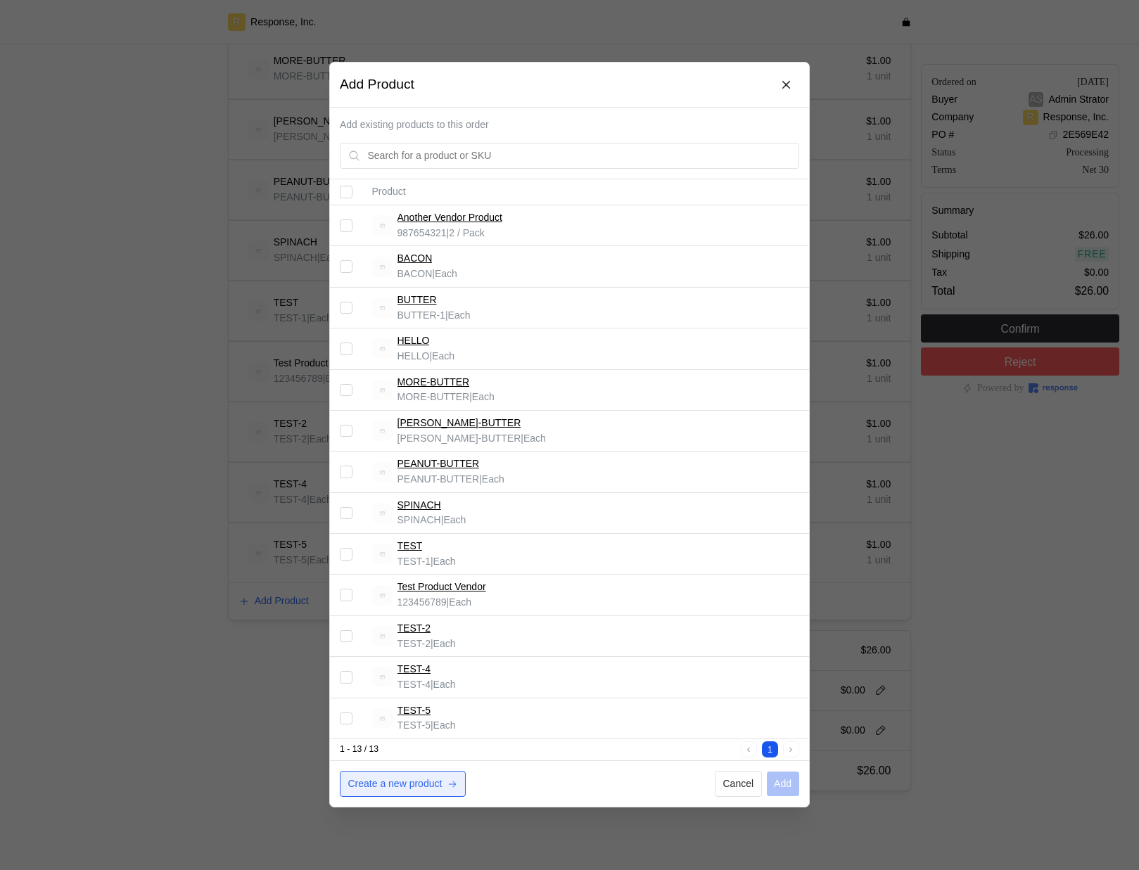
click at [432, 558] on p "Create a new product" at bounding box center [395, 784] width 94 height 15
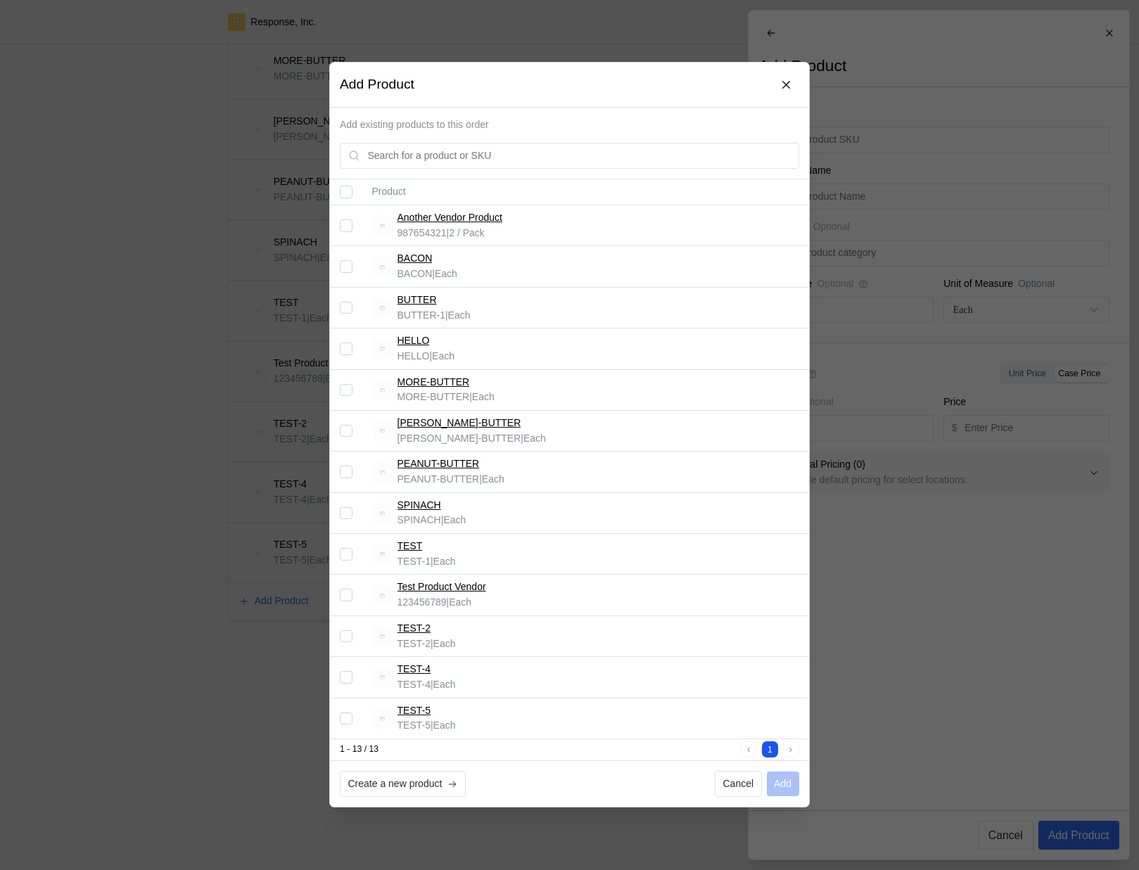
click at [857, 558] on div at bounding box center [569, 435] width 1139 height 870
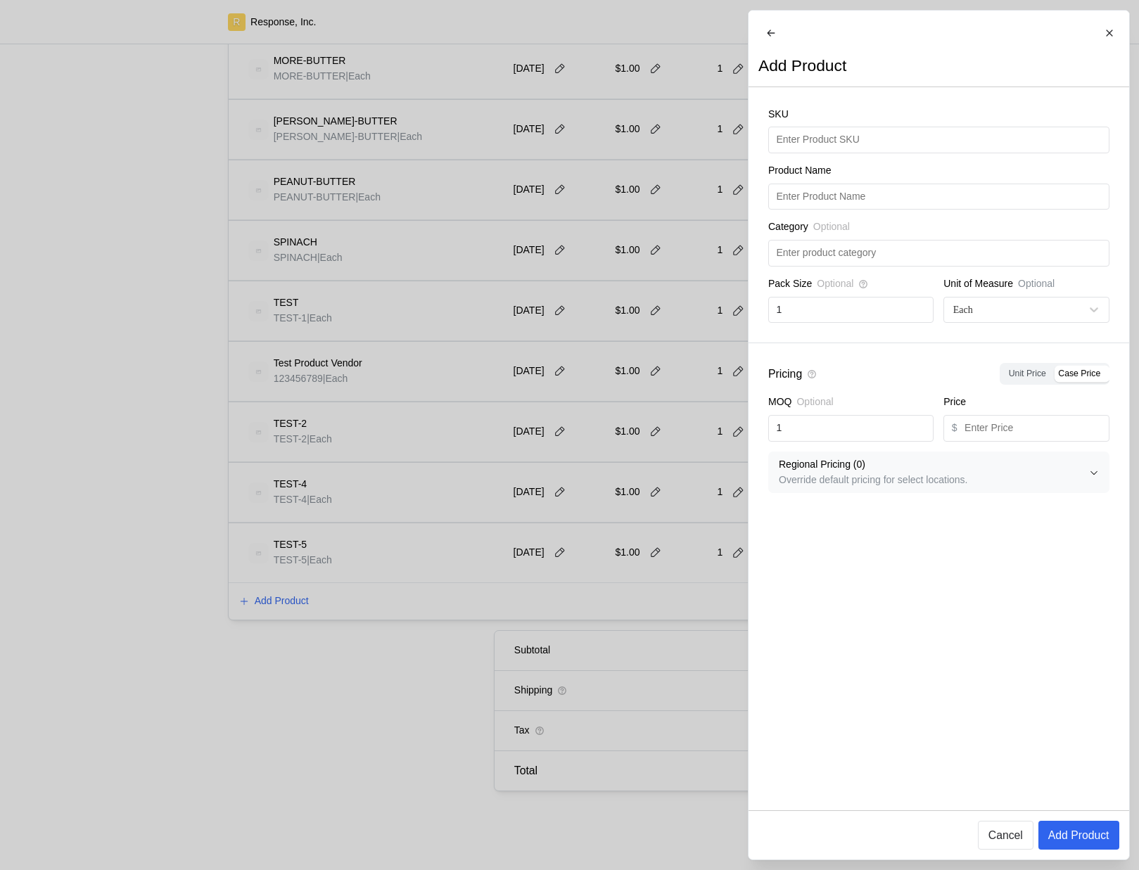
click at [476, 287] on div at bounding box center [569, 435] width 1139 height 870
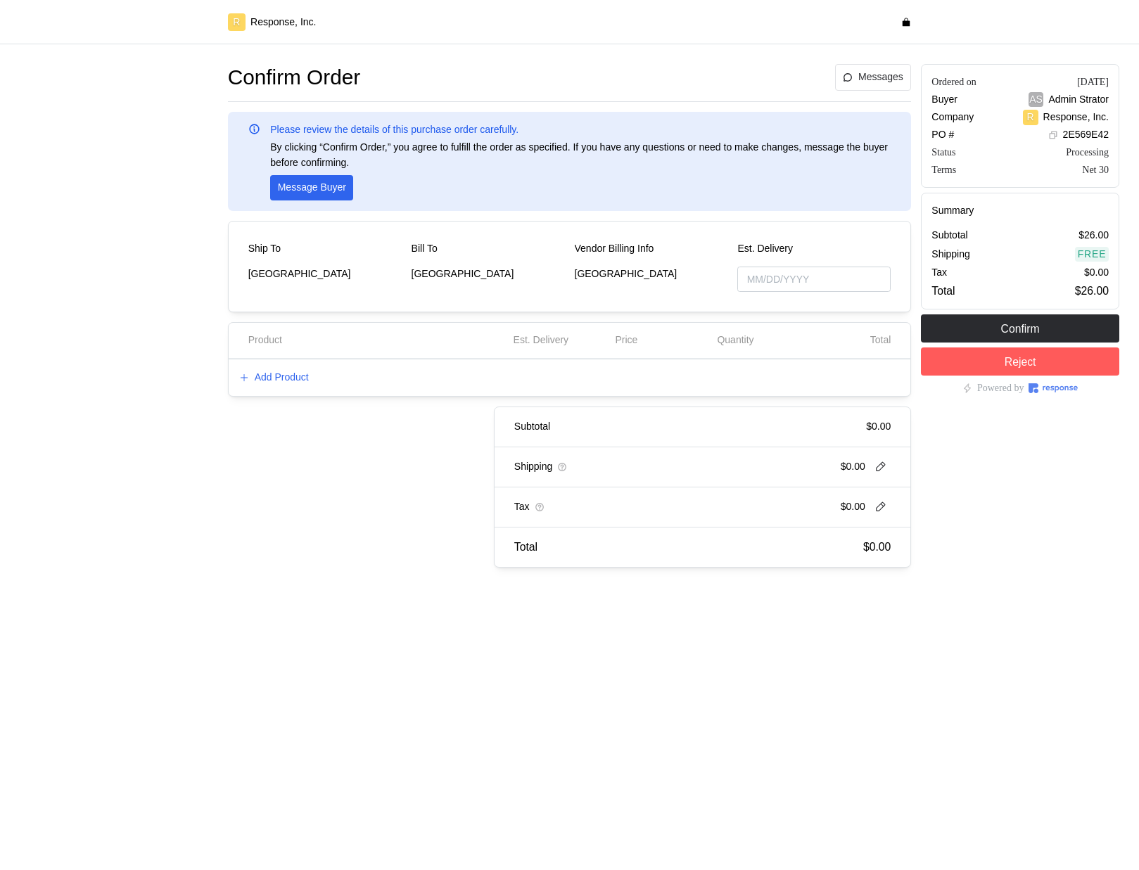
type input "[DATE]"
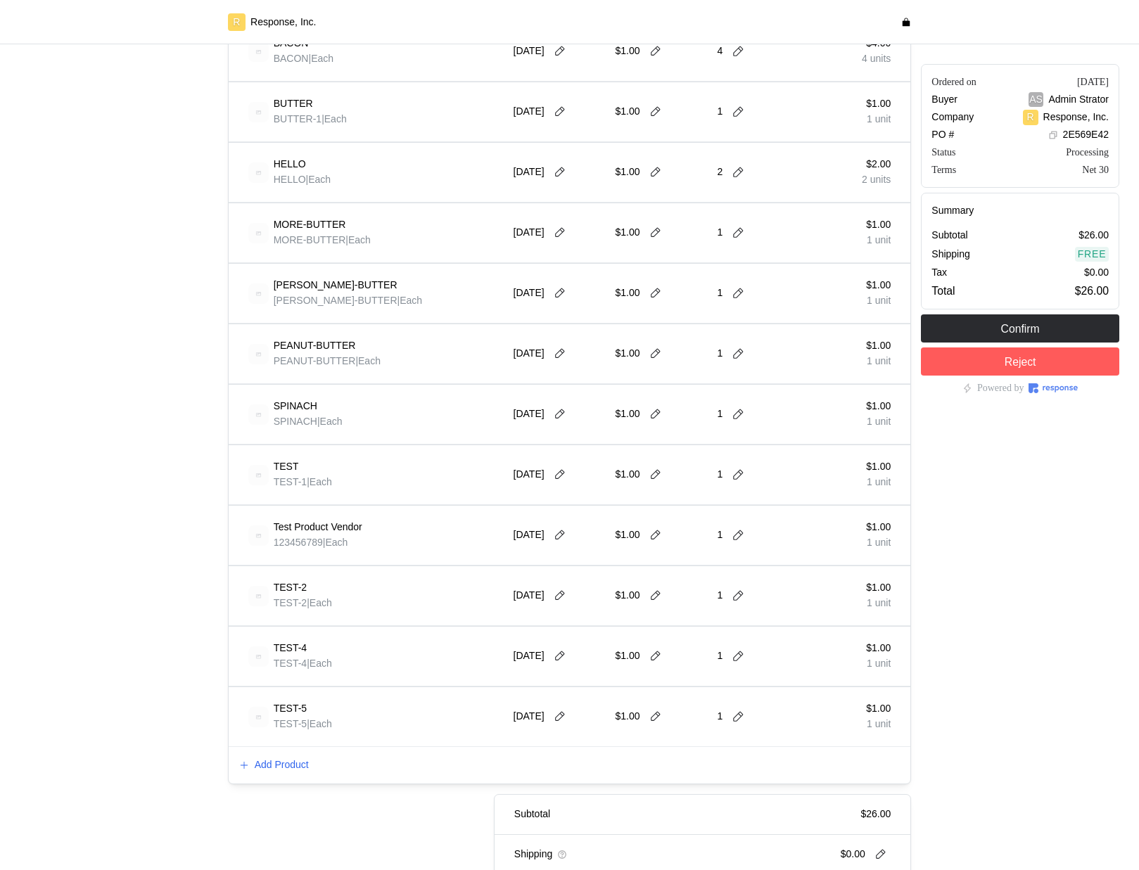
scroll to position [597, 0]
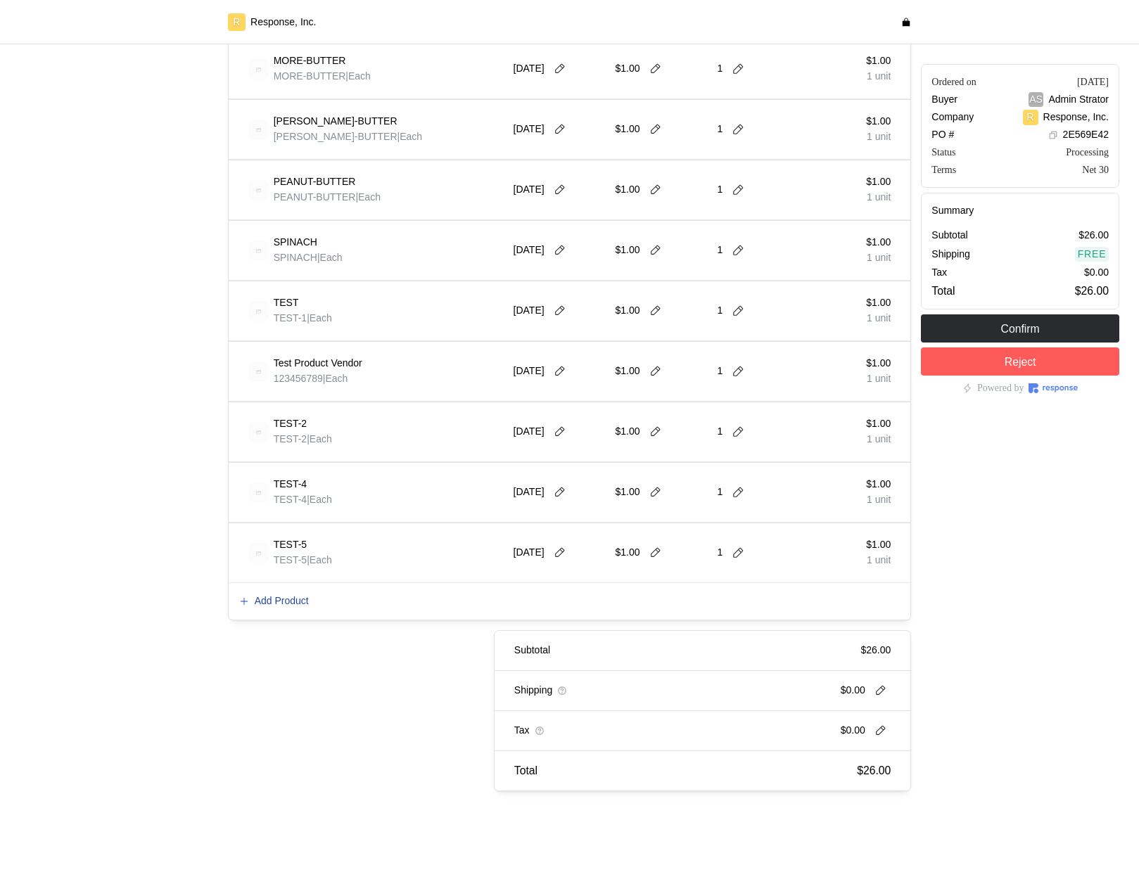
click at [286, 594] on p "Add Product" at bounding box center [282, 601] width 54 height 15
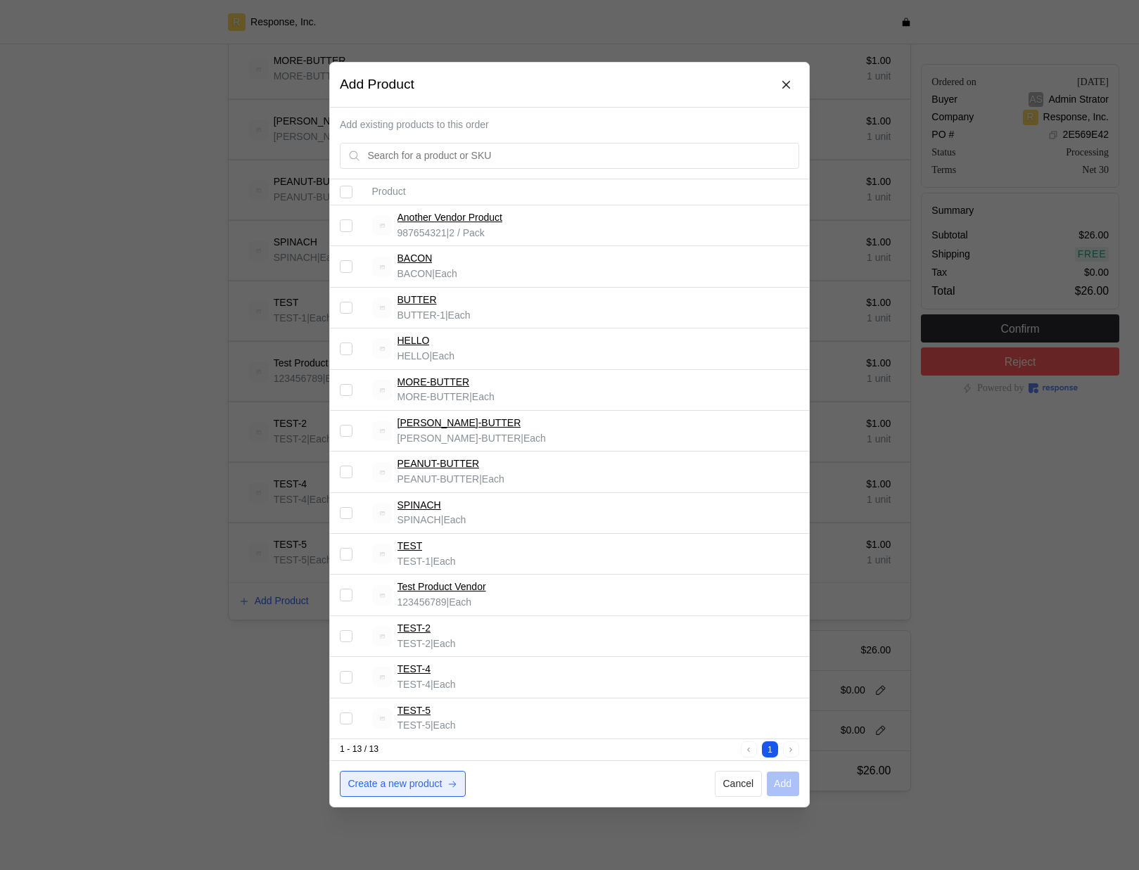
click at [422, 777] on p "Create a new product" at bounding box center [395, 784] width 94 height 15
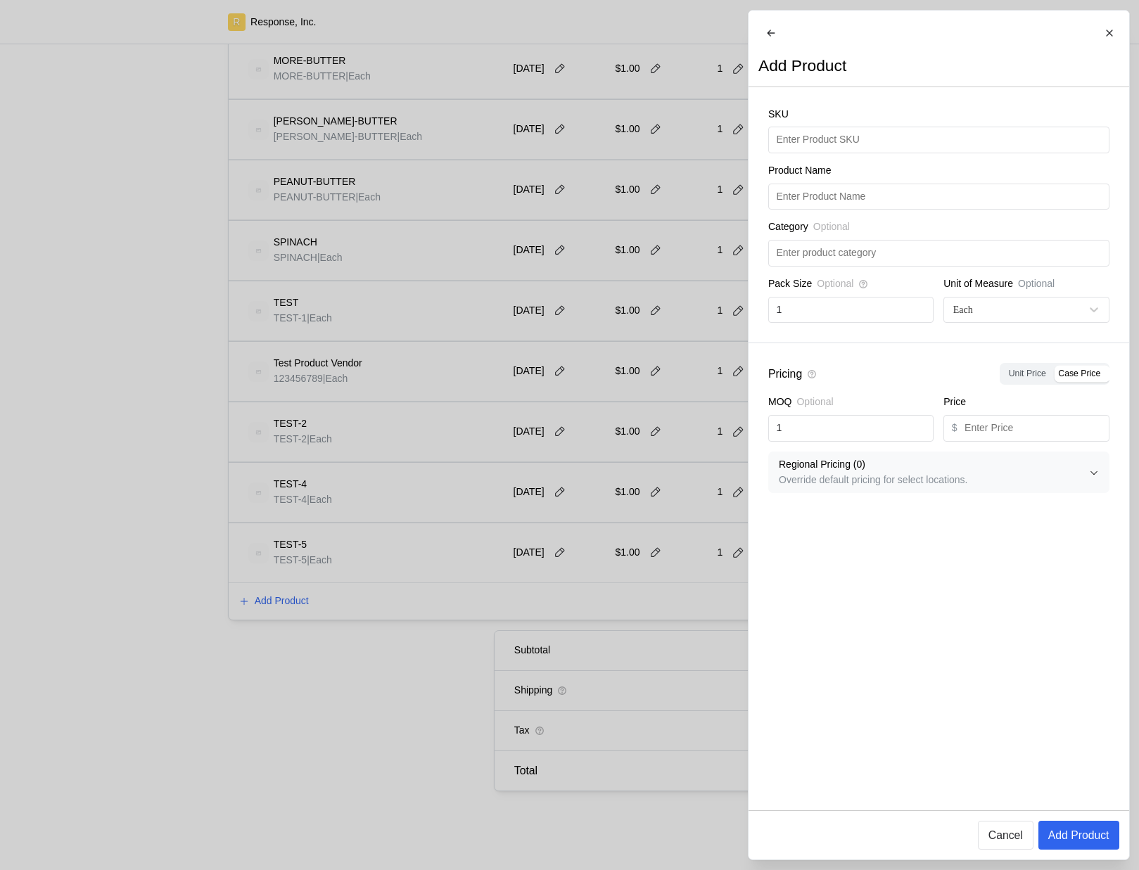
click at [562, 330] on div at bounding box center [569, 435] width 1139 height 870
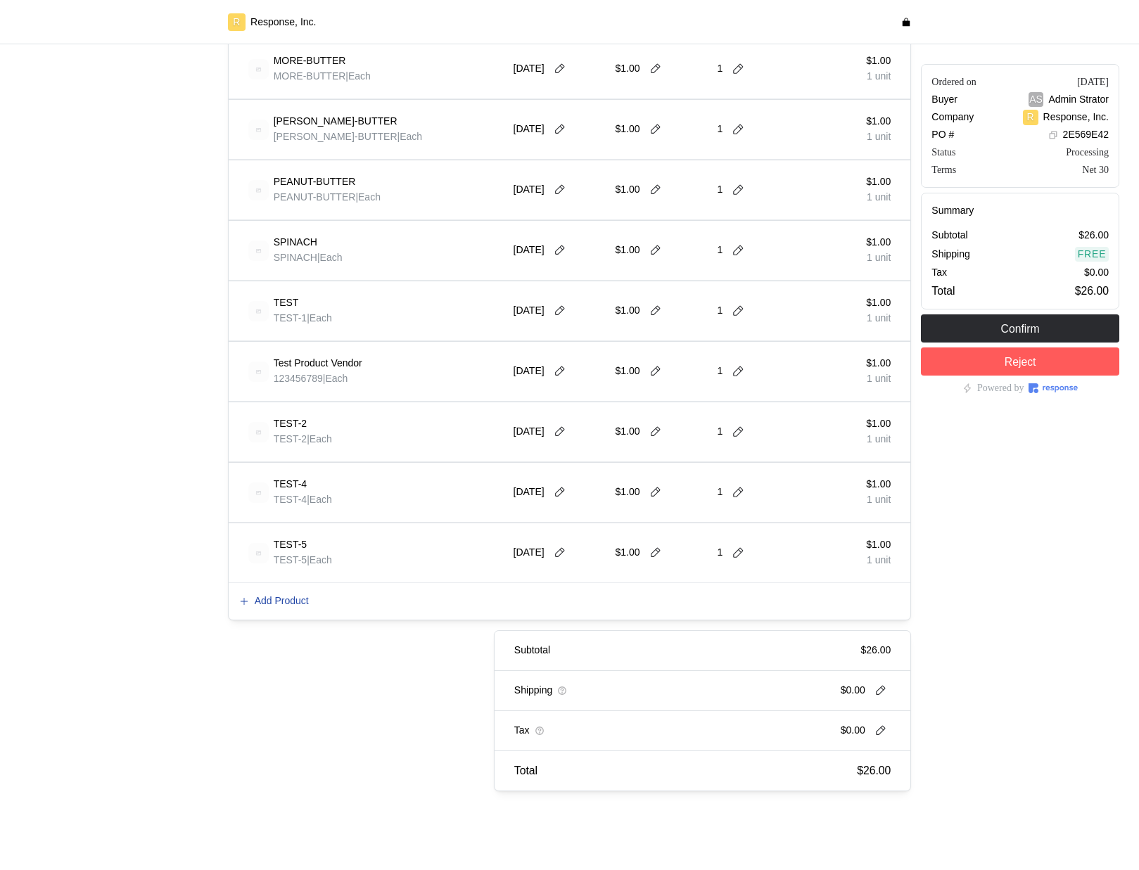
click at [291, 601] on p "Add Product" at bounding box center [282, 601] width 54 height 15
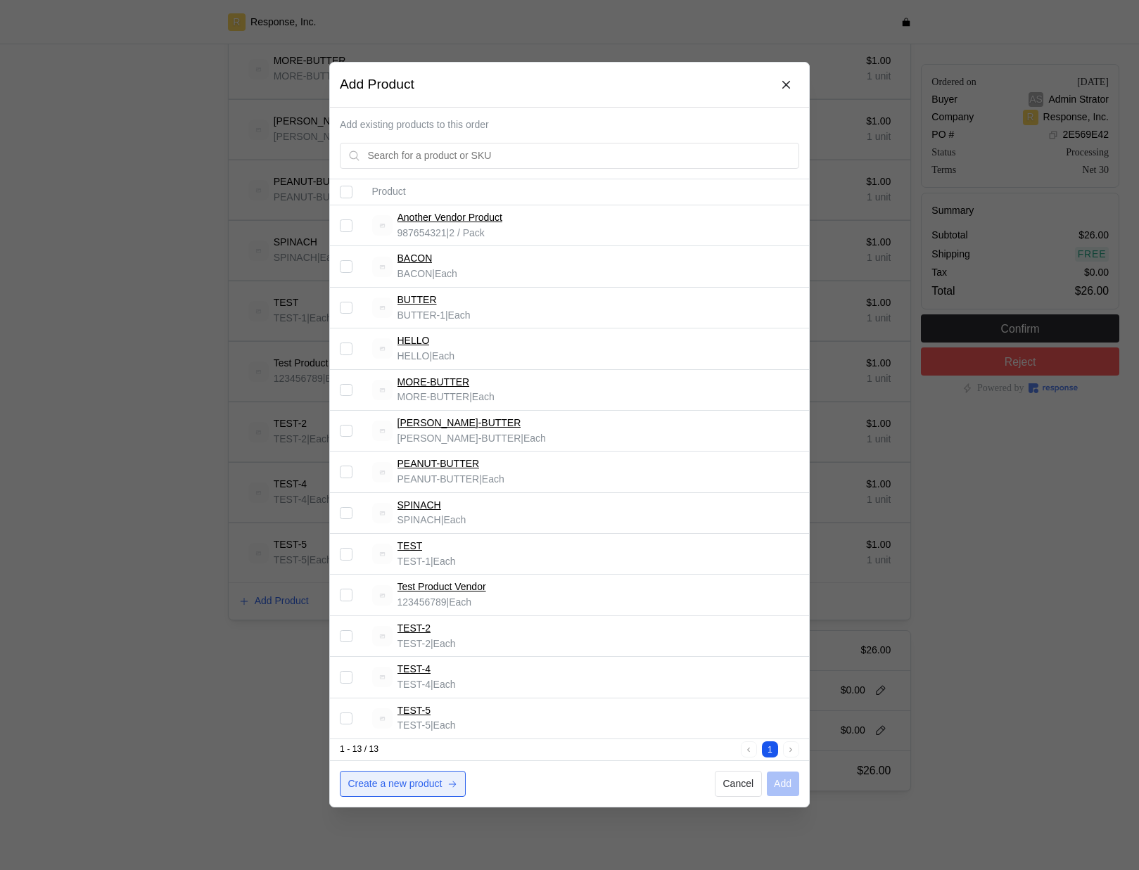
click at [432, 784] on p "Create a new product" at bounding box center [395, 784] width 94 height 15
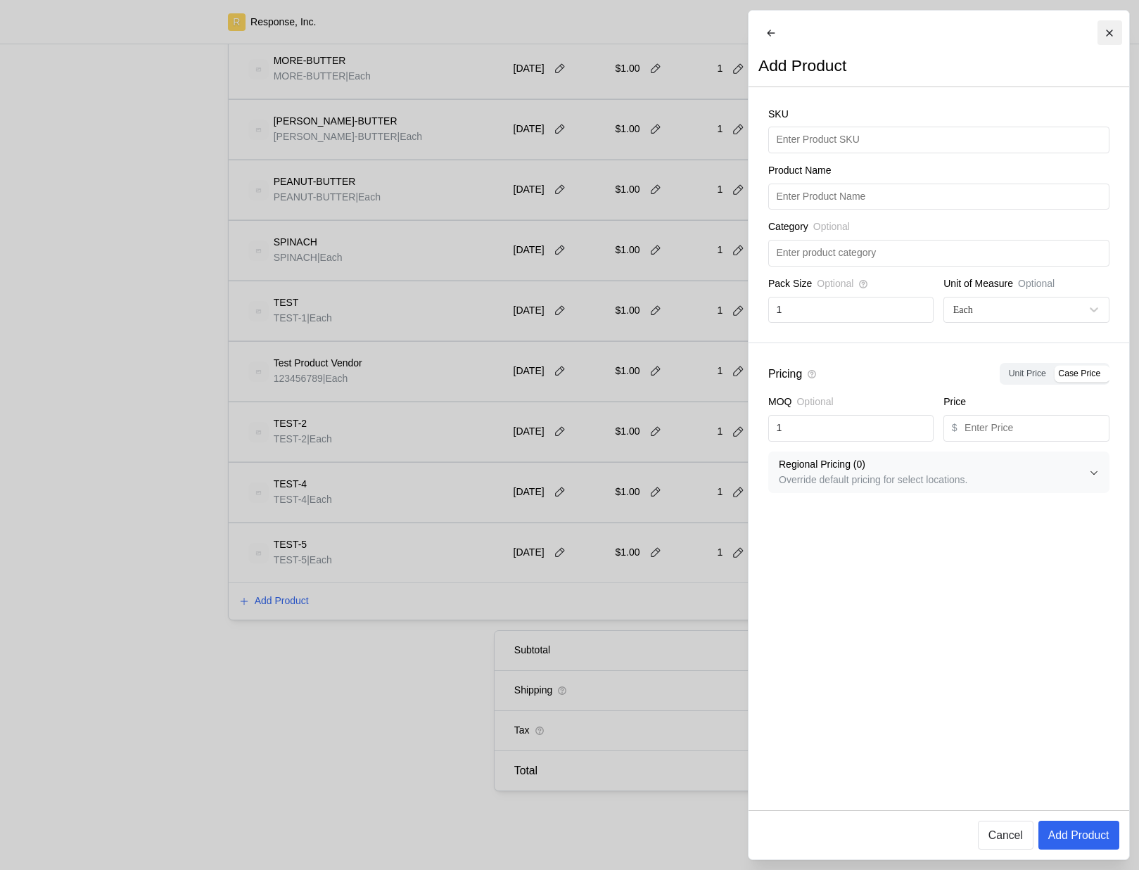
click at [1113, 39] on button at bounding box center [1109, 32] width 25 height 25
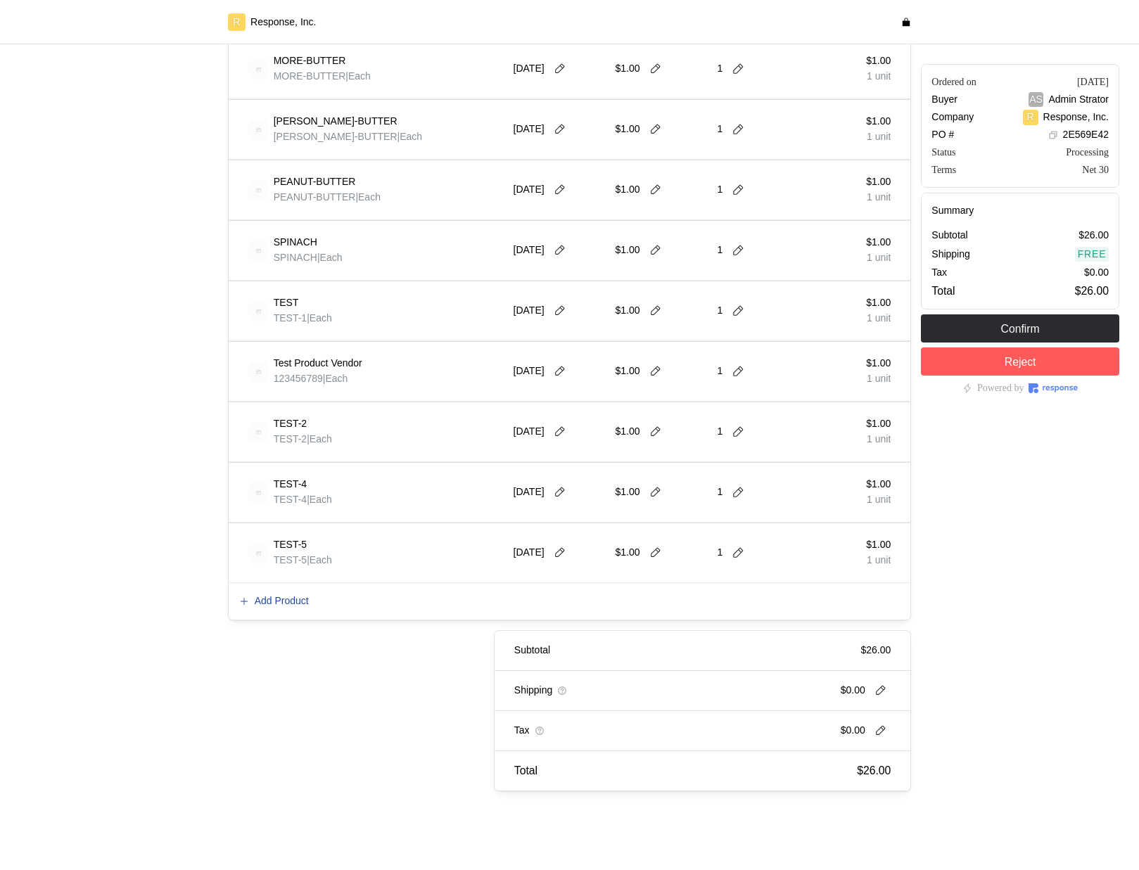
click at [276, 605] on p "Add Product" at bounding box center [282, 601] width 54 height 15
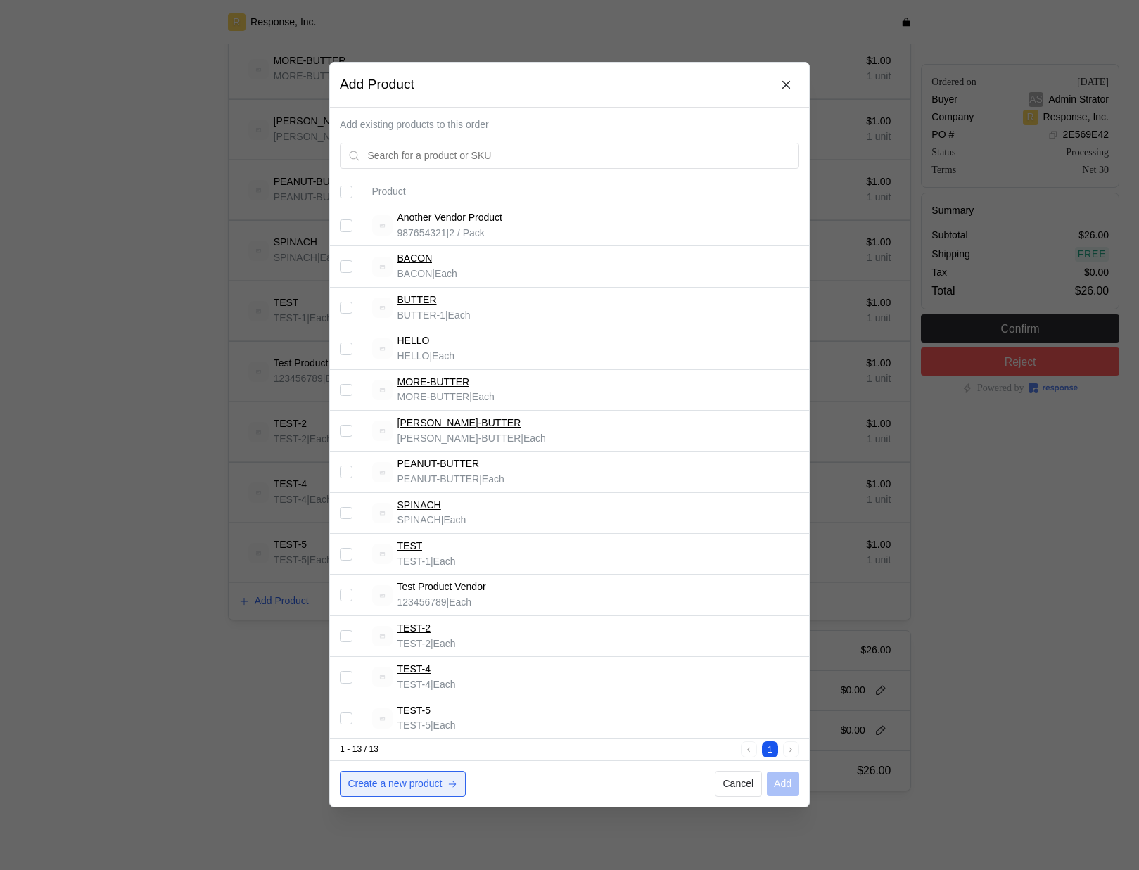
click at [374, 783] on p "Create a new product" at bounding box center [395, 784] width 94 height 15
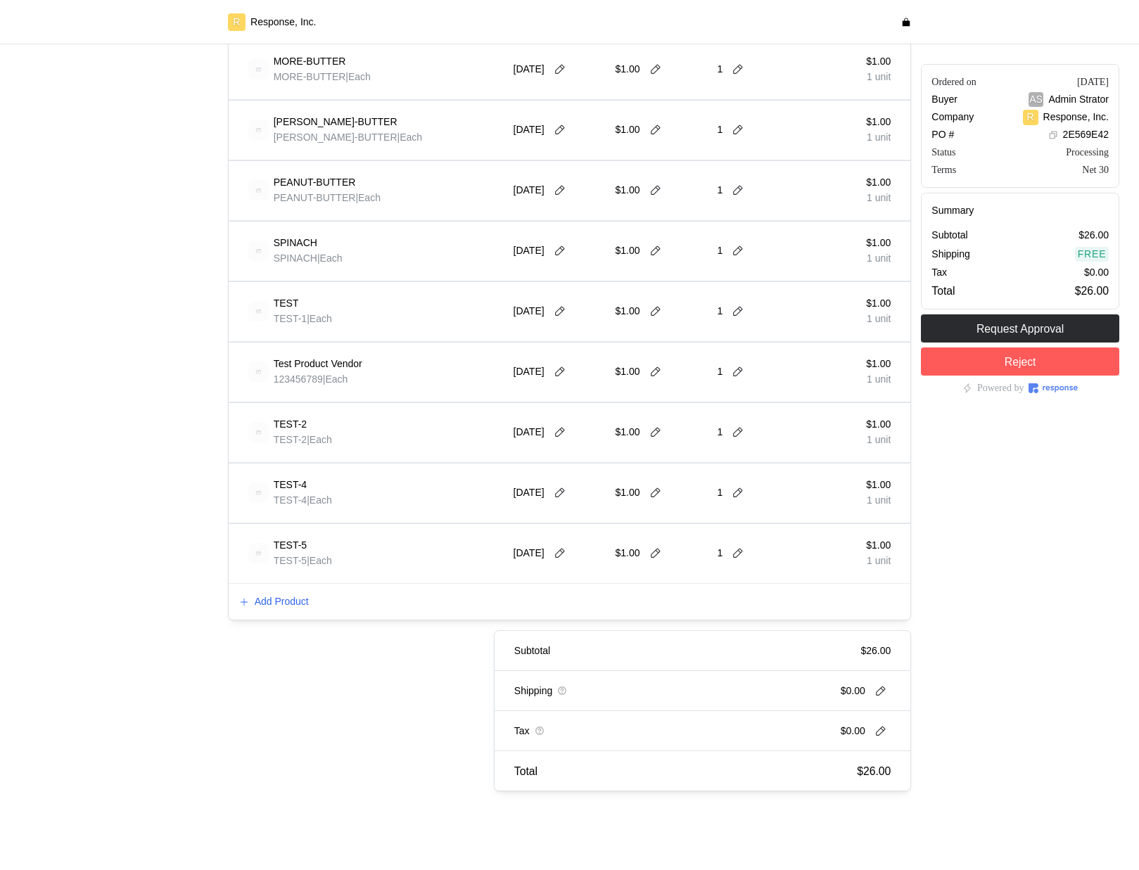
scroll to position [0, 0]
